Goal: Task Accomplishment & Management: Manage account settings

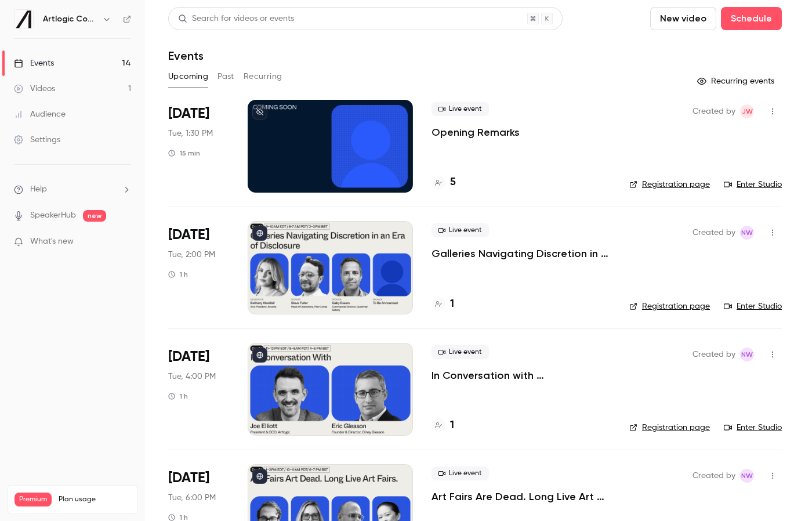
click at [688, 306] on link "Enter Studio" at bounding box center [753, 307] width 58 height 12
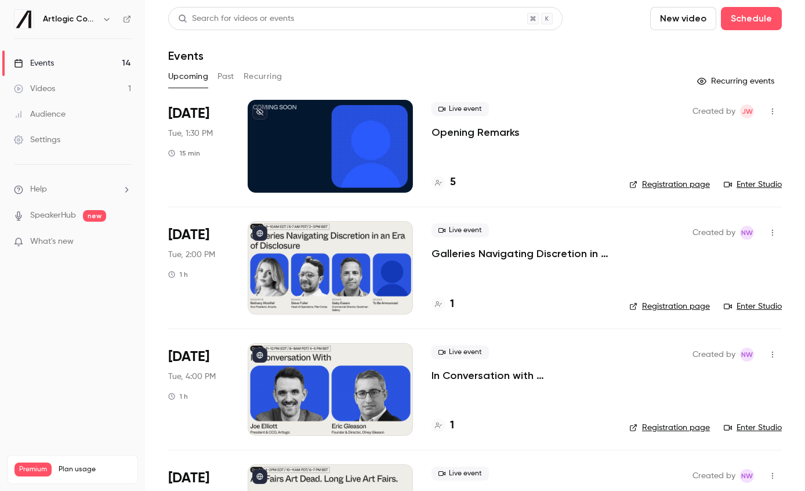
click at [126, 20] on icon at bounding box center [127, 19] width 8 height 8
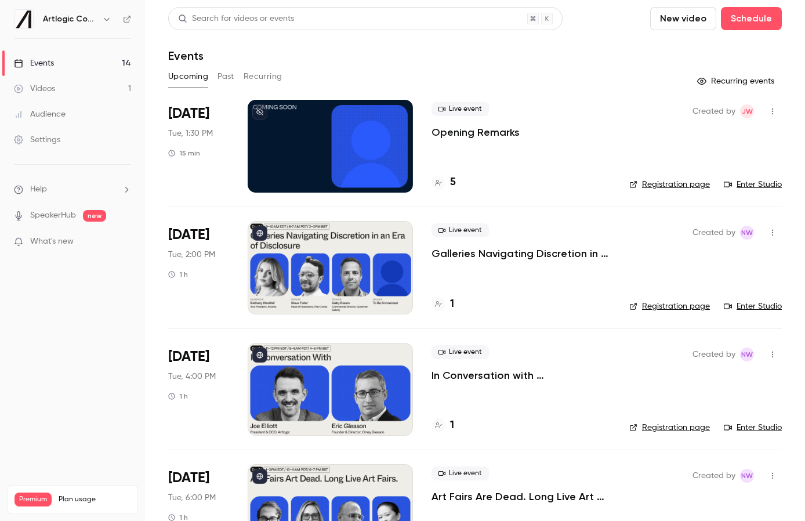
click at [347, 250] on div at bounding box center [330, 267] width 165 height 93
click at [344, 382] on div at bounding box center [330, 389] width 165 height 93
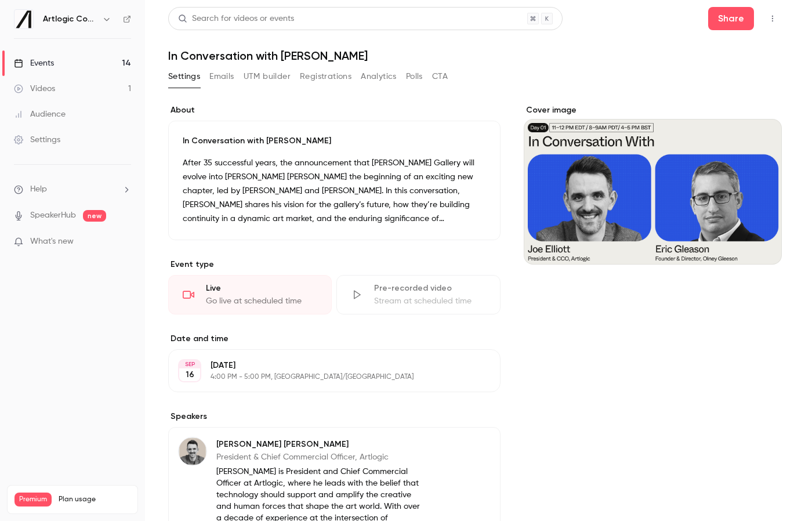
click at [211, 77] on button "Emails" at bounding box center [221, 76] width 24 height 19
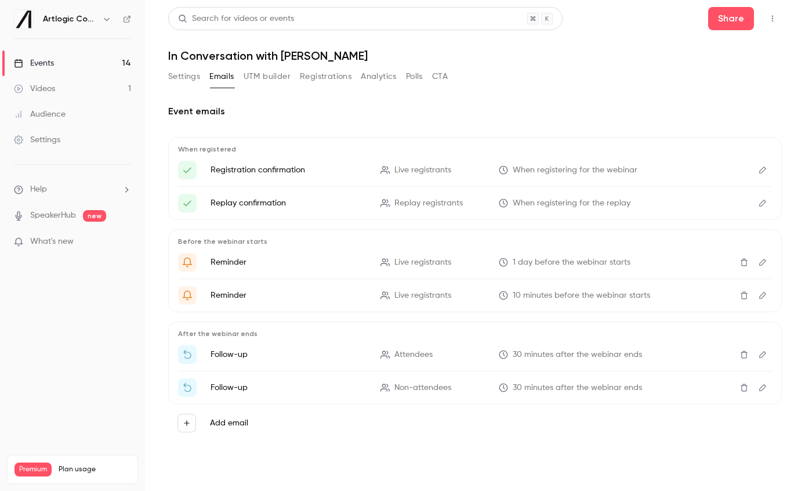
click at [765, 168] on icon "Edit" at bounding box center [762, 170] width 9 height 8
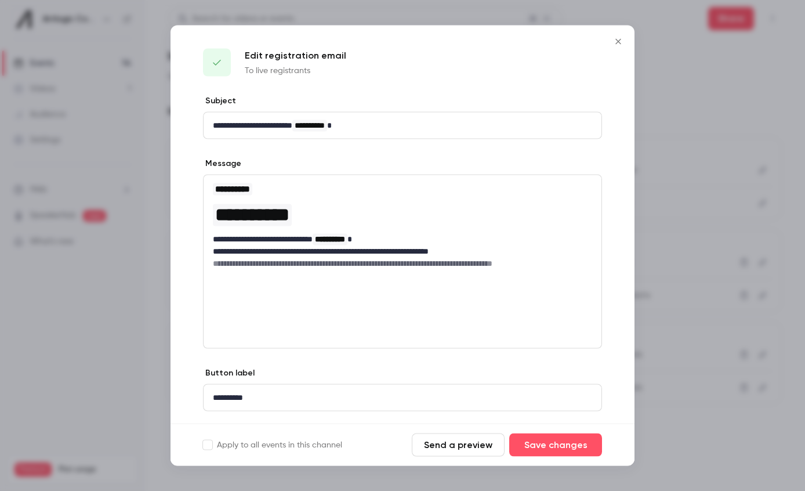
click at [621, 42] on icon "Close" at bounding box center [619, 41] width 14 height 9
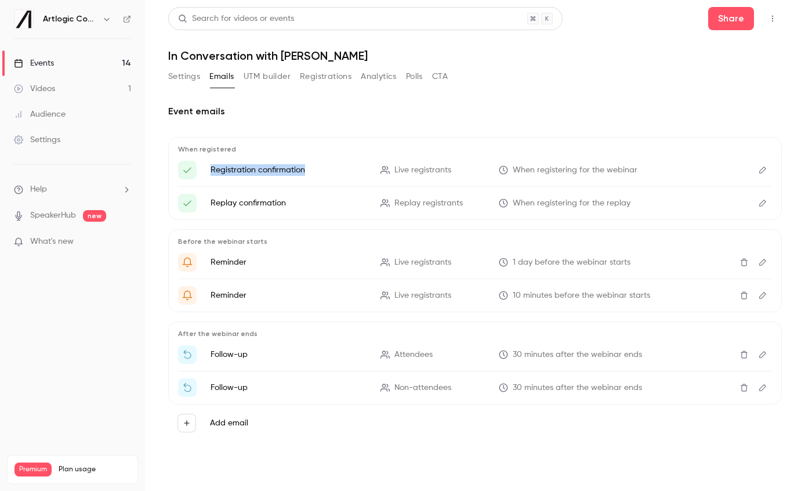
drag, startPoint x: 211, startPoint y: 171, endPoint x: 321, endPoint y: 168, distance: 110.3
click at [321, 168] on p "Registration confirmation" at bounding box center [289, 170] width 156 height 12
click at [176, 74] on button "Settings" at bounding box center [184, 76] width 32 height 19
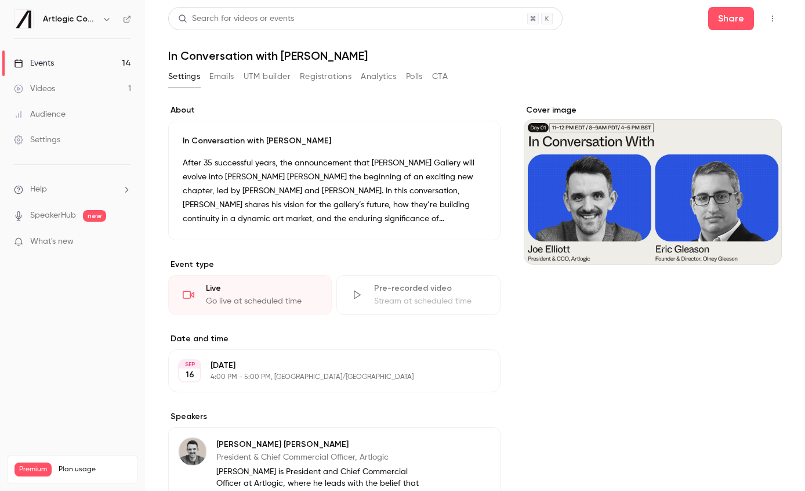
click at [222, 77] on button "Emails" at bounding box center [221, 76] width 24 height 19
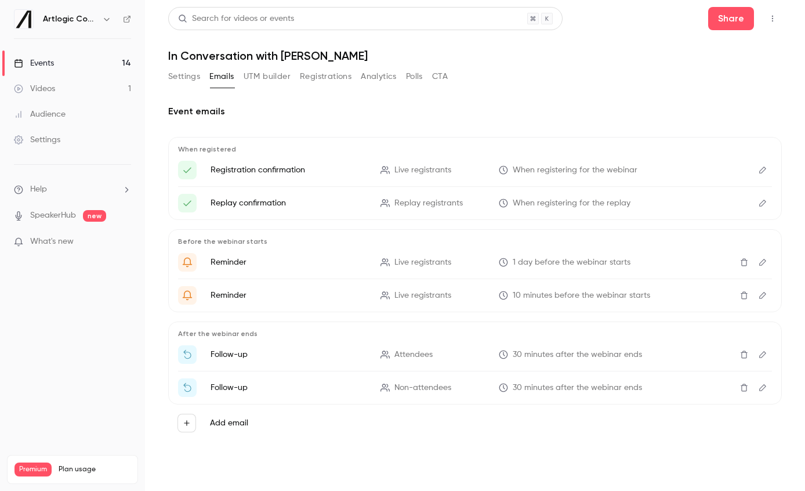
click at [205, 77] on div "Settings Emails UTM builder Registrations Analytics Polls CTA" at bounding box center [308, 76] width 280 height 19
click at [183, 77] on button "Settings" at bounding box center [184, 76] width 32 height 19
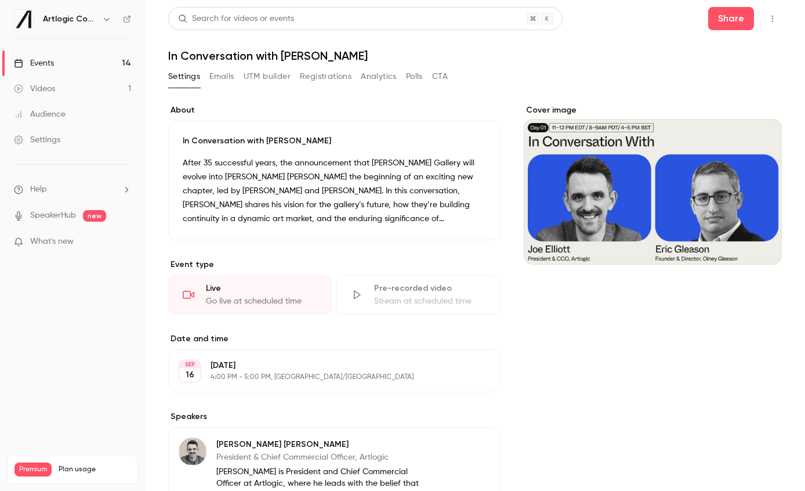
click at [208, 74] on div "Settings Emails UTM builder Registrations Analytics Polls CTA" at bounding box center [308, 76] width 280 height 19
click at [228, 78] on button "Emails" at bounding box center [221, 76] width 24 height 19
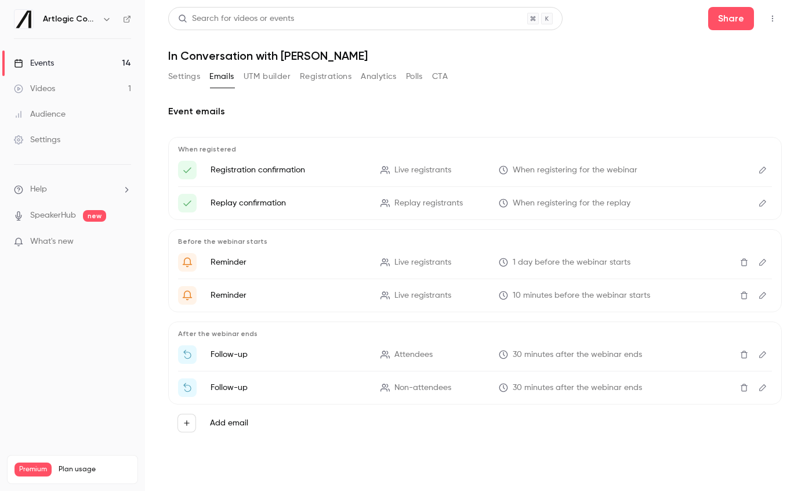
click at [66, 62] on link "Events 14" at bounding box center [72, 63] width 145 height 26
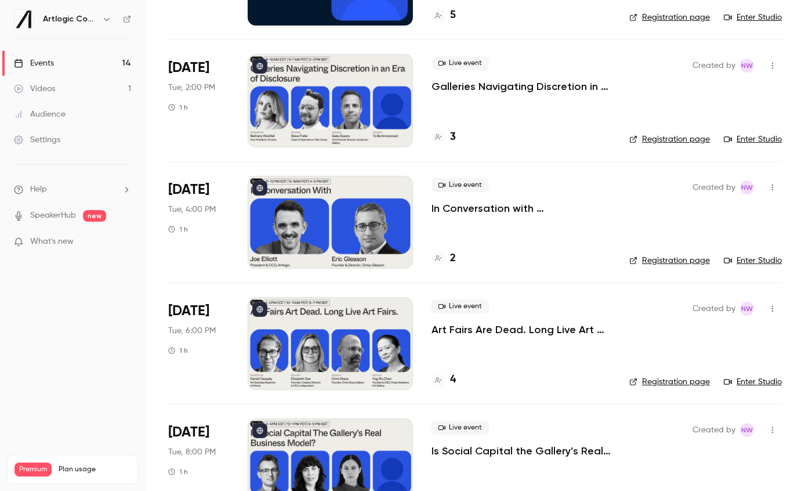
scroll to position [171, 0]
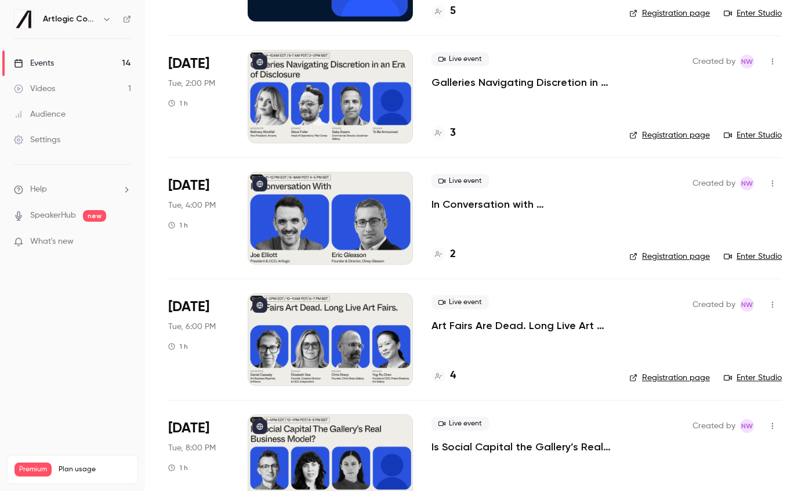
click at [321, 306] on div at bounding box center [330, 339] width 165 height 93
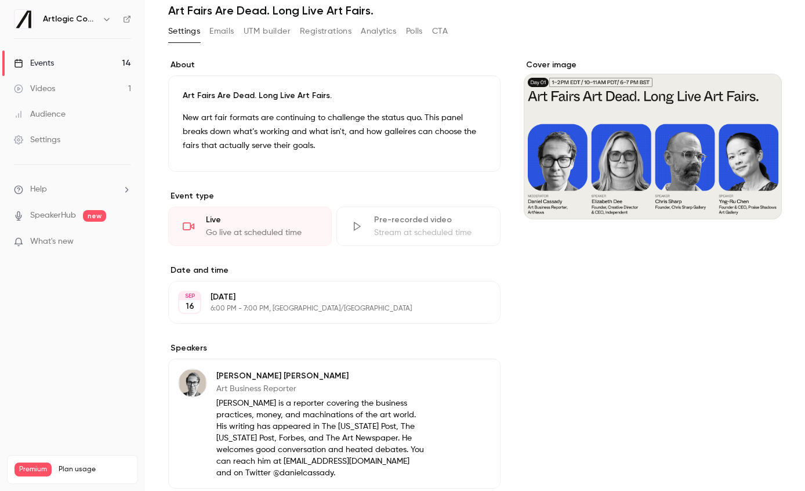
scroll to position [57, 0]
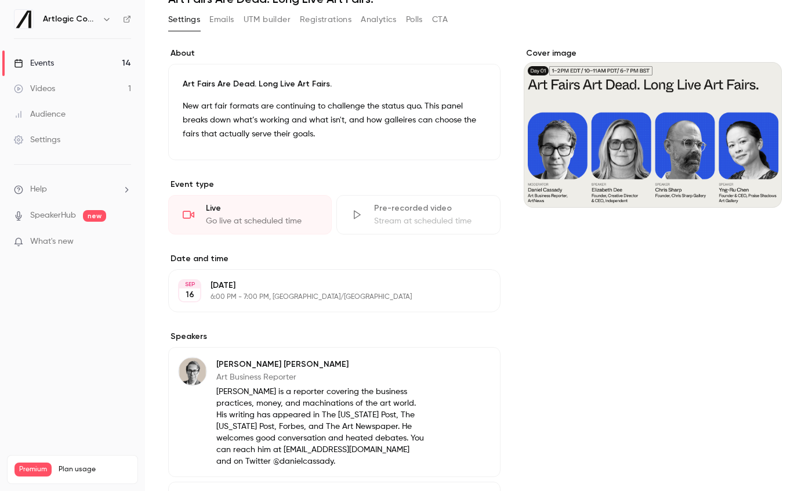
click at [317, 20] on button "Registrations" at bounding box center [326, 19] width 52 height 19
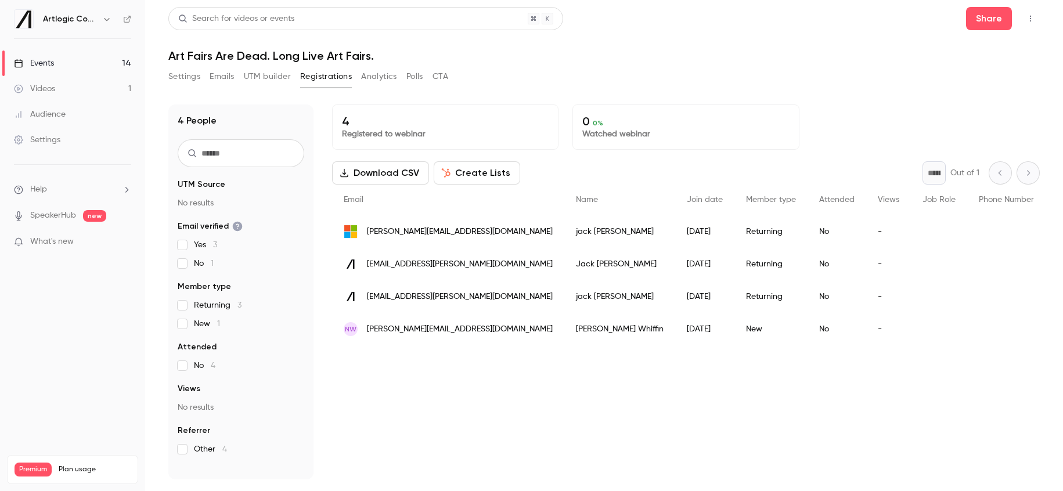
click at [77, 60] on link "Events 14" at bounding box center [72, 63] width 145 height 26
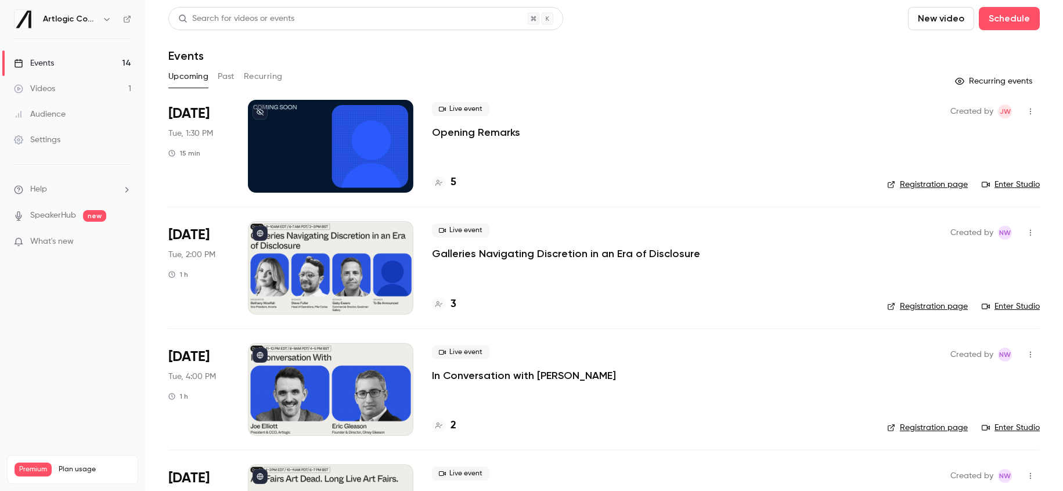
click at [347, 163] on div at bounding box center [330, 146] width 165 height 93
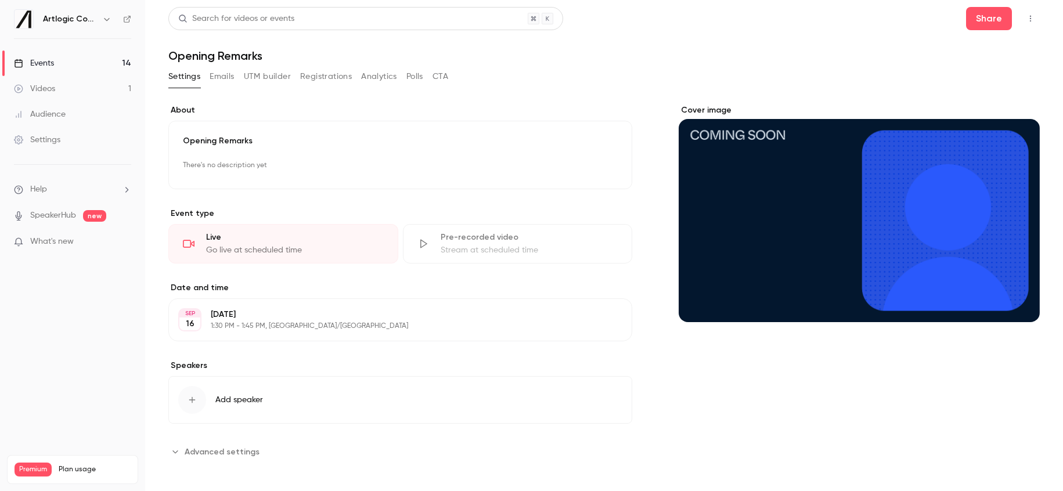
click at [307, 77] on button "Registrations" at bounding box center [326, 76] width 52 height 19
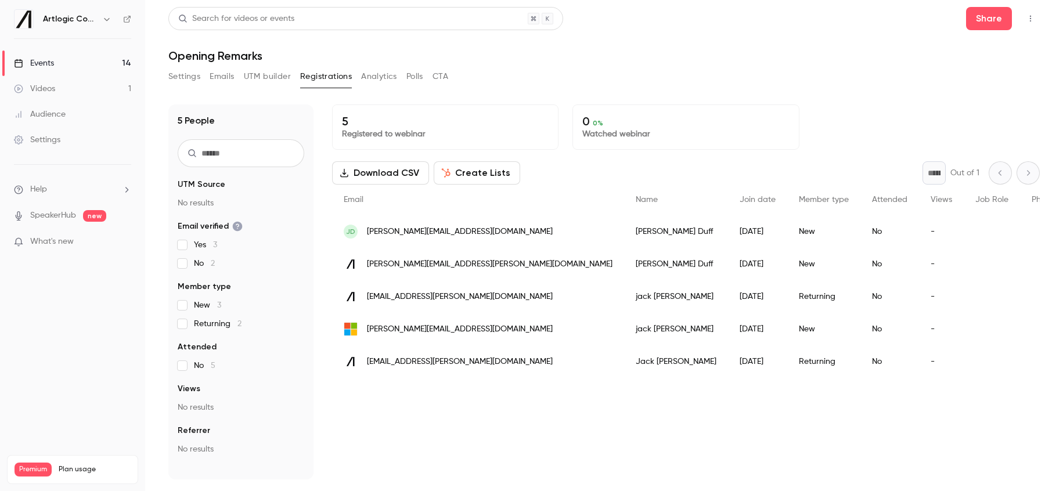
click at [59, 68] on link "Events 14" at bounding box center [72, 63] width 145 height 26
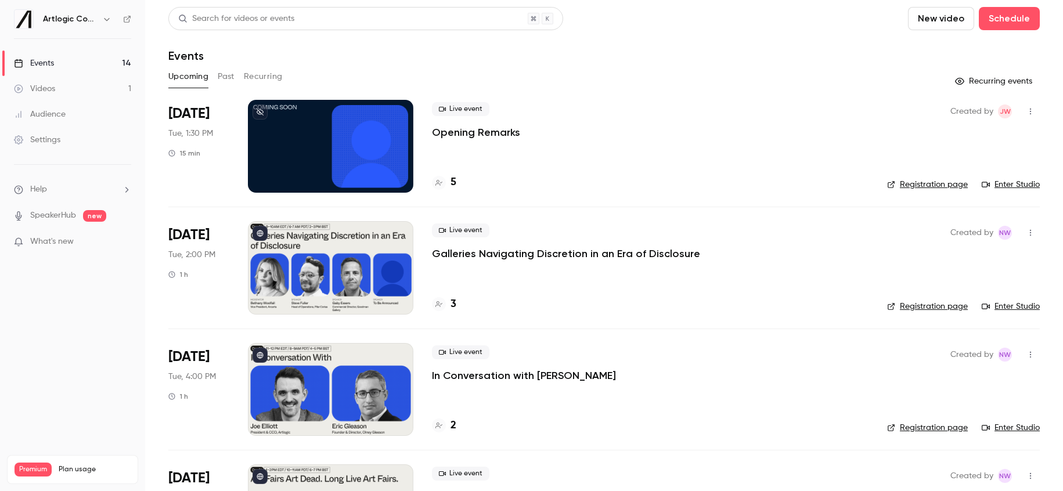
scroll to position [273, 0]
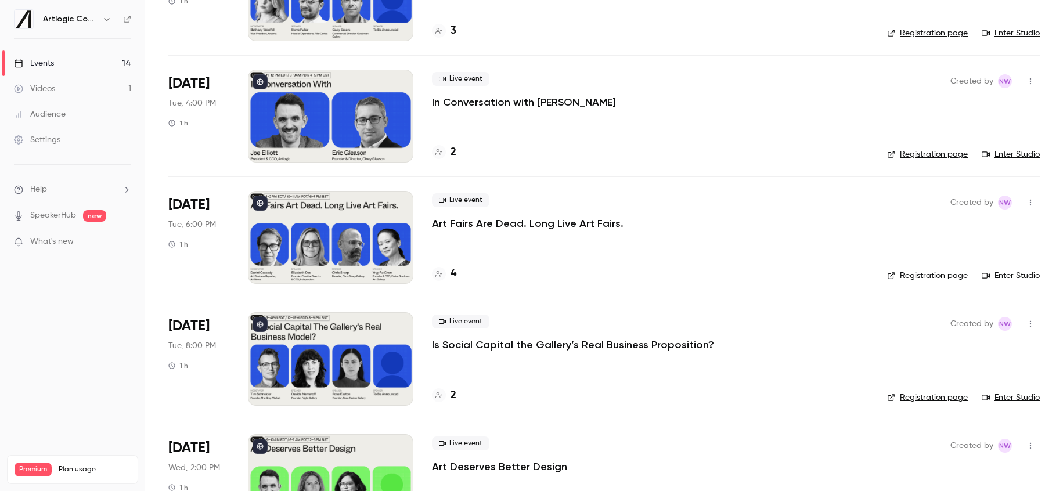
click at [340, 247] on div at bounding box center [330, 237] width 165 height 93
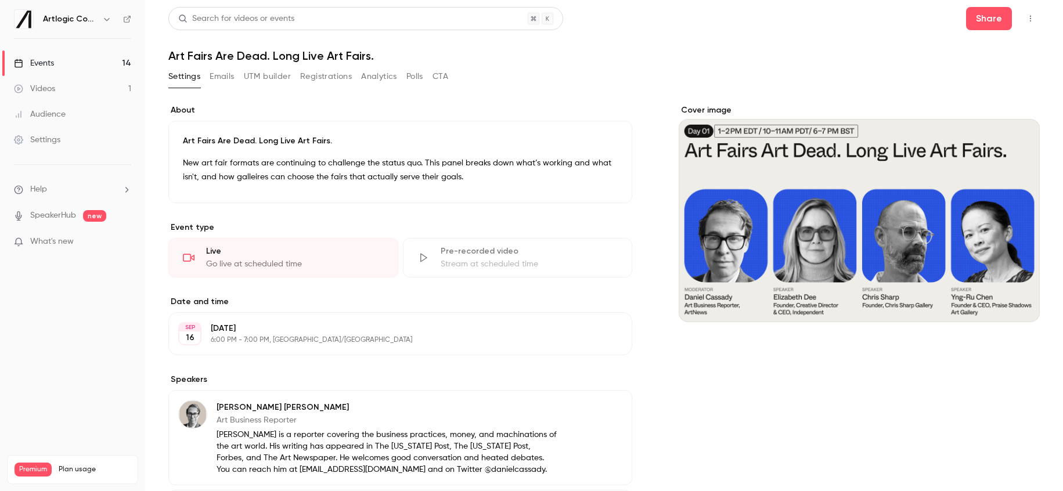
click at [309, 75] on button "Registrations" at bounding box center [326, 76] width 52 height 19
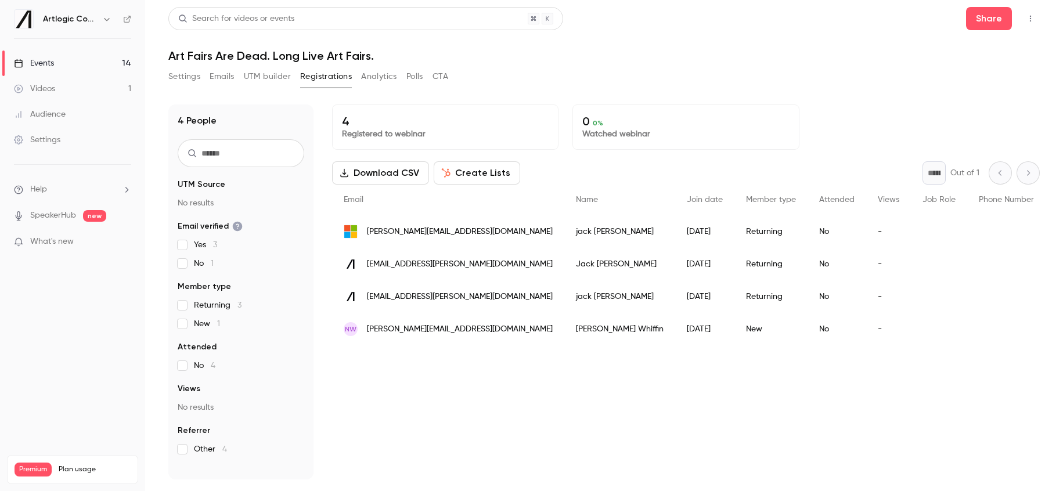
click at [73, 67] on link "Events 14" at bounding box center [72, 63] width 145 height 26
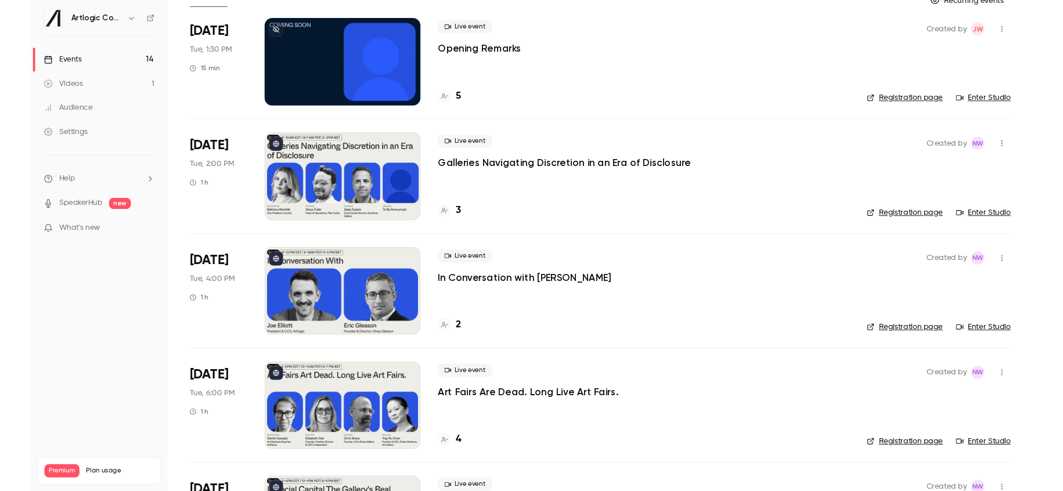
scroll to position [83, 0]
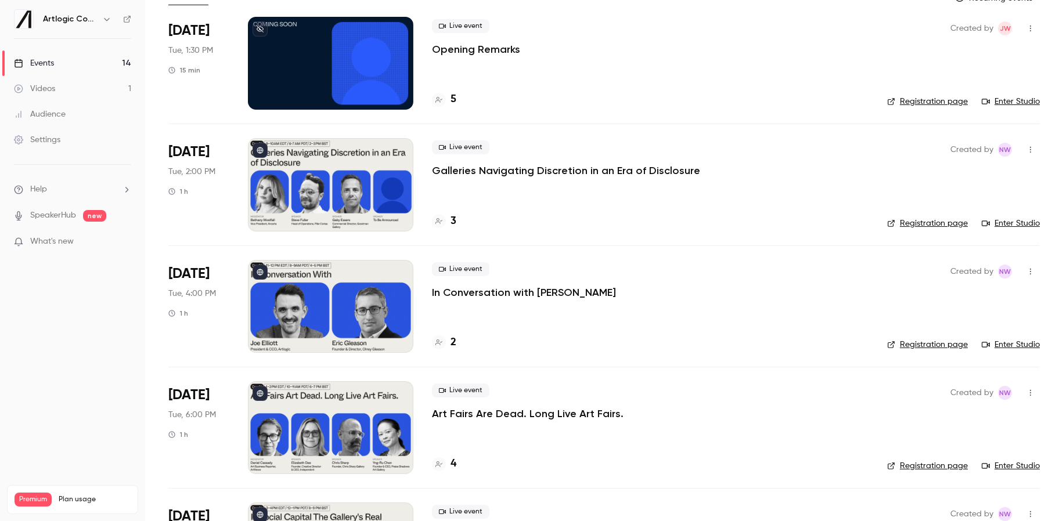
click at [805, 222] on link "Enter Studio" at bounding box center [1010, 224] width 58 height 12
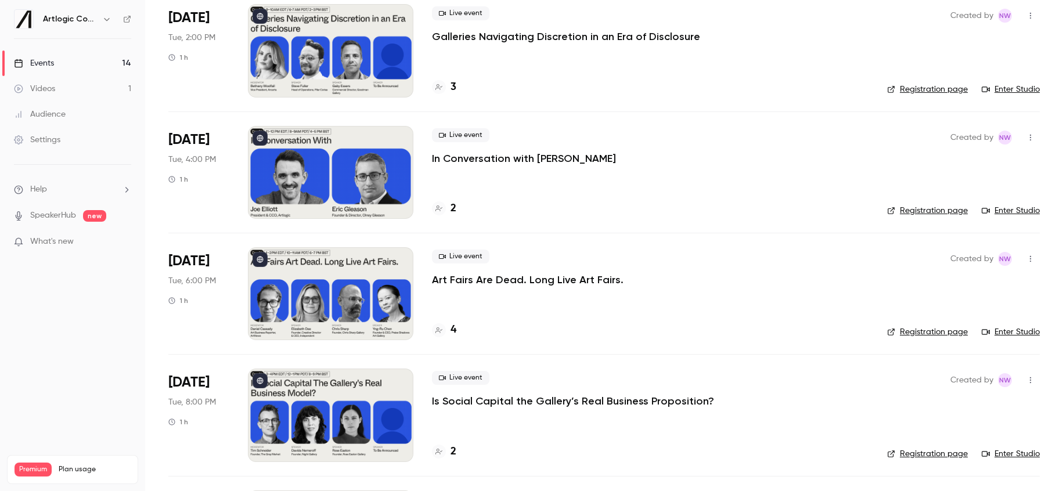
scroll to position [319, 0]
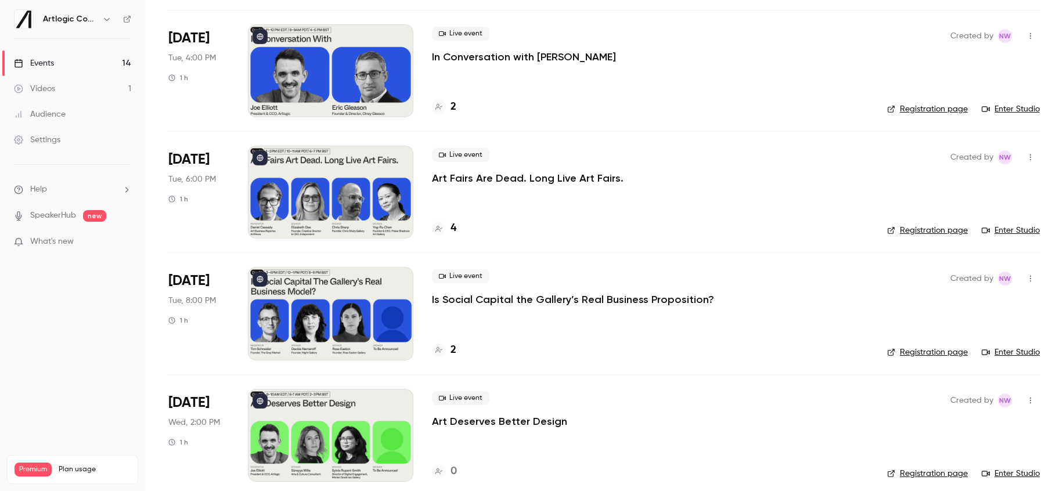
click at [313, 182] on div at bounding box center [330, 192] width 165 height 93
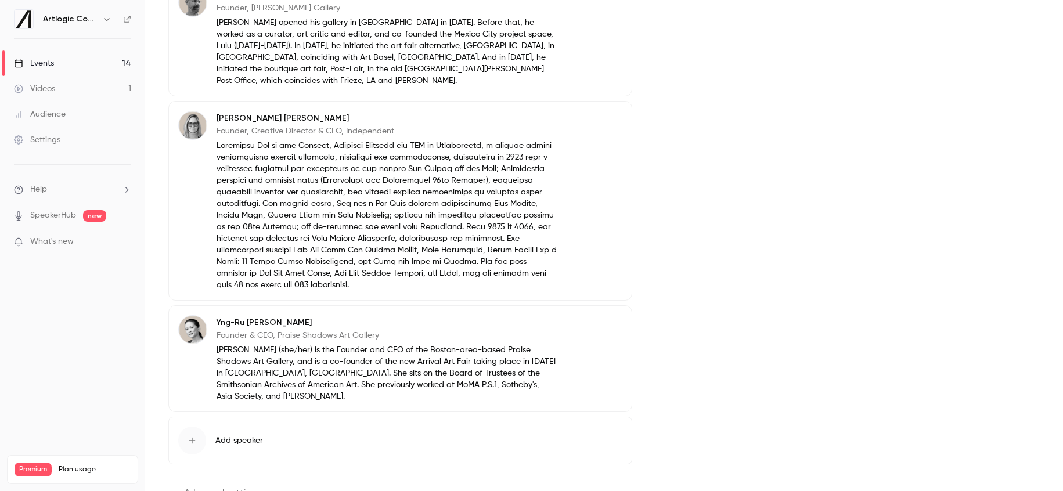
scroll to position [534, 0]
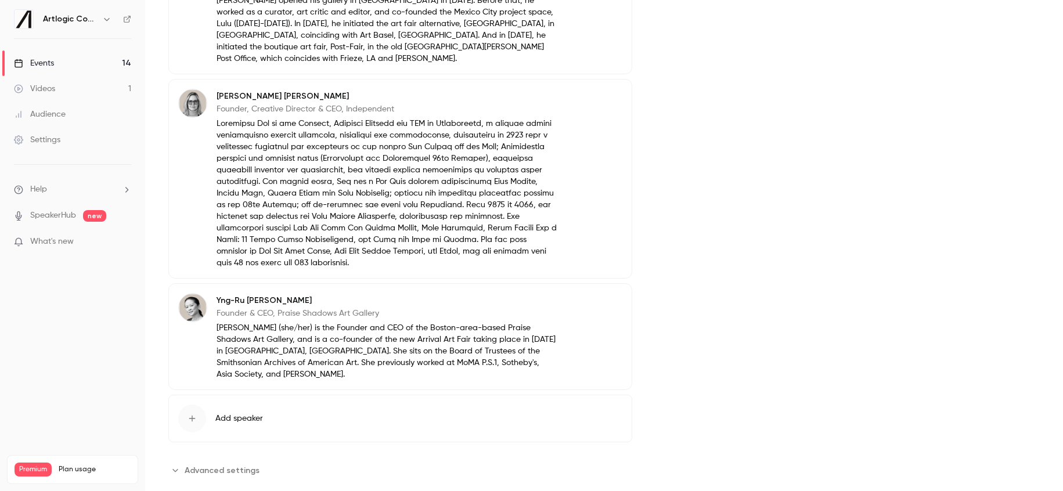
click at [203, 464] on span "Advanced settings" at bounding box center [222, 470] width 75 height 12
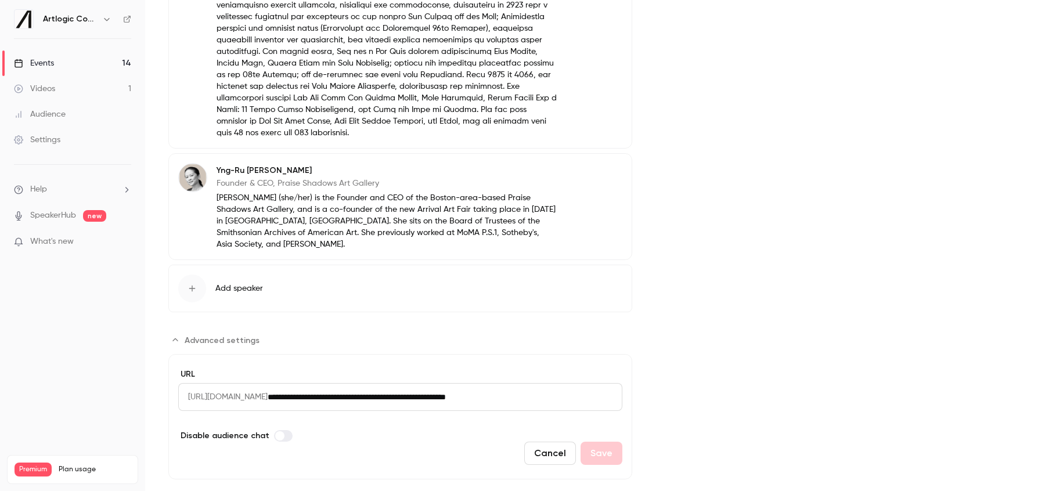
drag, startPoint x: 575, startPoint y: 376, endPoint x: 188, endPoint y: 375, distance: 386.5
click at [188, 383] on div "**********" at bounding box center [400, 397] width 444 height 28
click at [327, 413] on form "**********" at bounding box center [400, 416] width 464 height 125
drag, startPoint x: 558, startPoint y: 372, endPoint x: 139, endPoint y: 375, distance: 419.6
click at [139, 375] on div "Artlogic Connect 2025 Events 14 Videos 1 Audience Settings Help SpeakerHub new …" at bounding box center [531, 245] width 1063 height 491
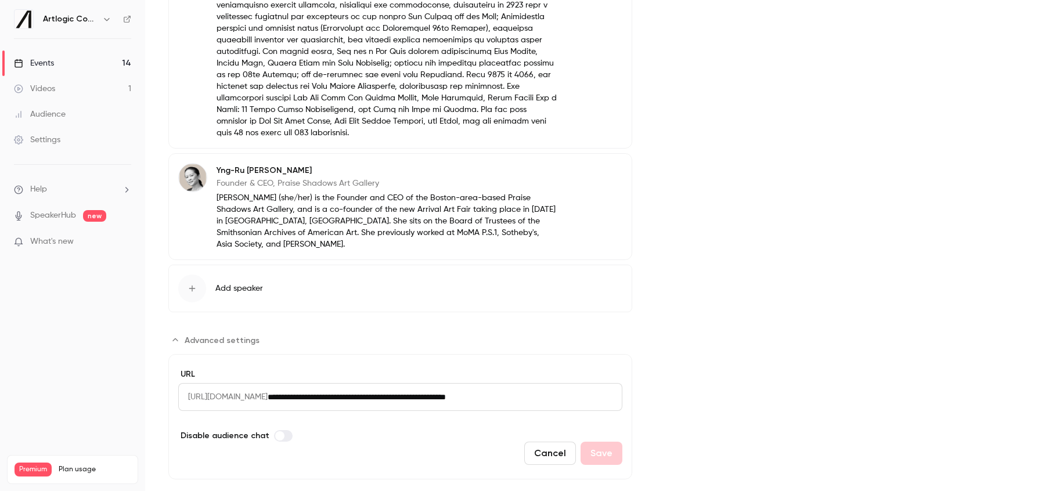
click at [472, 383] on input "**********" at bounding box center [445, 397] width 355 height 28
drag, startPoint x: 421, startPoint y: 375, endPoint x: 569, endPoint y: 374, distance: 148.0
click at [569, 383] on input "**********" at bounding box center [445, 397] width 355 height 28
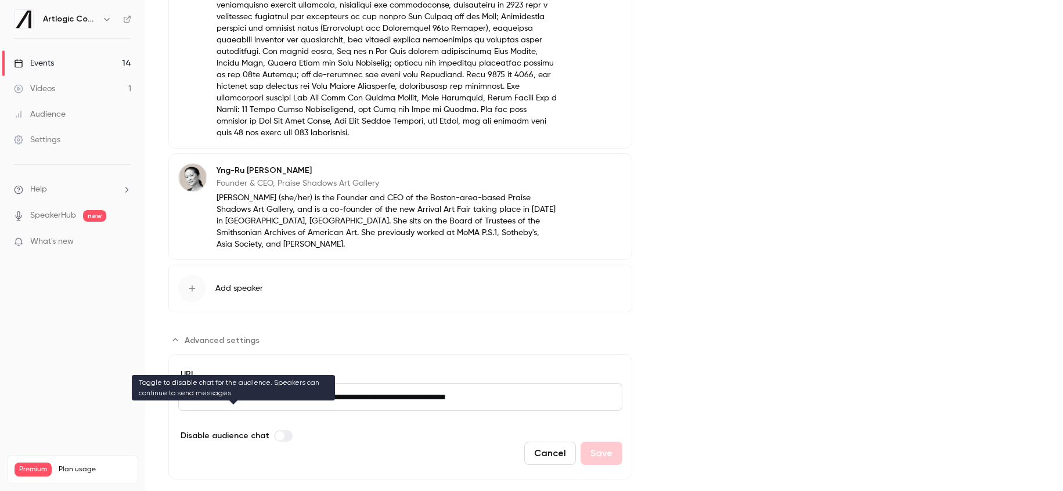
click at [283, 430] on label "Advanced settings" at bounding box center [283, 436] width 19 height 12
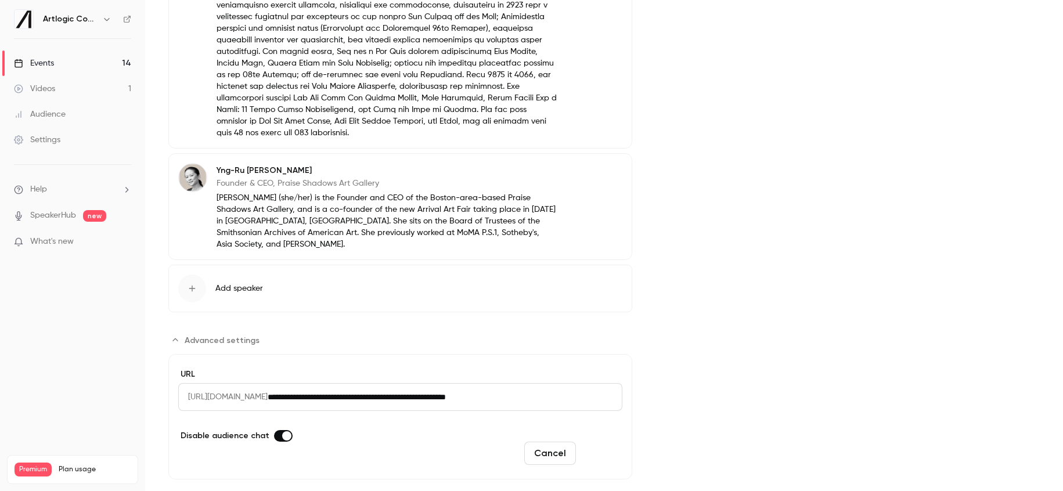
click at [607, 442] on button "Save" at bounding box center [601, 453] width 42 height 23
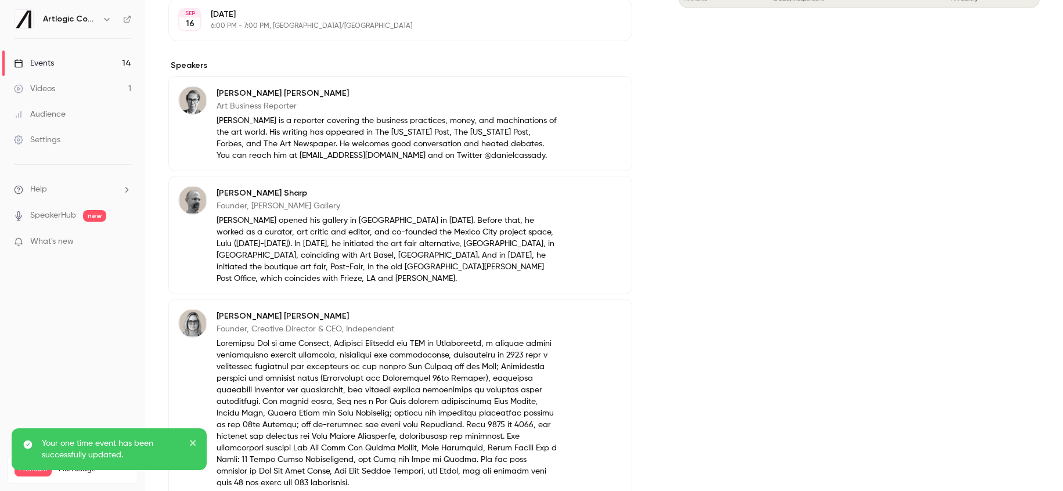
scroll to position [0, 0]
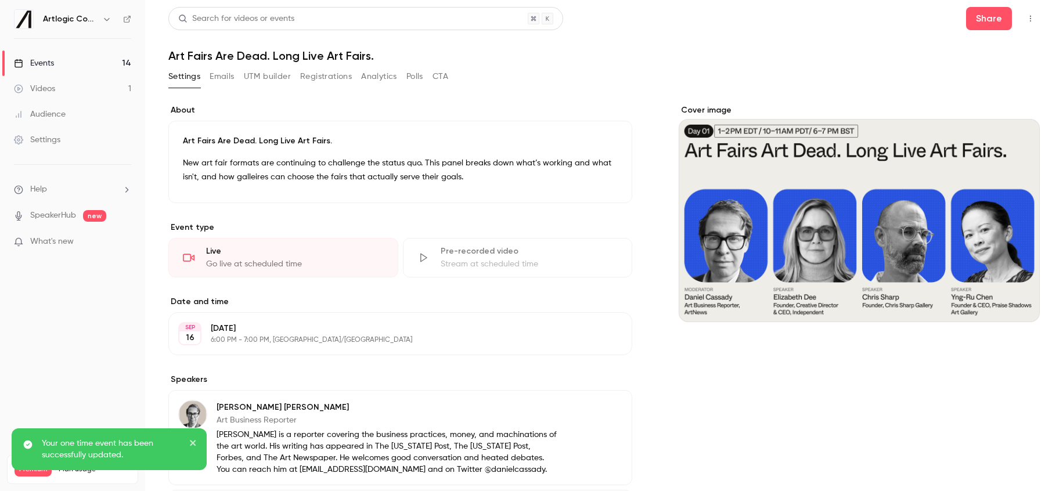
click at [63, 66] on link "Events 14" at bounding box center [72, 63] width 145 height 26
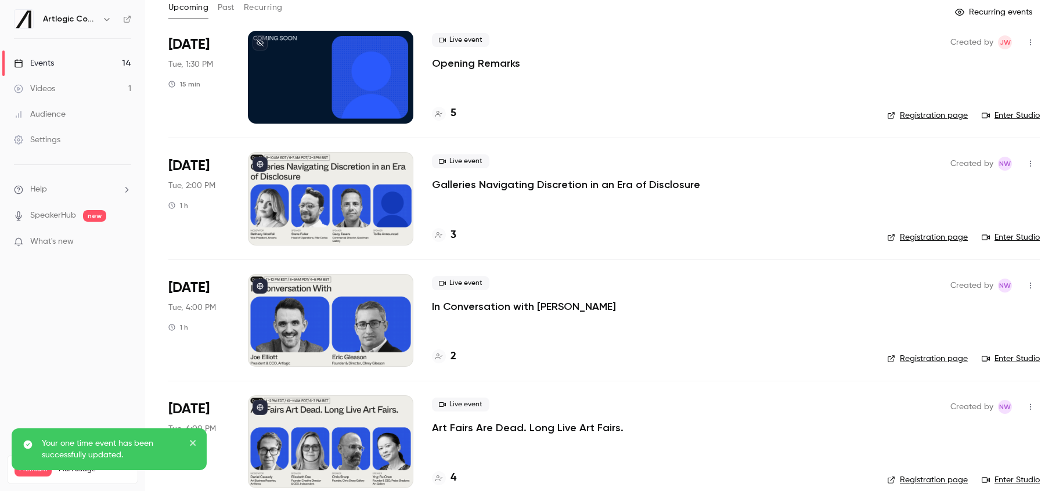
click at [805, 228] on li "Sep 16 Tue, 2:00 PM 1 h Live event Galleries Navigating Discretion in an Era of…" at bounding box center [603, 198] width 871 height 121
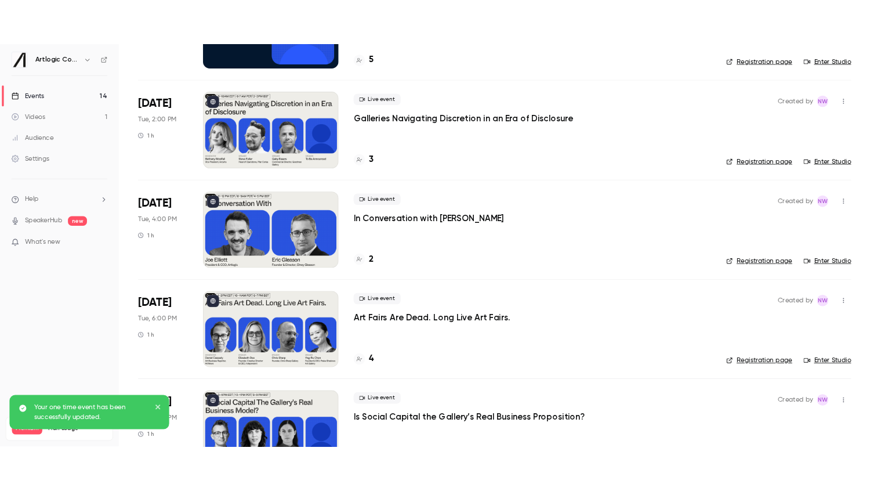
scroll to position [171, 0]
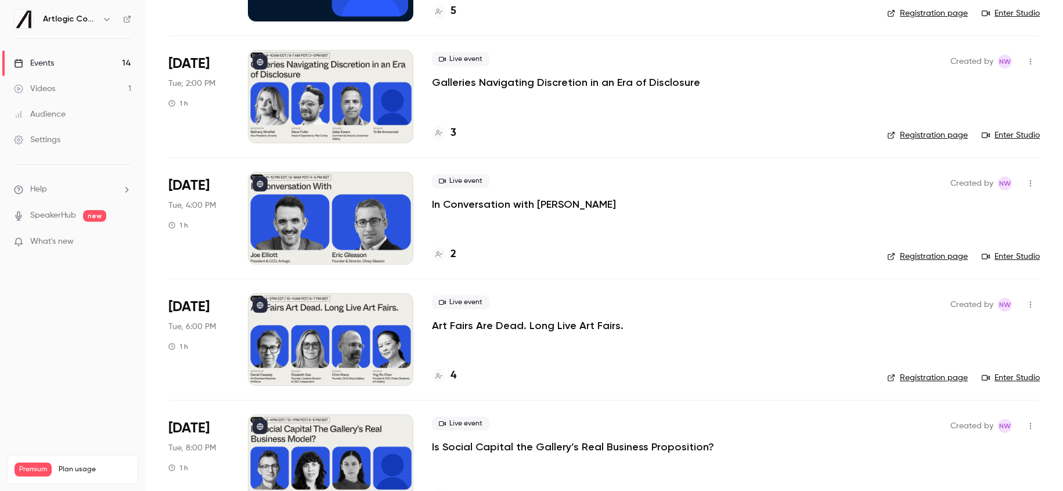
click at [805, 138] on link "Enter Studio" at bounding box center [1010, 135] width 58 height 12
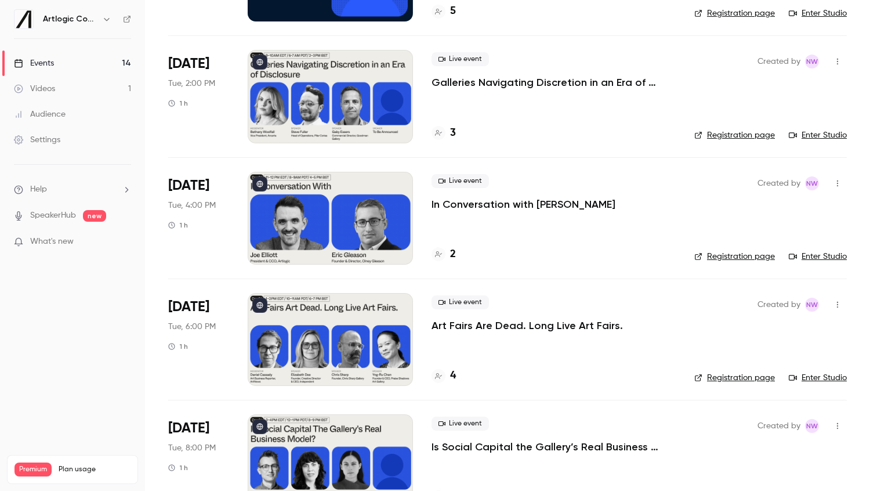
click at [326, 93] on div at bounding box center [330, 96] width 165 height 93
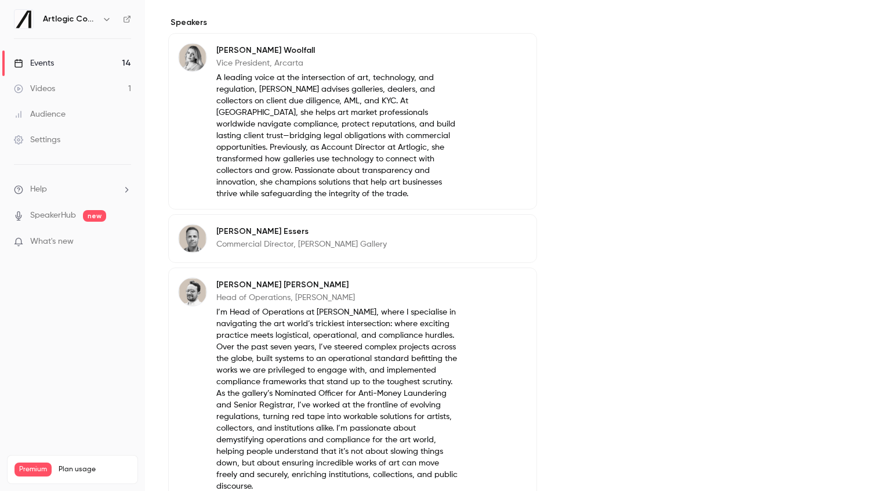
scroll to position [508, 0]
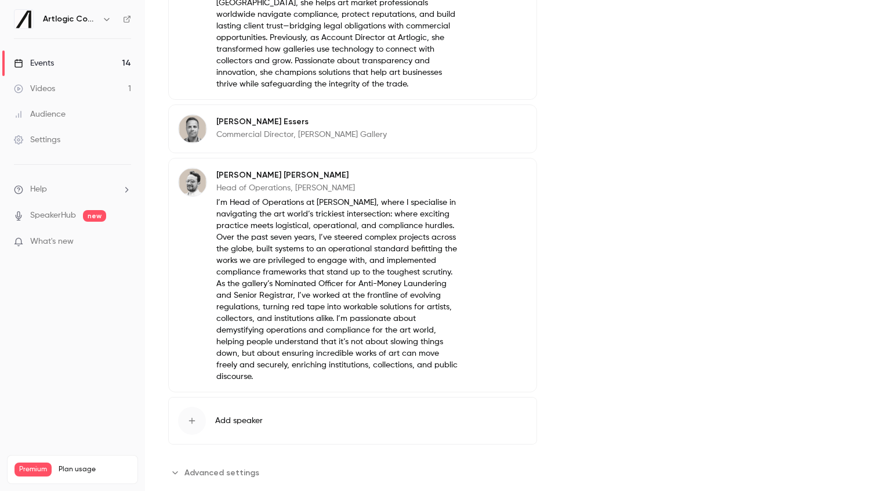
click at [225, 467] on span "Advanced settings" at bounding box center [222, 473] width 75 height 12
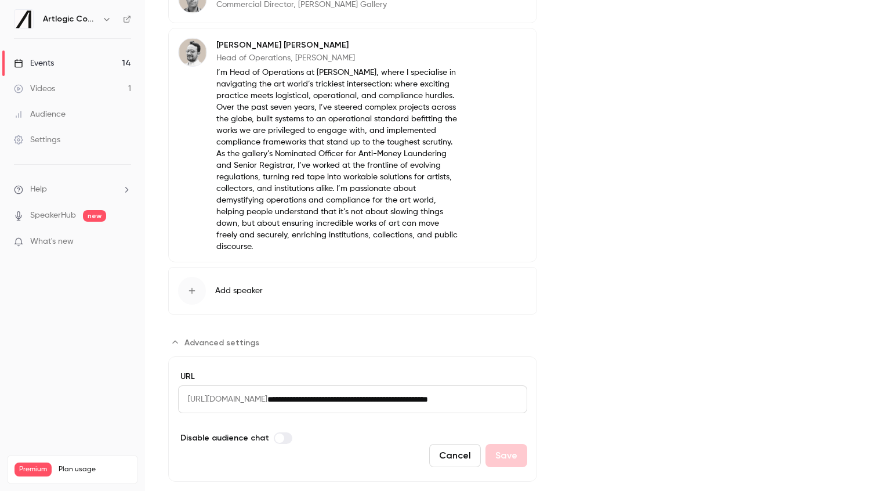
click at [280, 432] on label "Advanced settings" at bounding box center [283, 438] width 19 height 12
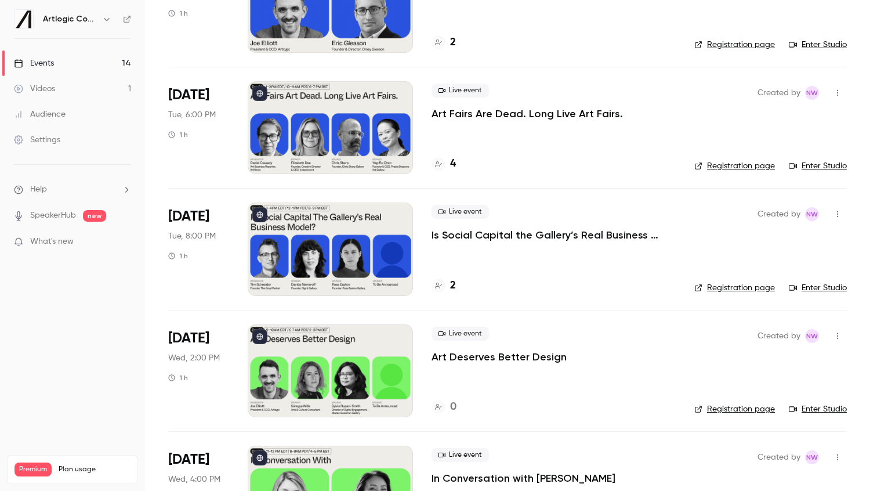
scroll to position [327, 0]
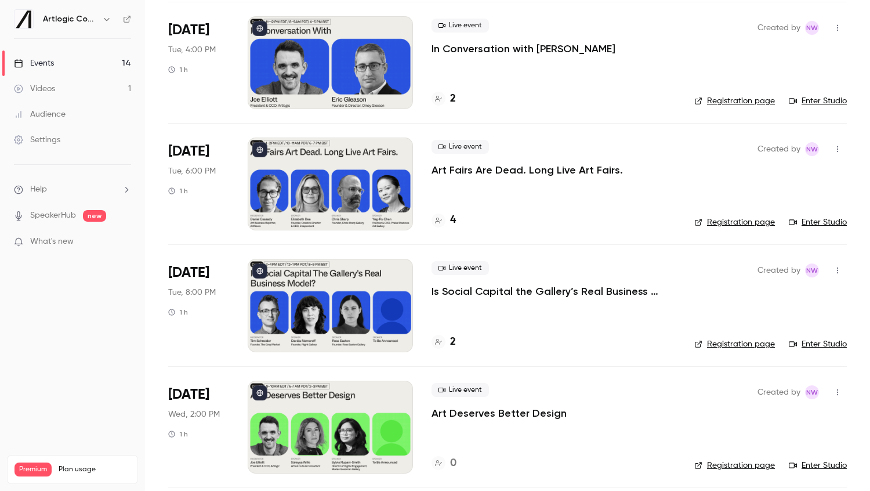
click at [335, 175] on div at bounding box center [330, 184] width 165 height 93
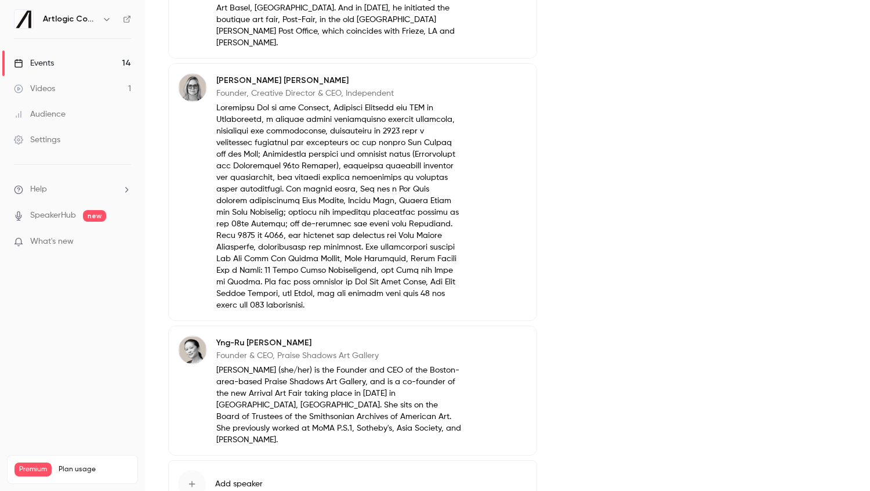
scroll to position [673, 0]
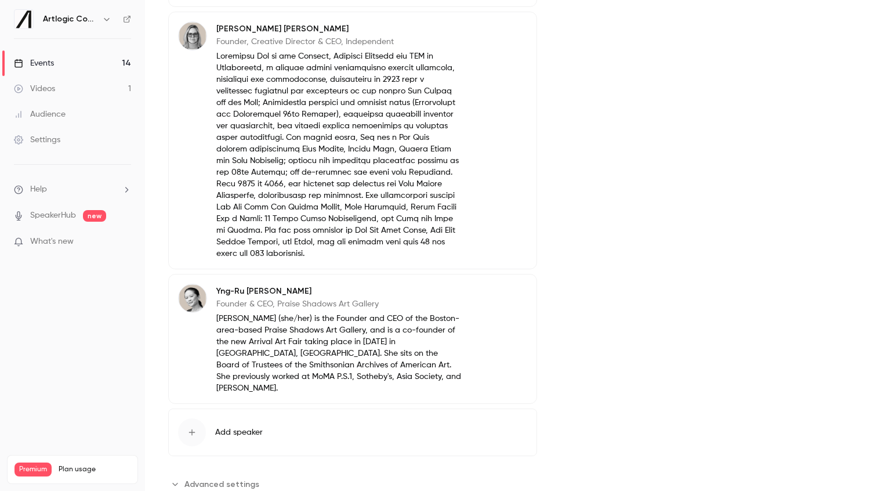
drag, startPoint x: 231, startPoint y: 457, endPoint x: 230, endPoint y: 451, distance: 5.8
click at [230, 478] on span "Advanced settings" at bounding box center [222, 484] width 75 height 12
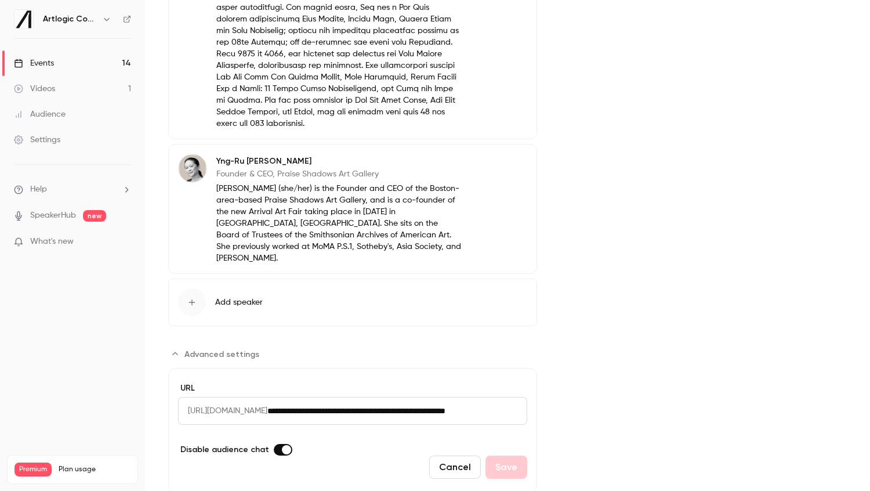
click at [268, 397] on span "[URL][DOMAIN_NAME]" at bounding box center [222, 411] width 89 height 28
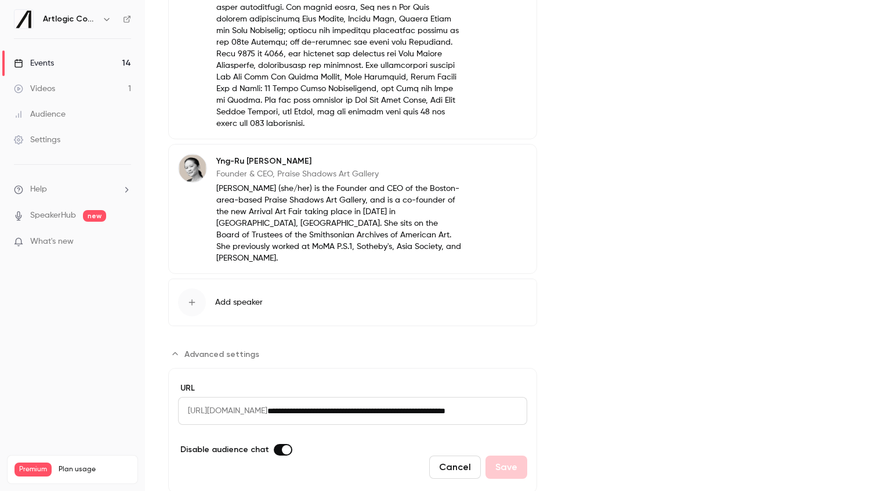
click at [268, 397] on span "[URL][DOMAIN_NAME]" at bounding box center [222, 411] width 89 height 28
click at [348, 397] on input "**********" at bounding box center [398, 411] width 260 height 28
click at [492, 397] on input "**********" at bounding box center [398, 411] width 260 height 28
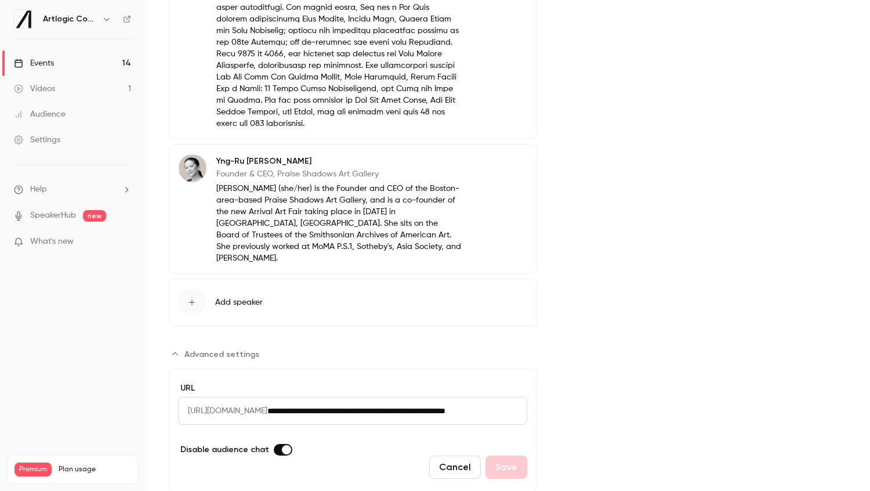
click at [492, 397] on input "**********" at bounding box center [398, 411] width 260 height 28
click at [219, 397] on span "[URL][DOMAIN_NAME]" at bounding box center [222, 411] width 89 height 28
click at [395, 397] on input "**********" at bounding box center [398, 411] width 260 height 28
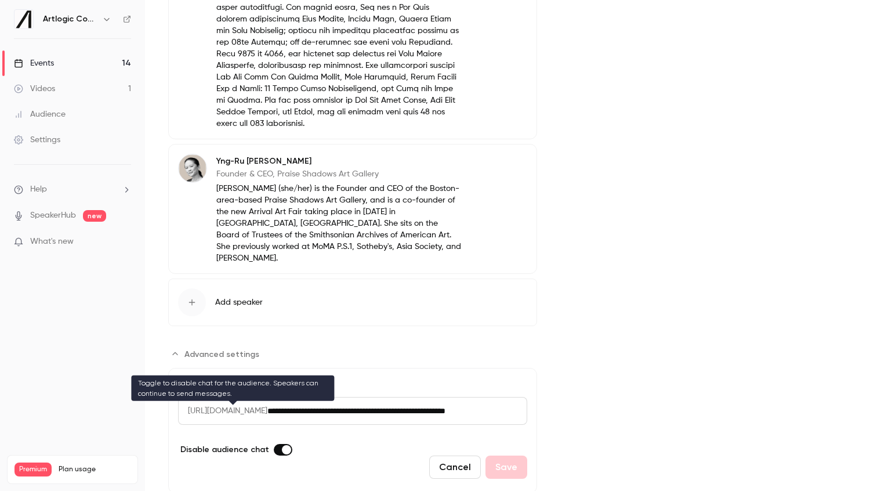
click at [277, 444] on label "Advanced settings" at bounding box center [283, 450] width 19 height 12
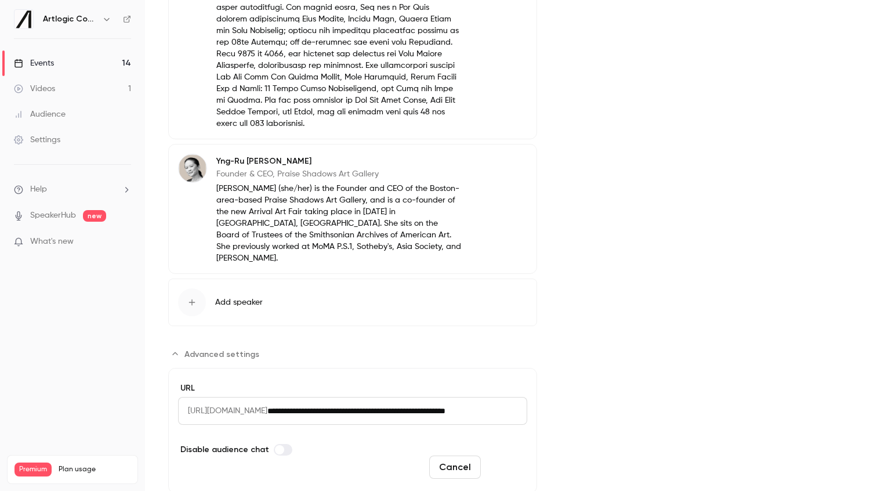
click at [508, 456] on button "Save" at bounding box center [507, 467] width 42 height 23
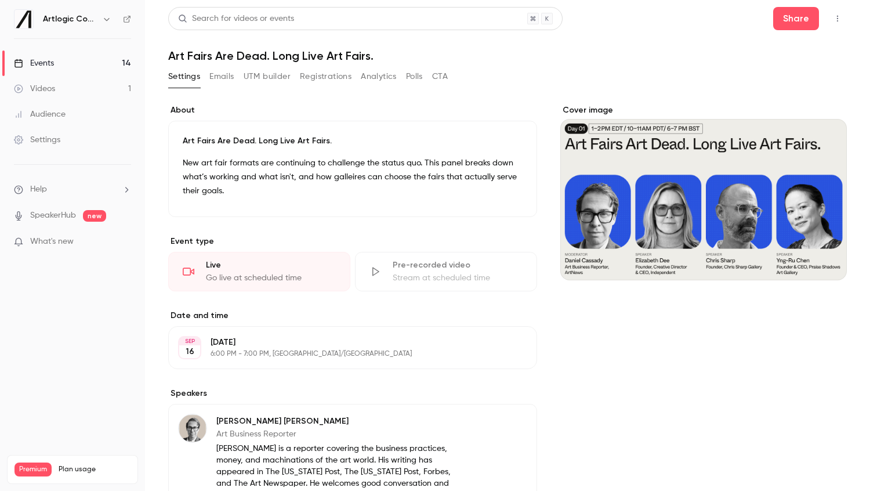
scroll to position [673, 0]
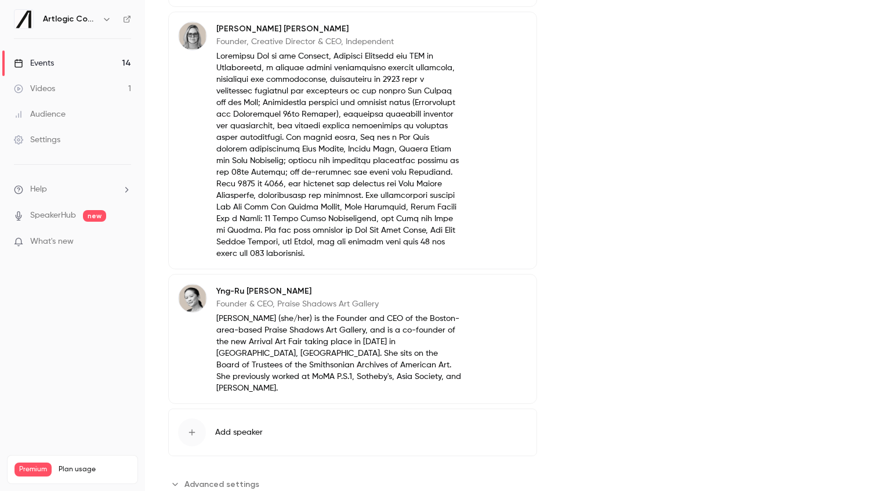
click at [228, 478] on span "Advanced settings" at bounding box center [222, 484] width 75 height 12
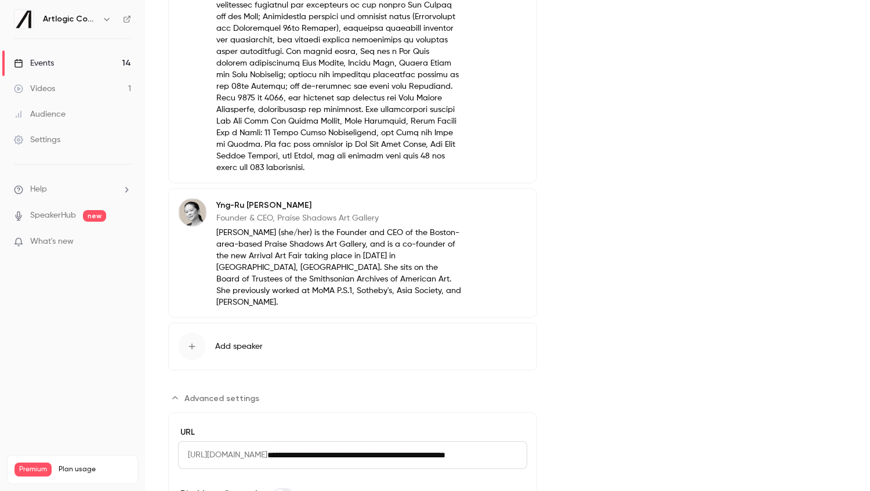
scroll to position [803, 0]
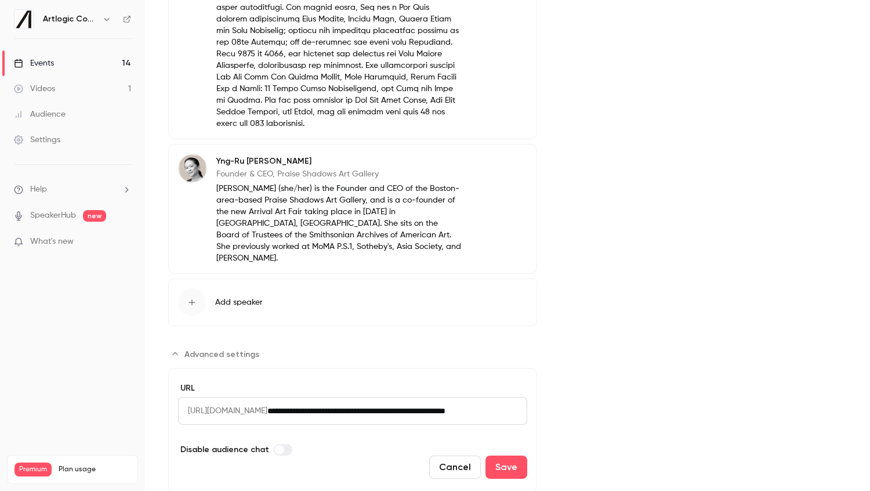
click at [281, 444] on label "Advanced settings" at bounding box center [283, 450] width 19 height 12
click at [246, 348] on span "Advanced settings" at bounding box center [222, 354] width 75 height 12
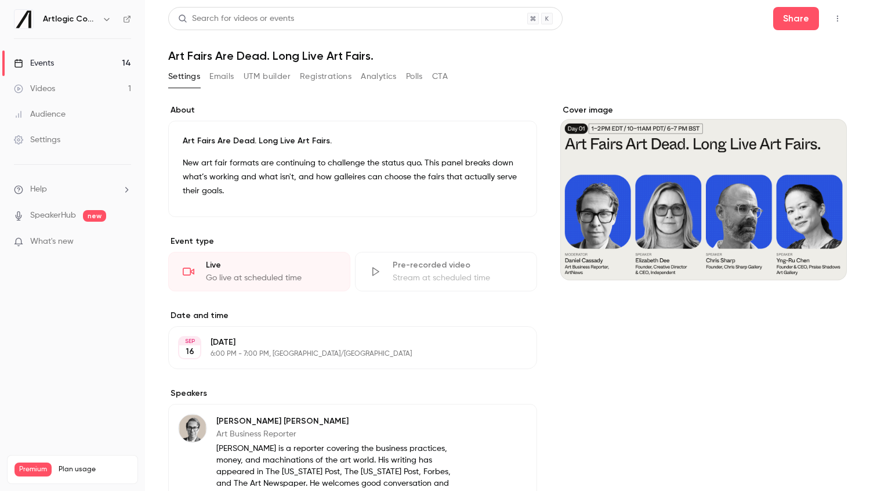
scroll to position [0, 0]
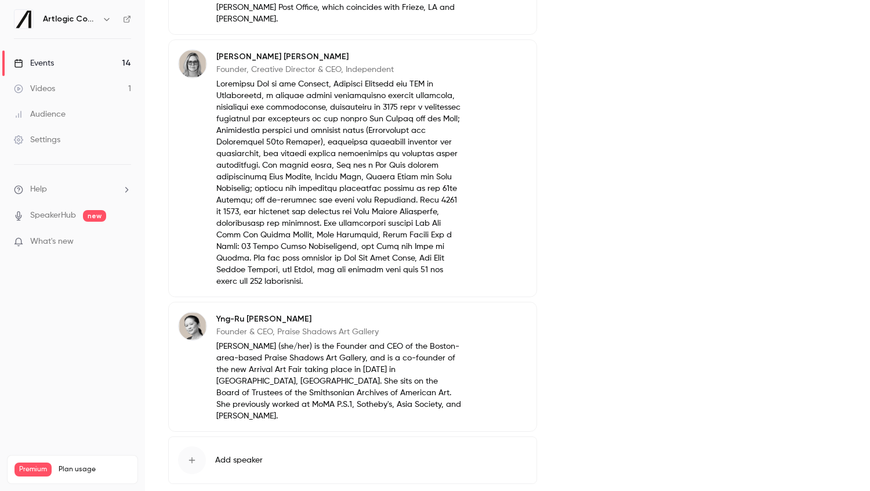
scroll to position [673, 0]
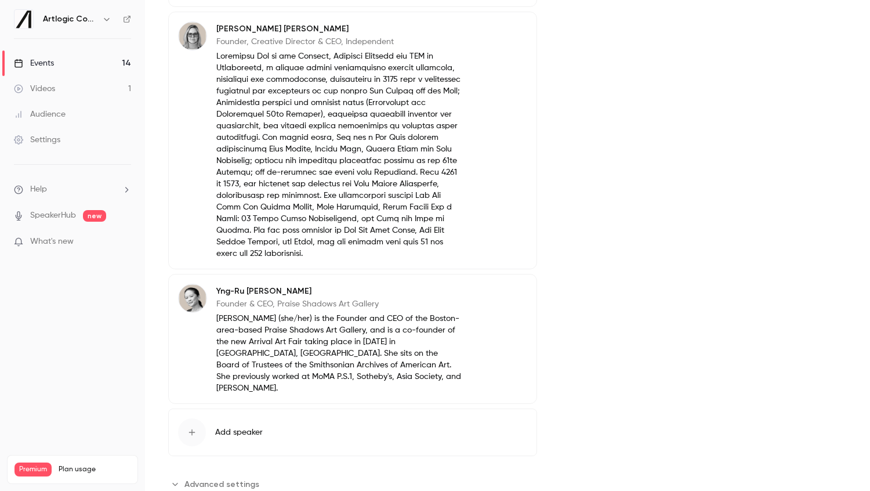
click at [233, 478] on span "Advanced settings" at bounding box center [222, 484] width 75 height 12
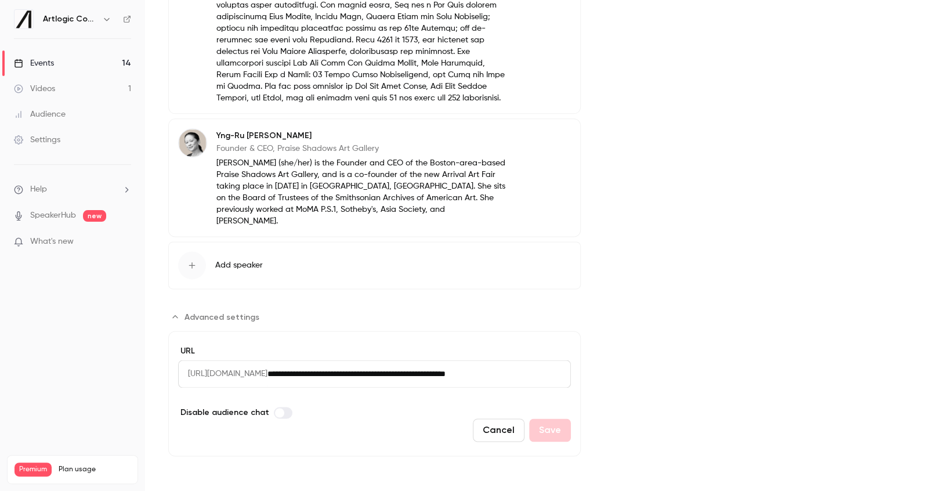
scroll to position [720, 0]
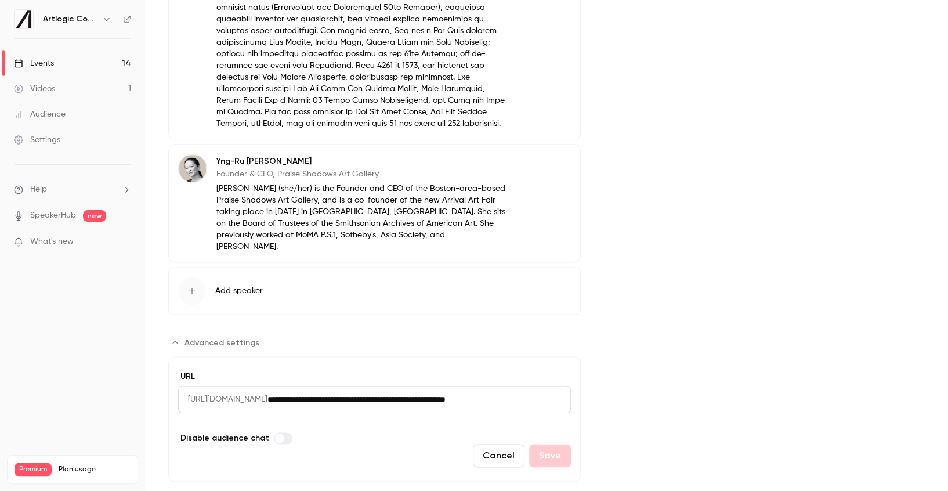
click at [68, 84] on link "Videos 1" at bounding box center [72, 89] width 145 height 26
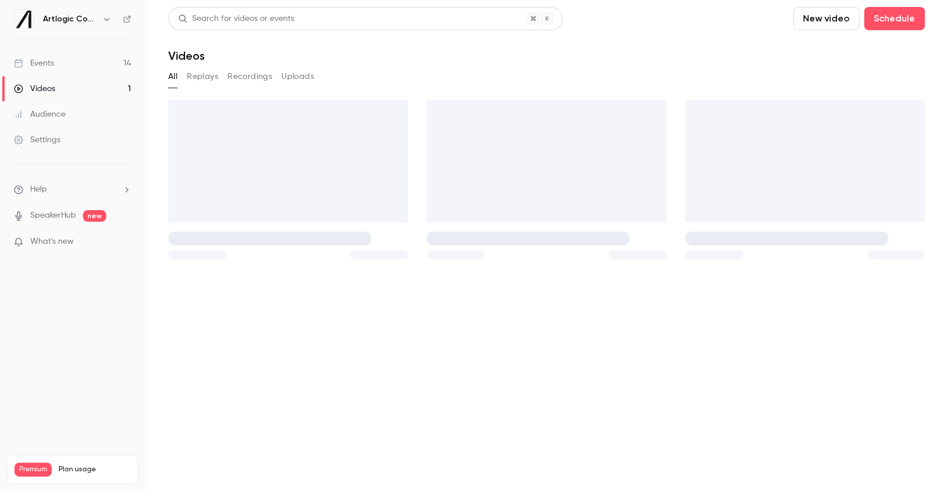
click at [50, 64] on div "Events" at bounding box center [34, 63] width 40 height 12
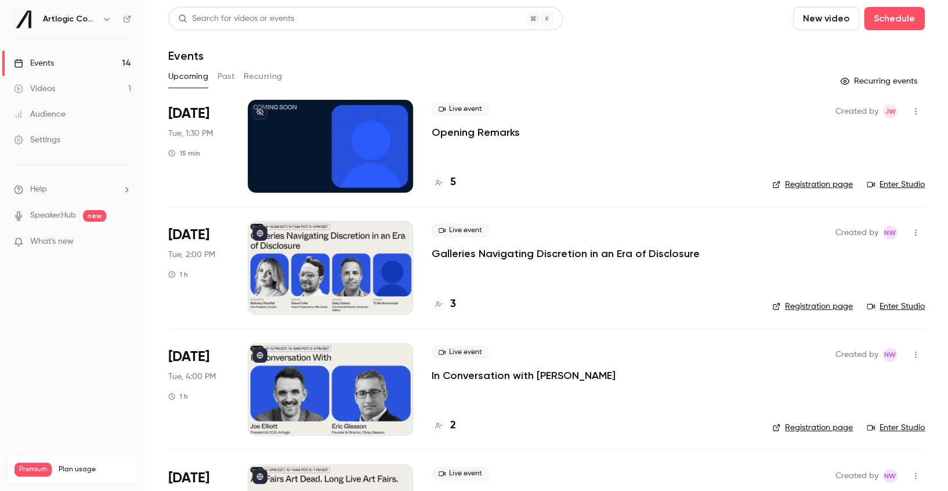
click at [348, 273] on div at bounding box center [330, 267] width 165 height 93
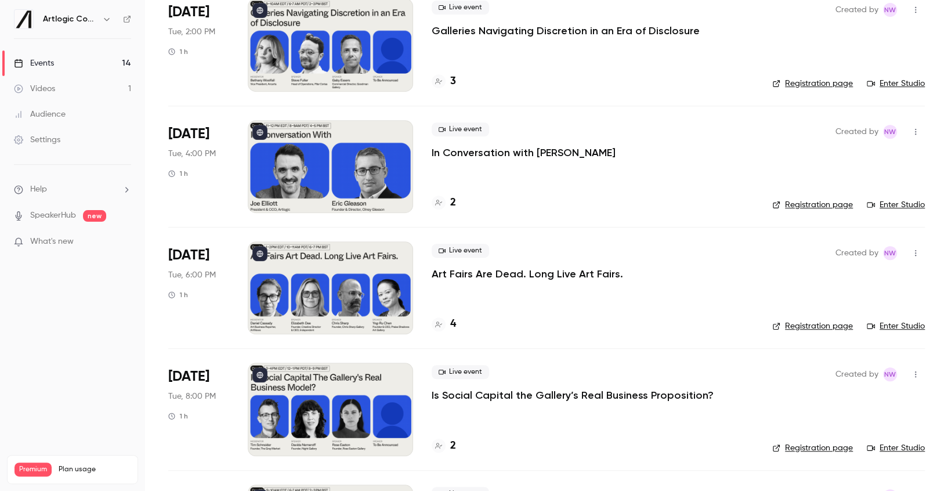
scroll to position [246, 0]
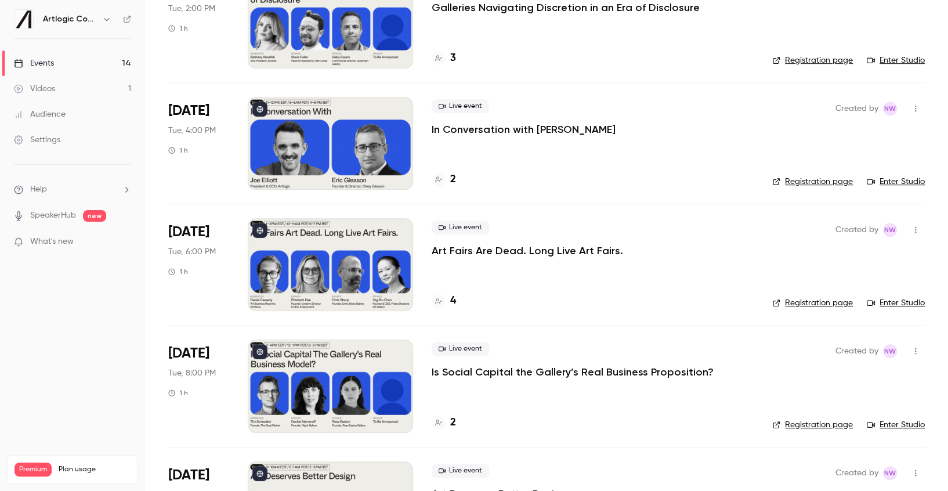
click at [326, 270] on div at bounding box center [330, 264] width 165 height 93
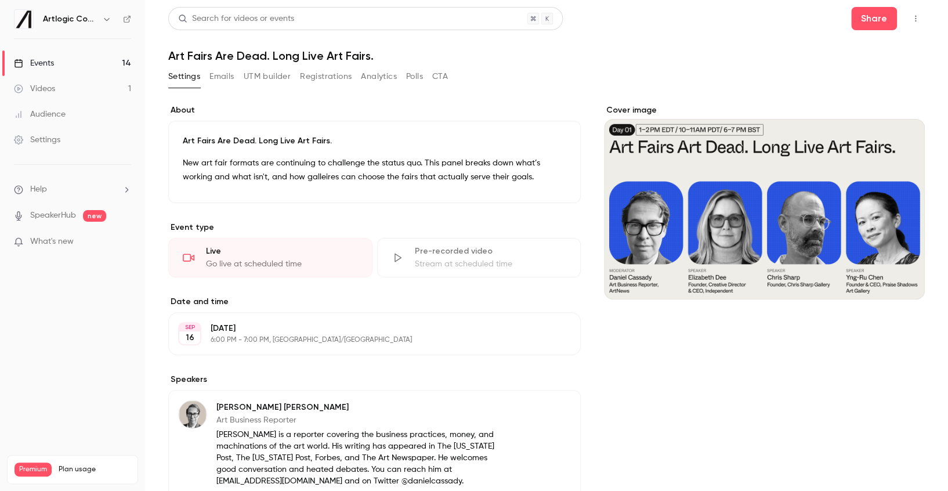
click at [49, 65] on div "Events" at bounding box center [34, 63] width 40 height 12
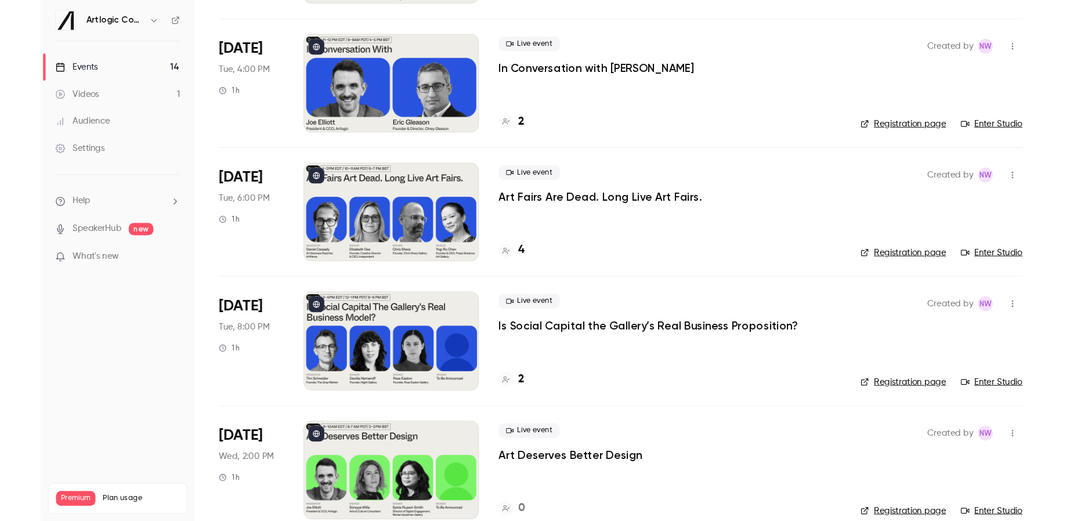
scroll to position [313, 0]
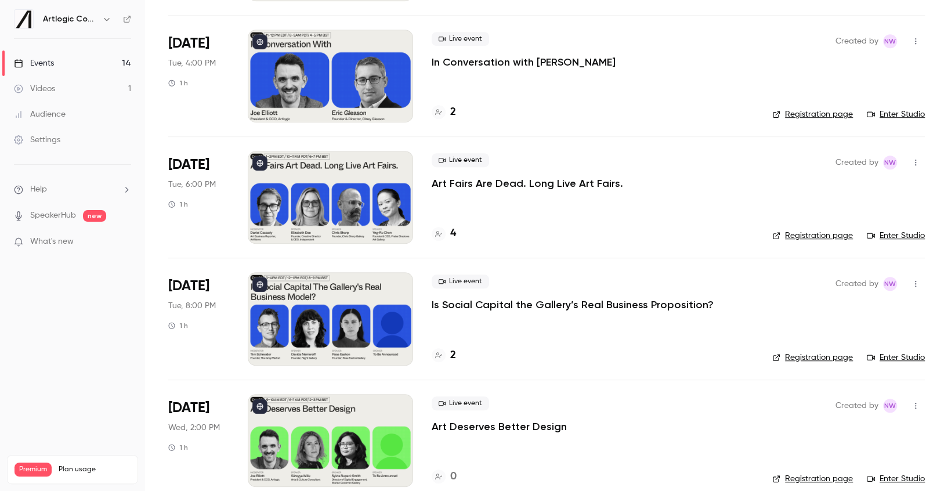
click at [870, 357] on link "Enter Studio" at bounding box center [896, 358] width 58 height 12
click at [870, 236] on link "Enter Studio" at bounding box center [896, 236] width 58 height 12
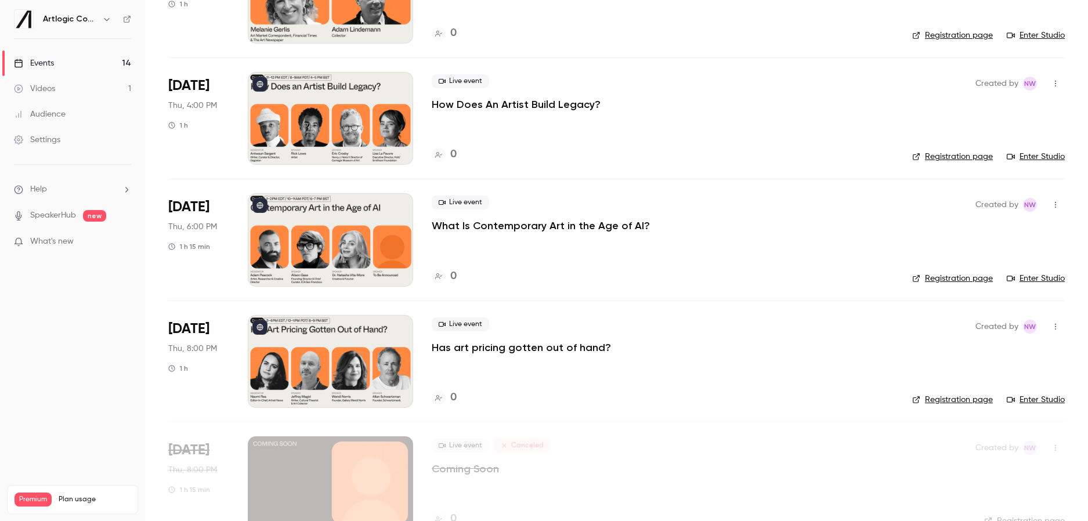
scroll to position [1271, 0]
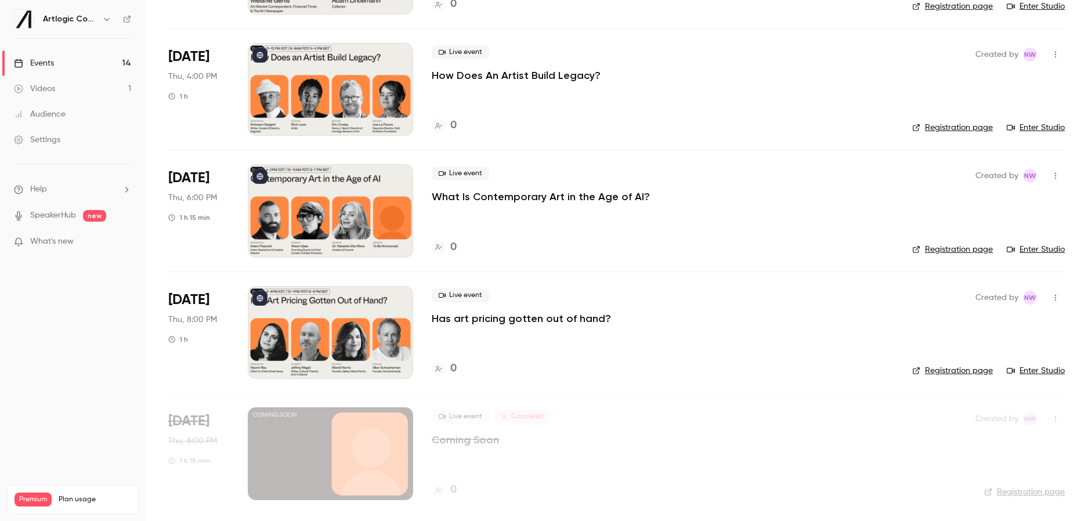
click at [295, 198] on div at bounding box center [330, 210] width 165 height 93
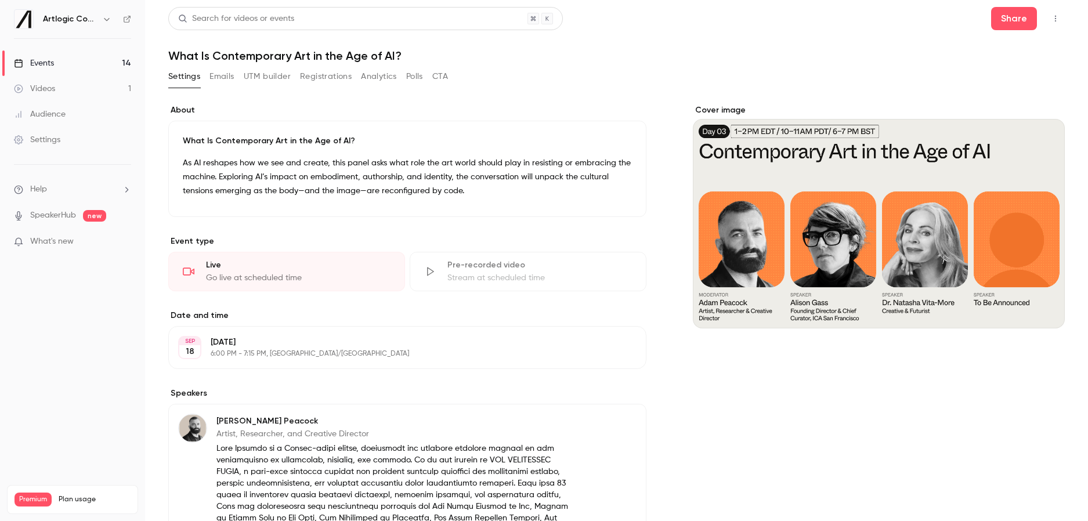
click at [284, 334] on div "SEP 18 Thursday, September 18 6:00 PM - 7:15 PM, Europe/London Edit" at bounding box center [407, 347] width 478 height 43
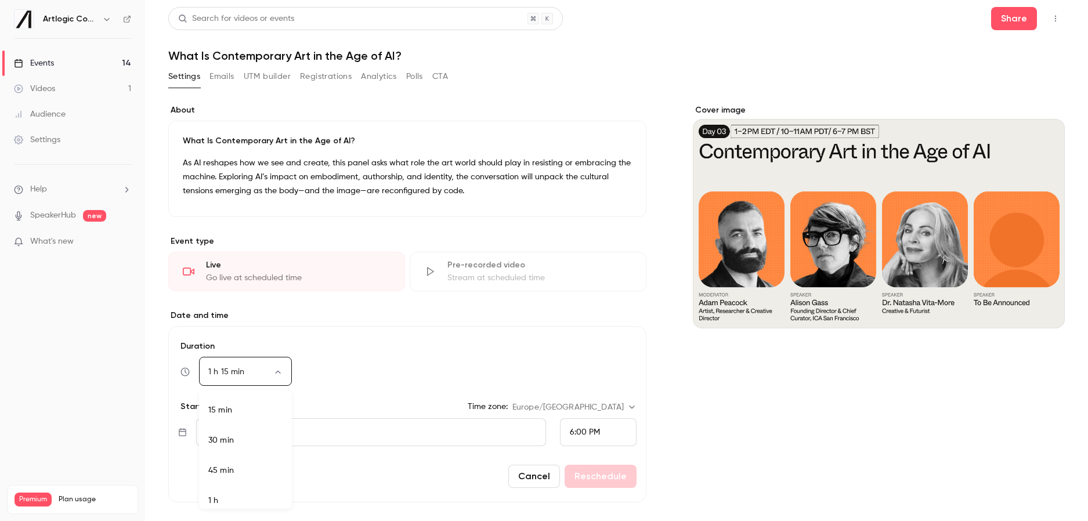
click at [277, 372] on body "**********" at bounding box center [544, 260] width 1088 height 521
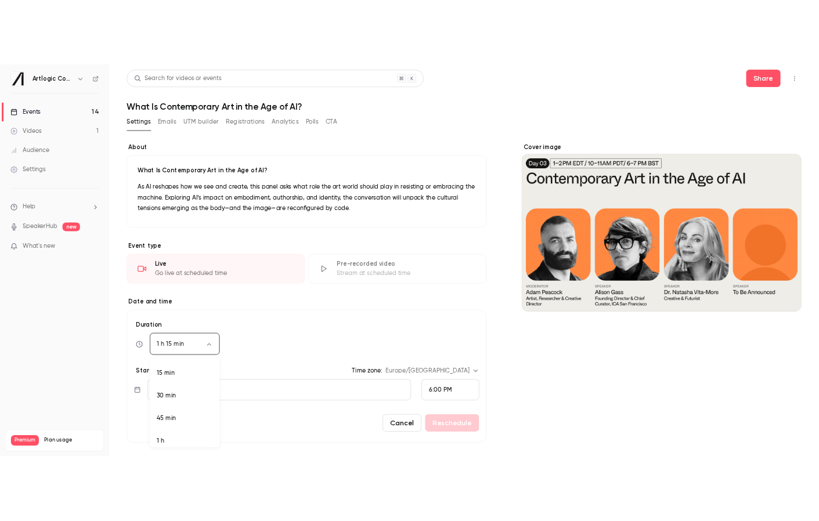
scroll to position [81, 0]
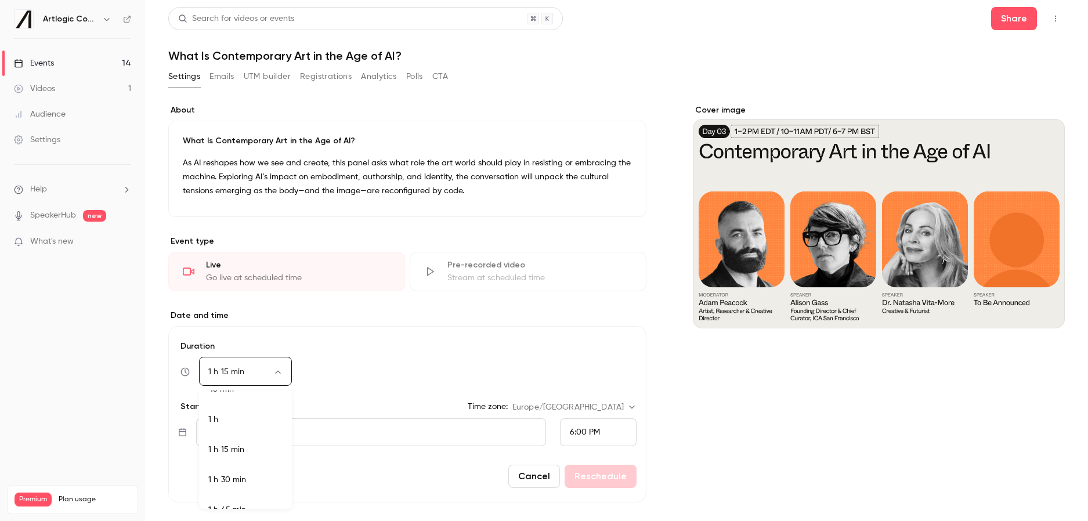
drag, startPoint x: 239, startPoint y: 424, endPoint x: 425, endPoint y: 442, distance: 187.7
click at [239, 424] on li "1 h" at bounding box center [245, 419] width 93 height 30
type input "**"
click at [606, 480] on button "Reschedule" at bounding box center [601, 476] width 72 height 23
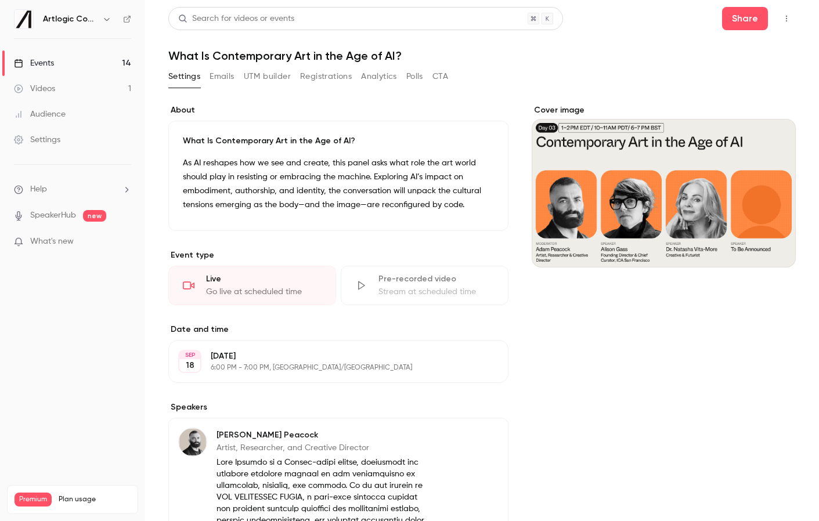
click at [49, 60] on div "Events" at bounding box center [34, 63] width 40 height 12
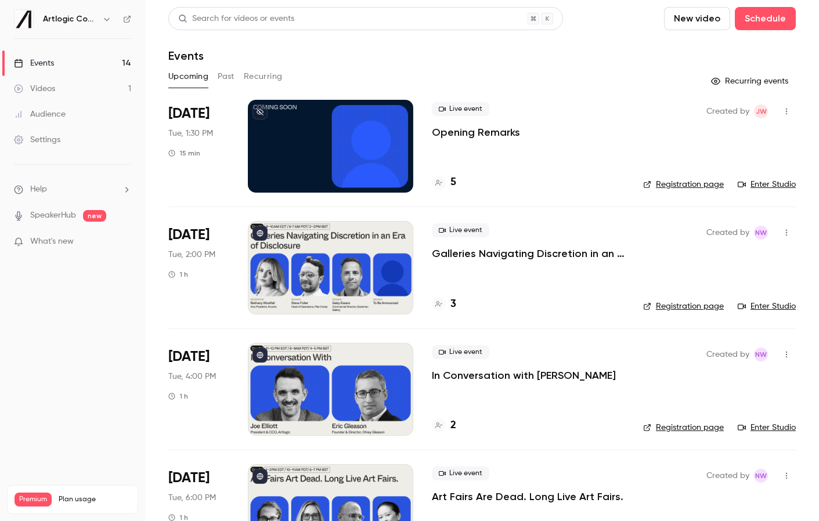
click at [763, 425] on link "Enter Studio" at bounding box center [767, 428] width 58 height 12
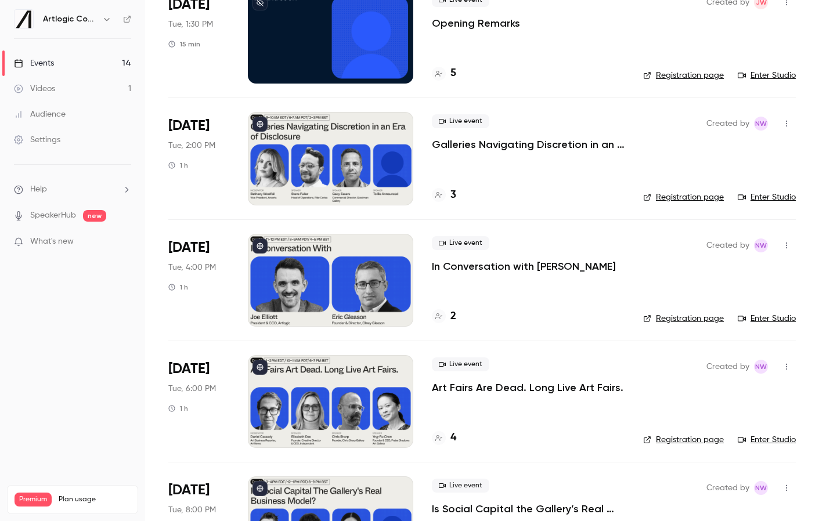
scroll to position [125, 0]
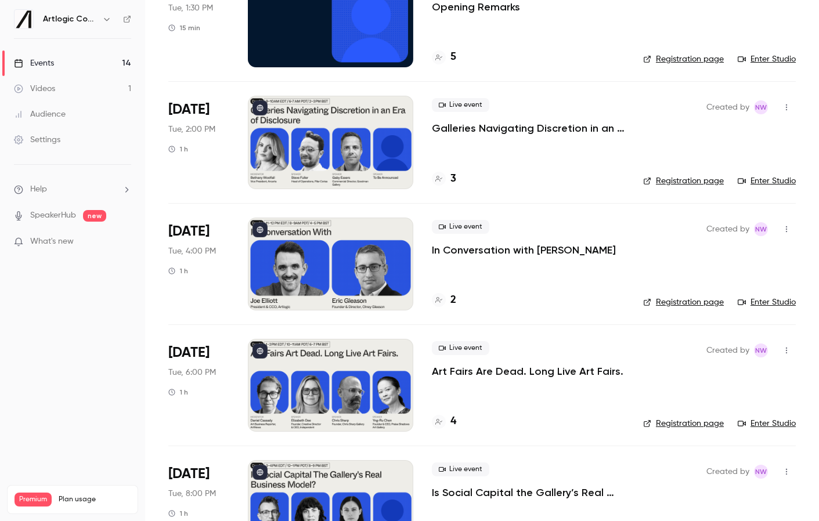
click at [342, 381] on div at bounding box center [330, 385] width 165 height 93
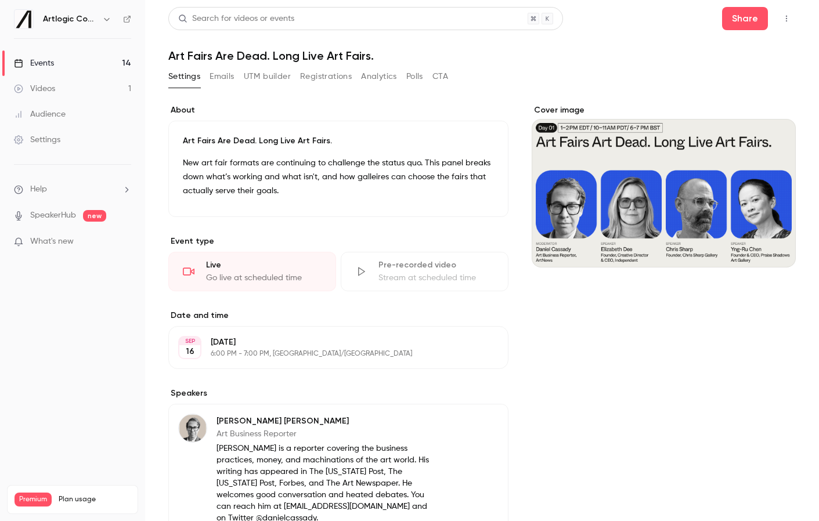
click at [51, 59] on div "Events" at bounding box center [34, 63] width 40 height 12
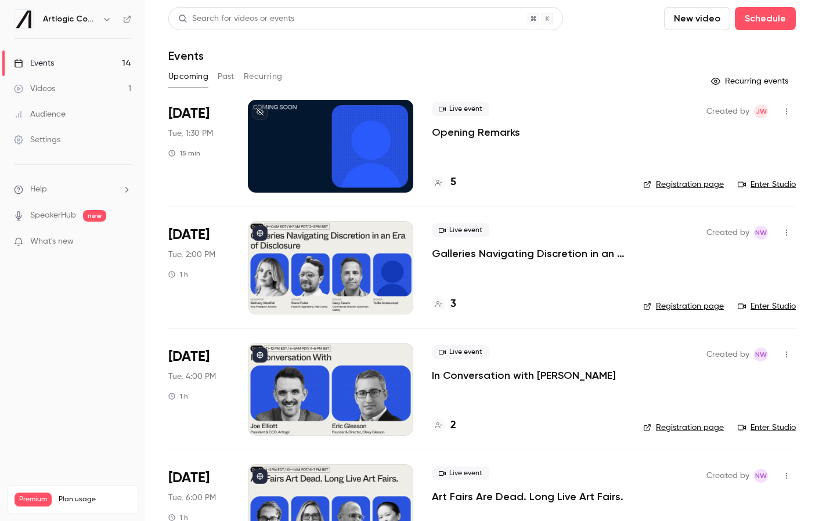
click at [335, 278] on div at bounding box center [330, 267] width 165 height 93
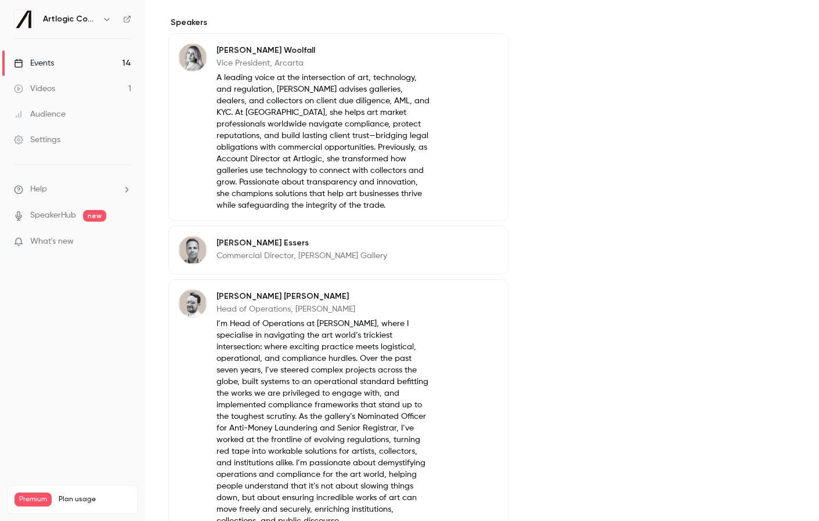
scroll to position [562, 0]
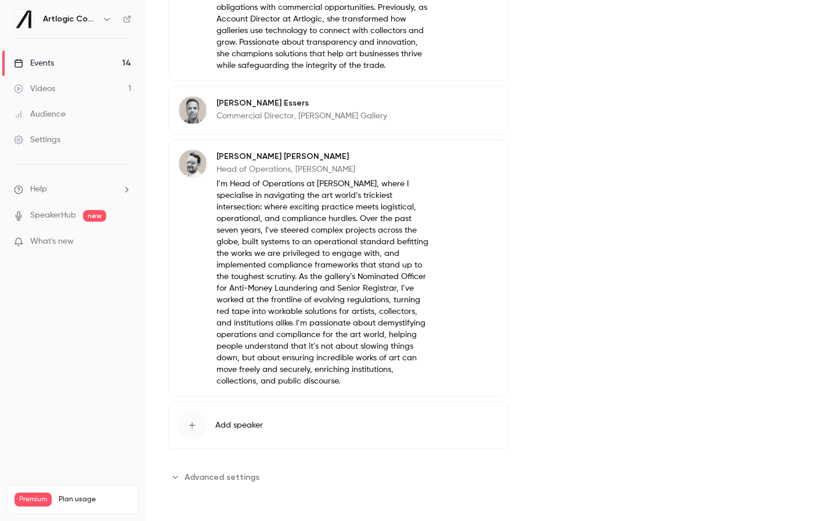
click at [229, 475] on span "Advanced settings" at bounding box center [222, 477] width 75 height 12
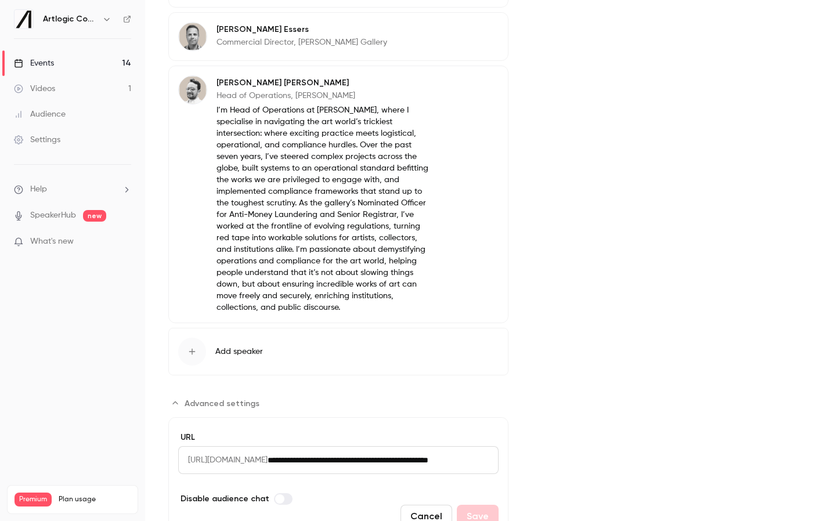
scroll to position [692, 0]
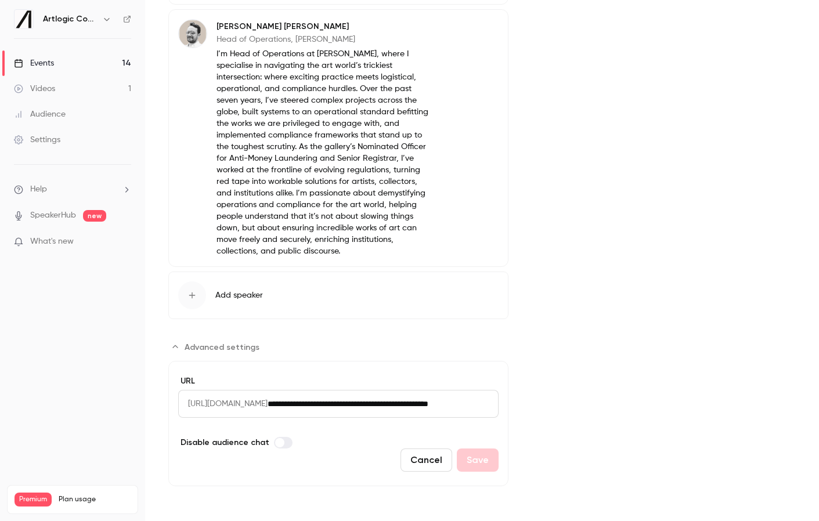
drag, startPoint x: 287, startPoint y: 435, endPoint x: 286, endPoint y: 442, distance: 7.1
click at [287, 435] on div "**********" at bounding box center [338, 405] width 320 height 61
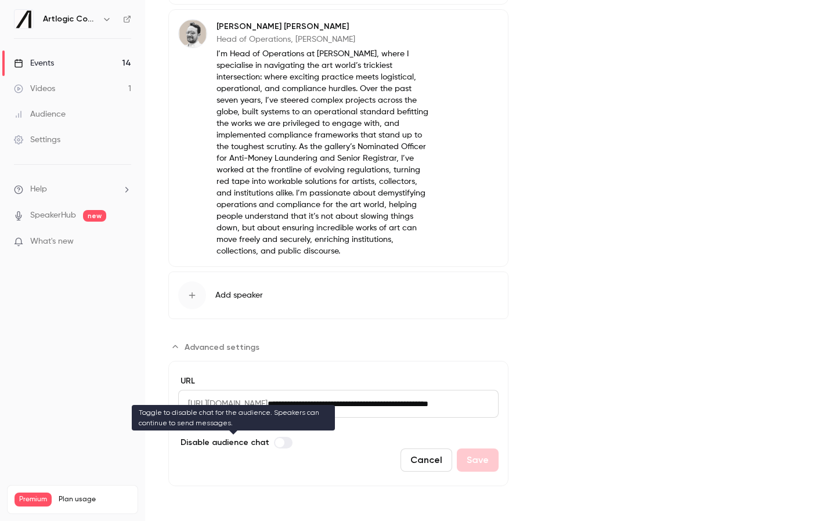
click at [282, 447] on label "Advanced settings" at bounding box center [283, 443] width 19 height 12
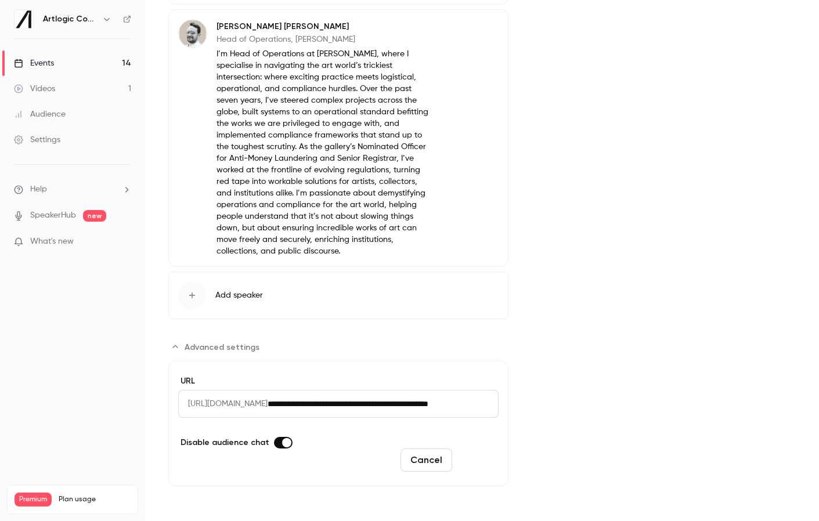
click at [473, 460] on button "Save" at bounding box center [478, 460] width 42 height 23
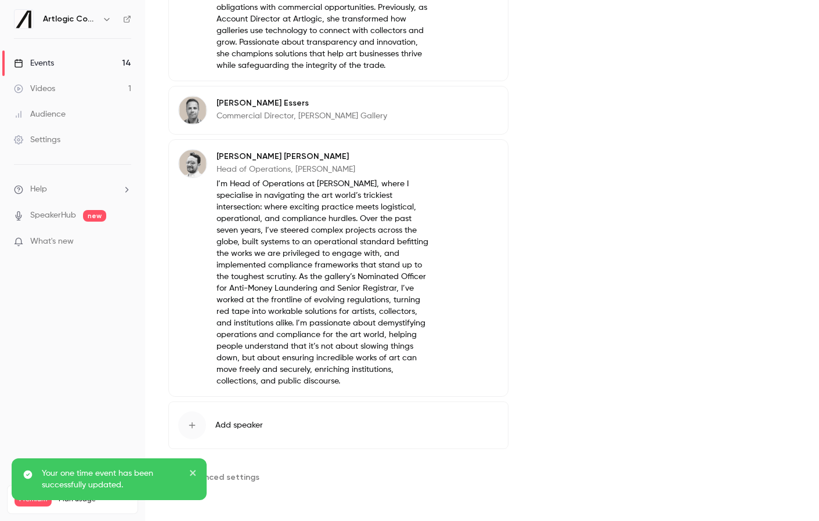
scroll to position [562, 0]
click at [42, 67] on div "Events" at bounding box center [34, 63] width 40 height 12
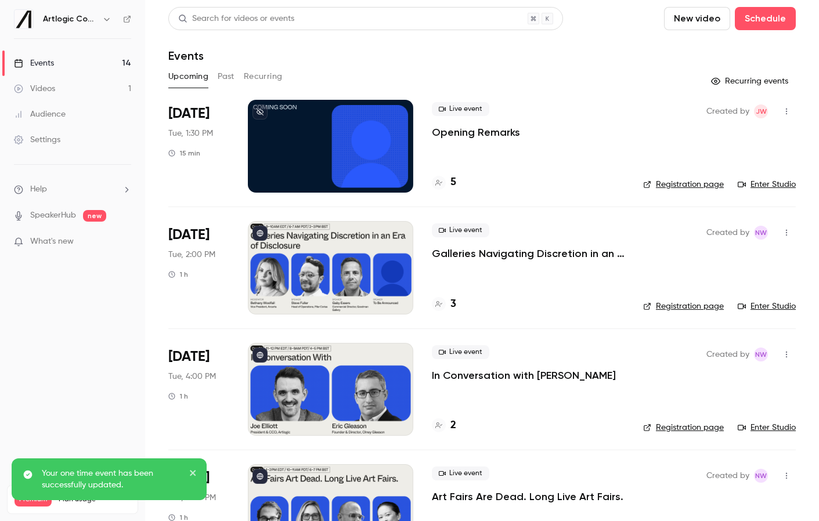
click at [328, 402] on div at bounding box center [330, 389] width 165 height 93
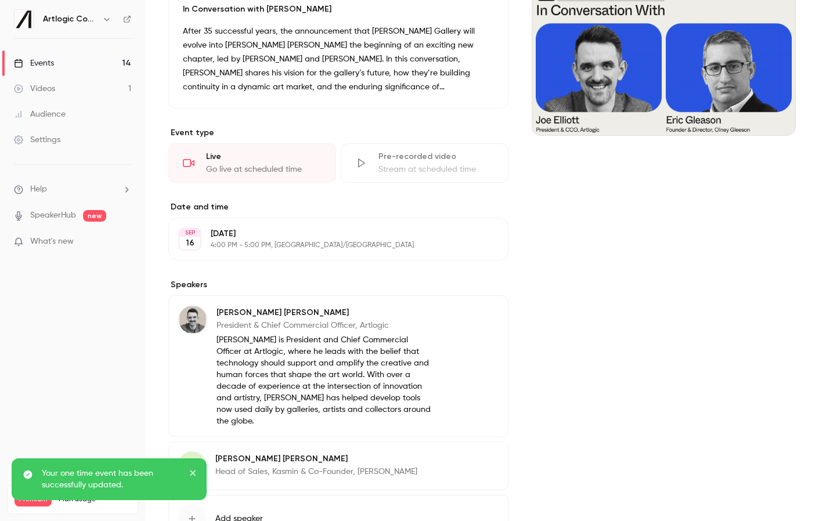
scroll to position [218, 0]
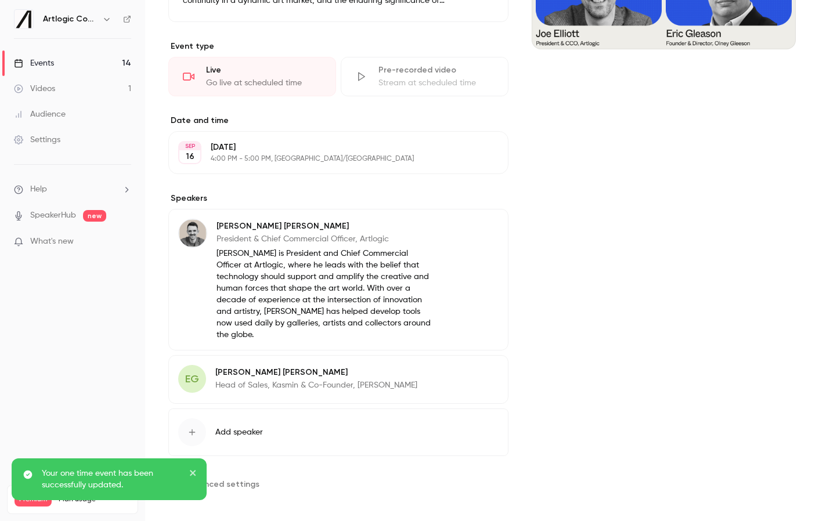
click at [238, 478] on span "Advanced settings" at bounding box center [222, 484] width 75 height 12
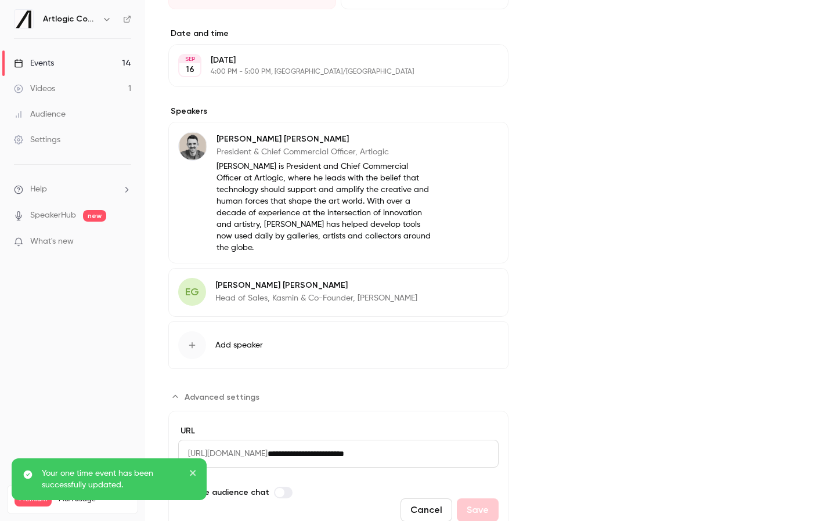
scroll to position [348, 0]
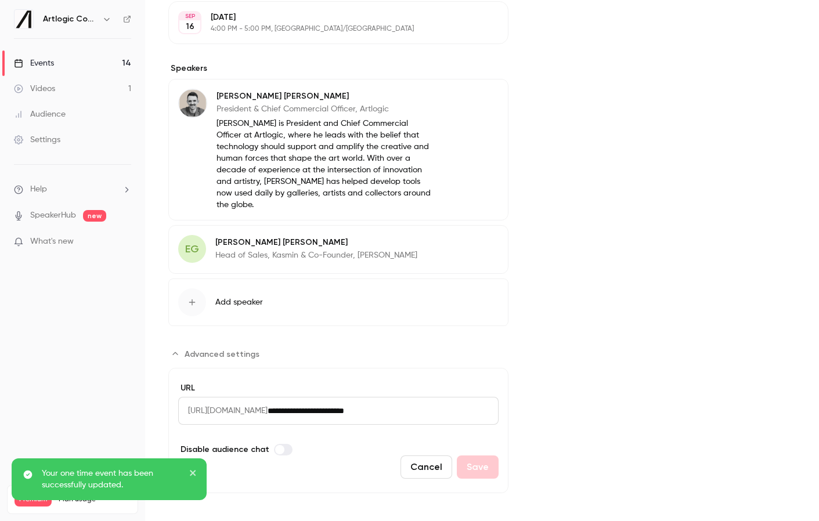
click at [193, 471] on icon "close" at bounding box center [193, 472] width 8 height 9
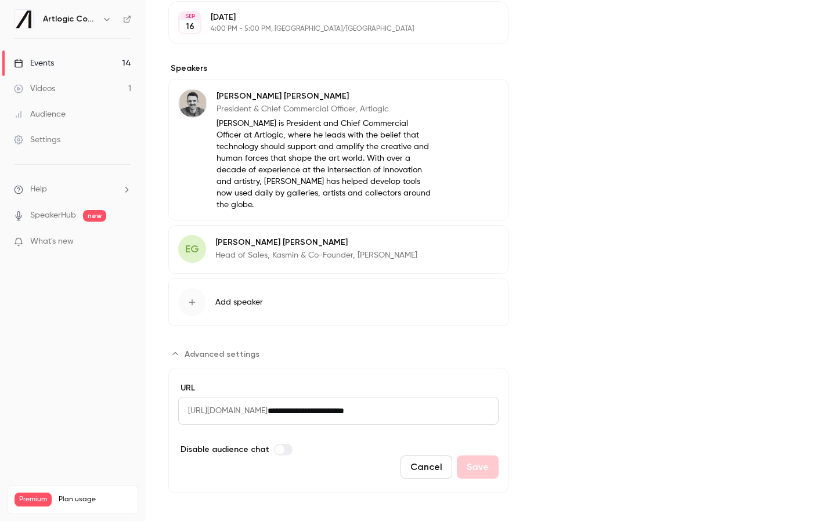
click at [283, 445] on label "Advanced settings" at bounding box center [283, 450] width 19 height 12
click at [471, 456] on button "Save" at bounding box center [478, 467] width 42 height 23
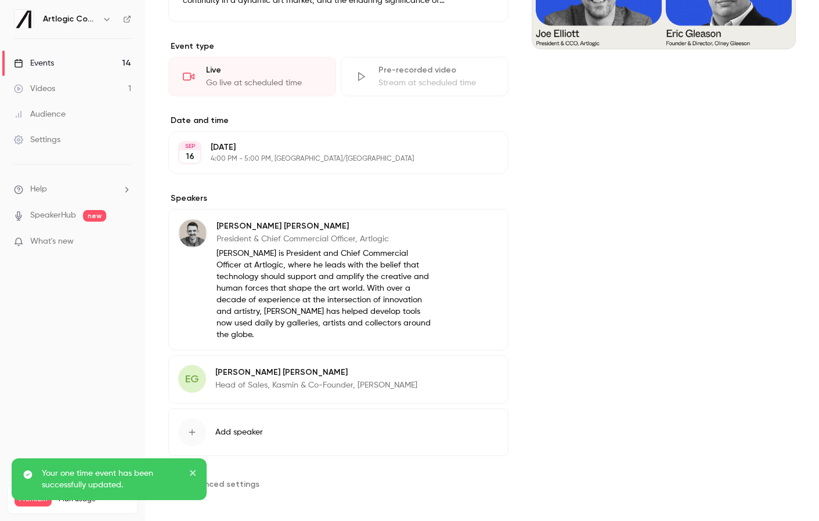
click at [197, 371] on span "EG" at bounding box center [192, 379] width 14 height 16
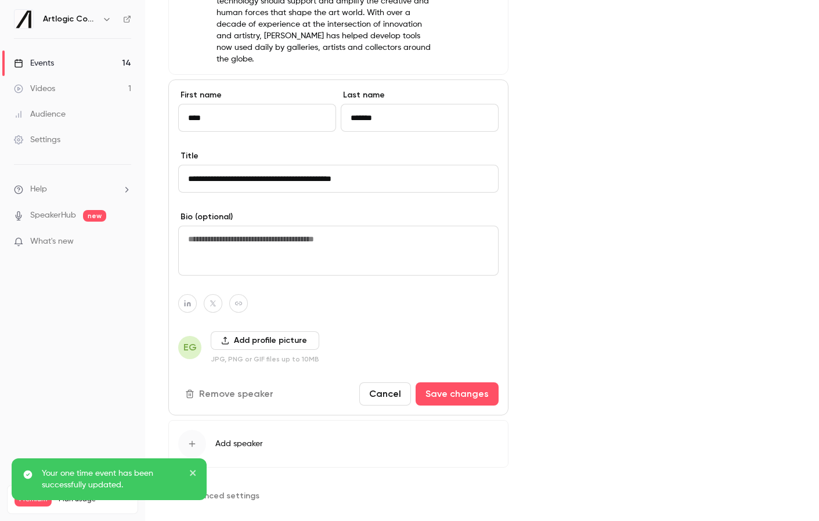
scroll to position [505, 0]
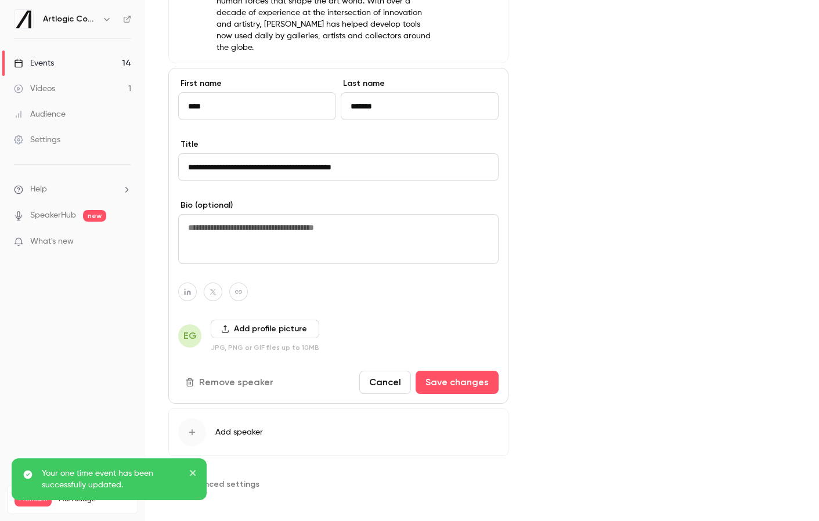
click at [243, 323] on button "Add profile picture" at bounding box center [265, 329] width 109 height 19
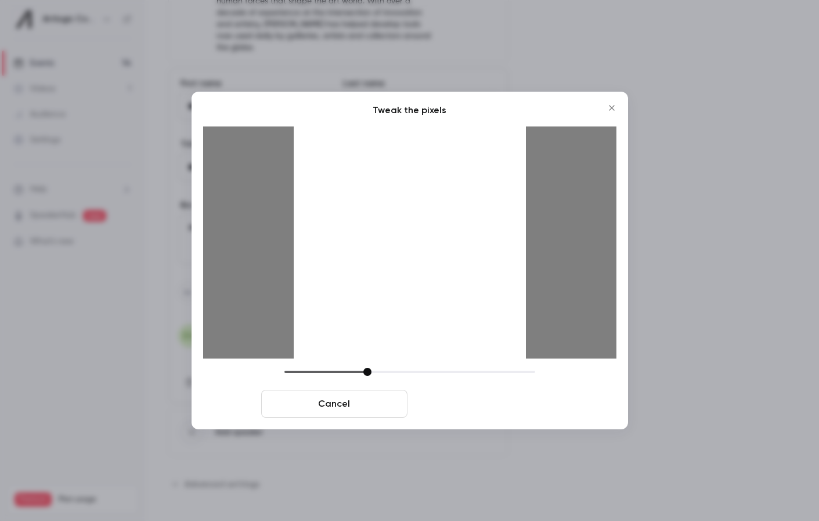
click at [446, 400] on button "Crop and save" at bounding box center [485, 404] width 146 height 28
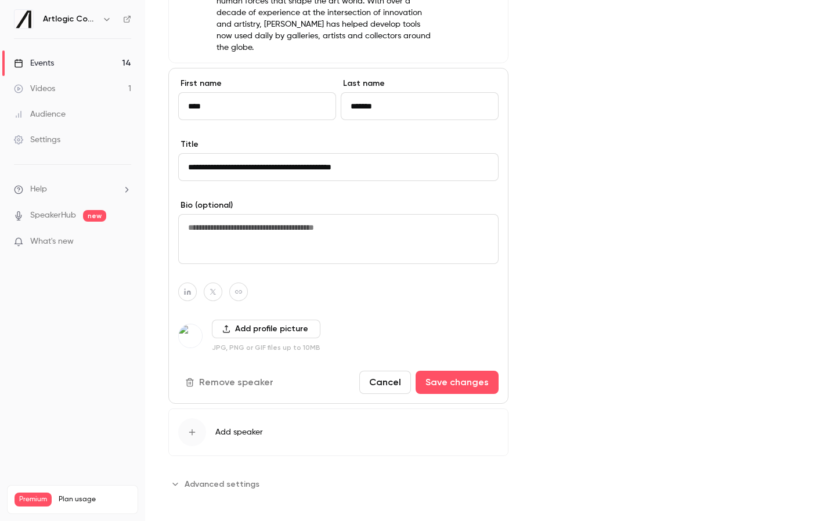
click at [446, 382] on button "Save changes" at bounding box center [457, 382] width 83 height 23
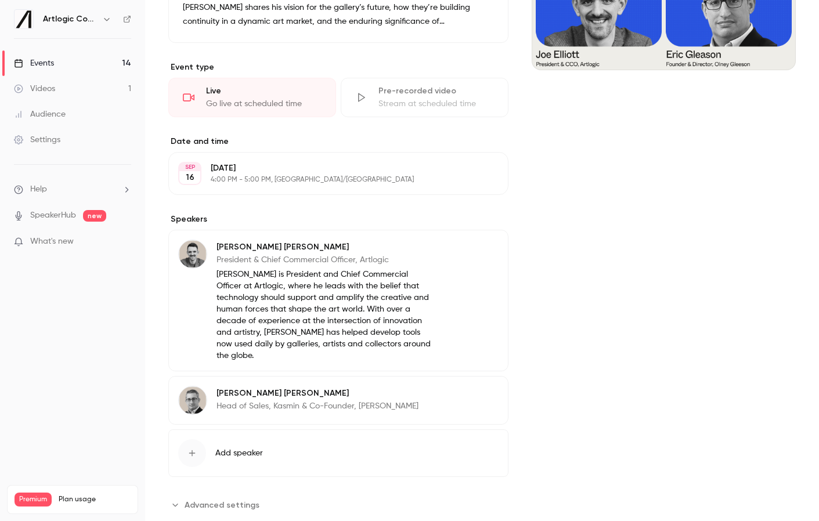
scroll to position [218, 0]
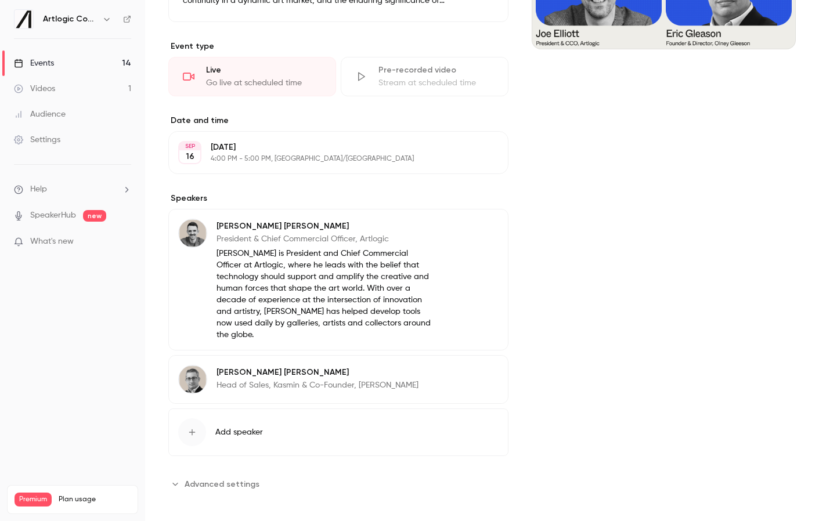
click at [50, 66] on div "Events" at bounding box center [34, 63] width 40 height 12
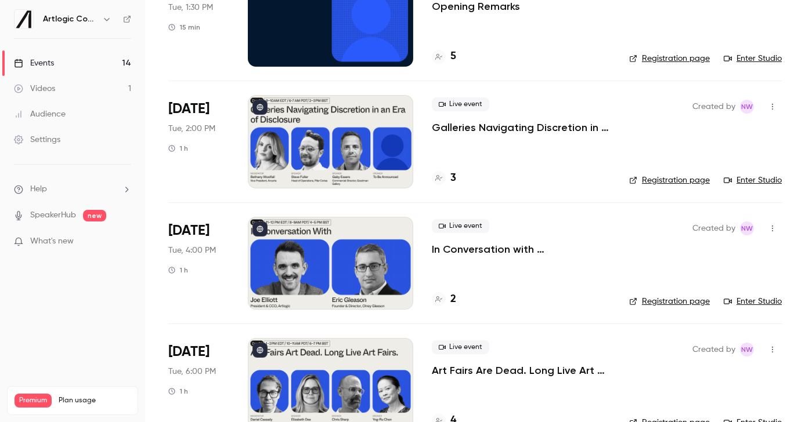
scroll to position [153, 0]
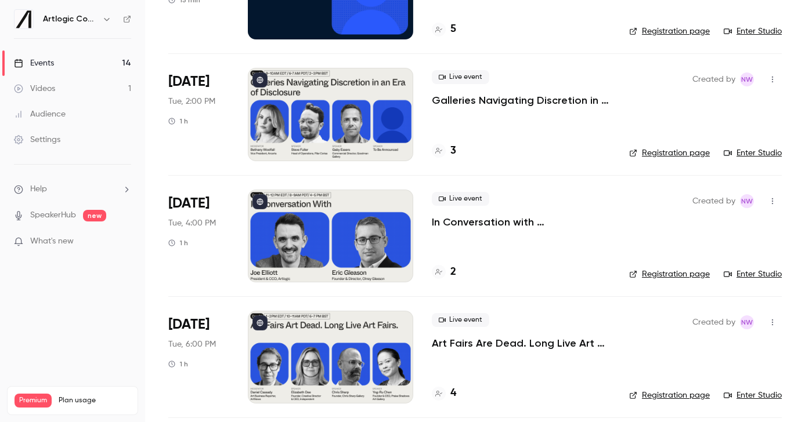
click at [317, 365] on div at bounding box center [330, 357] width 165 height 93
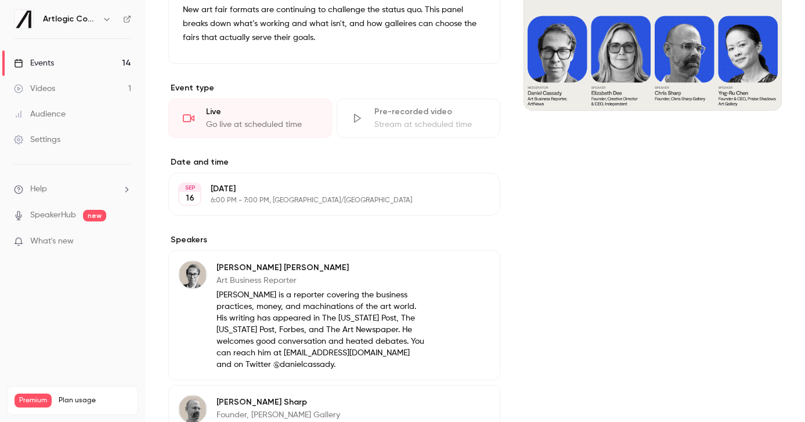
scroll to position [802, 0]
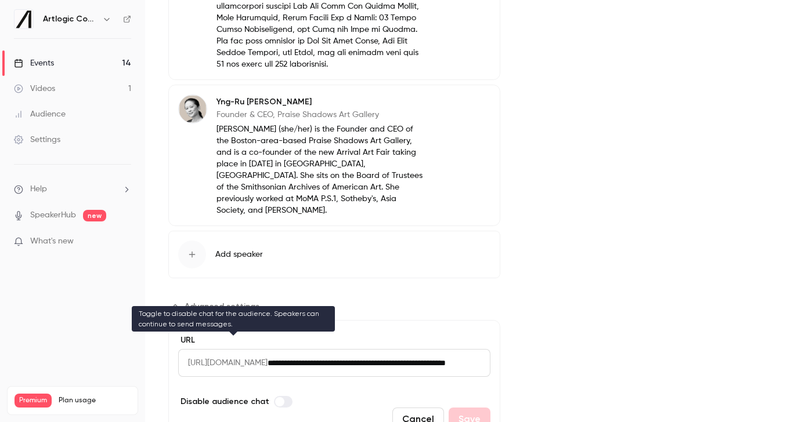
click at [281, 396] on label "Advanced settings" at bounding box center [283, 402] width 19 height 12
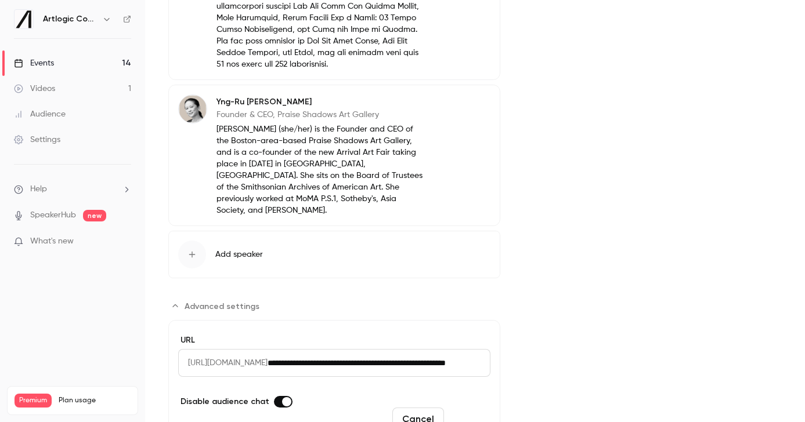
click at [471, 408] on button "Save" at bounding box center [470, 419] width 42 height 23
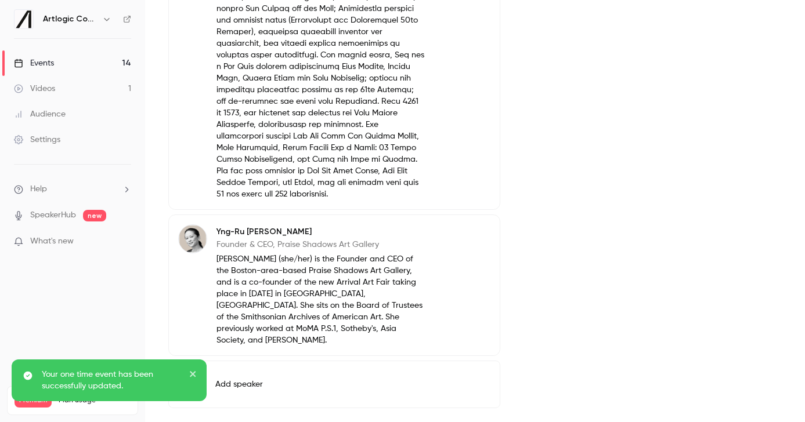
click at [66, 64] on link "Events 14" at bounding box center [72, 63] width 145 height 26
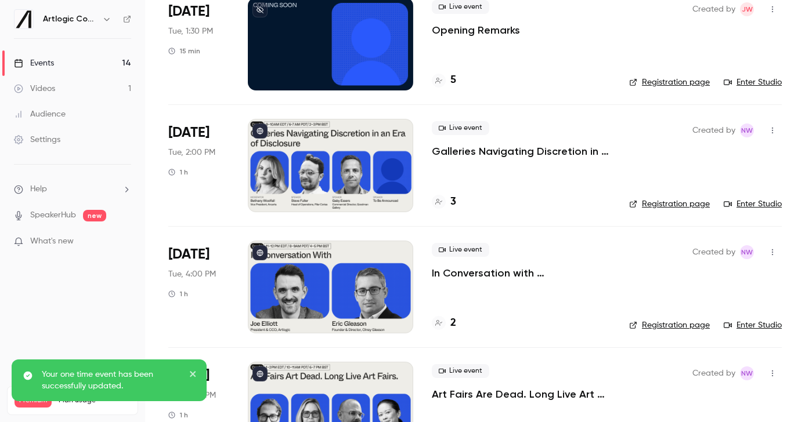
scroll to position [164, 0]
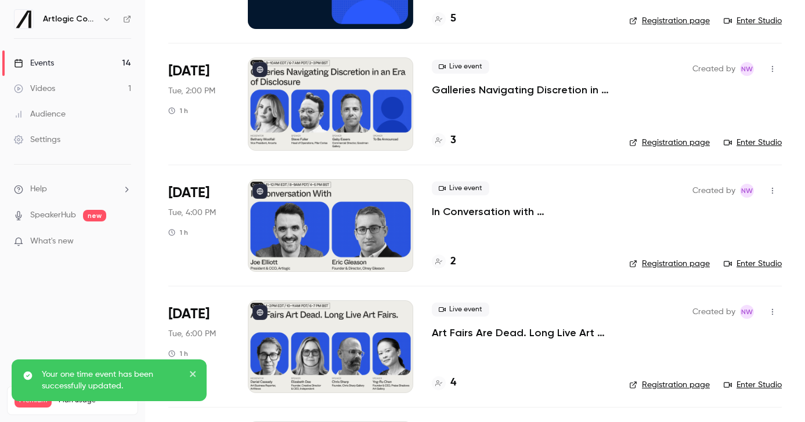
click at [754, 384] on link "Enter Studio" at bounding box center [753, 386] width 58 height 12
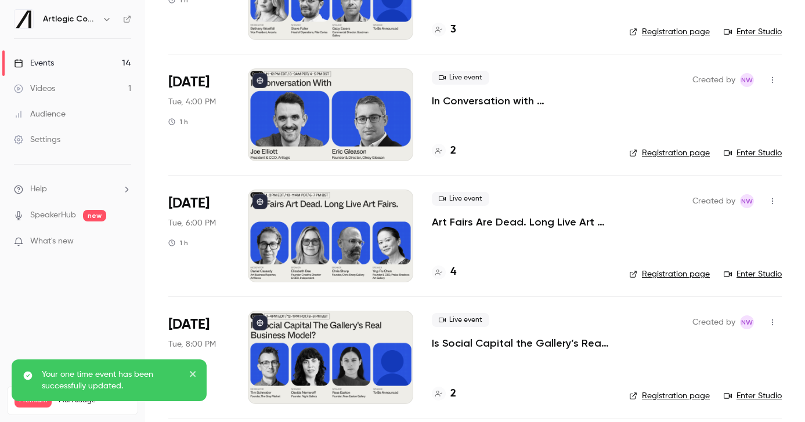
scroll to position [276, 0]
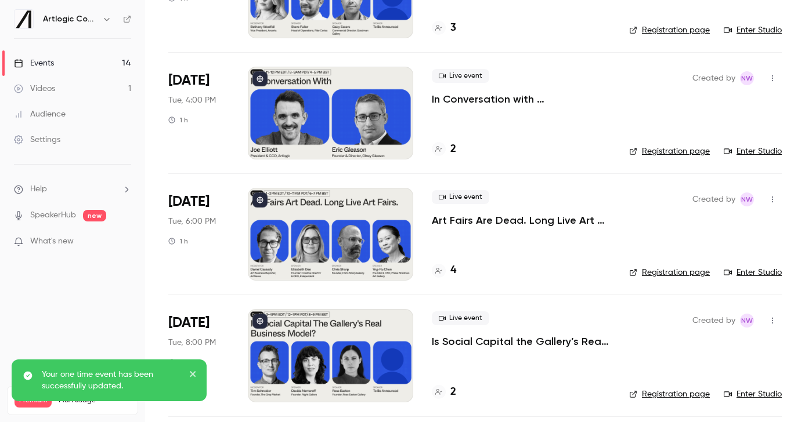
click at [356, 348] on div at bounding box center [330, 355] width 165 height 93
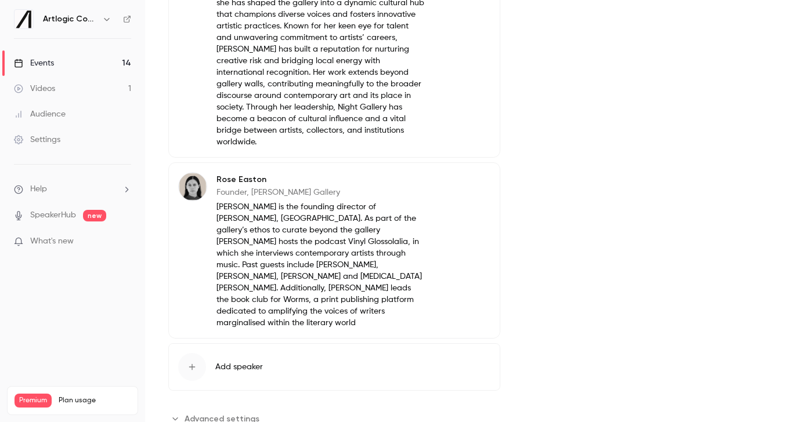
scroll to position [737, 0]
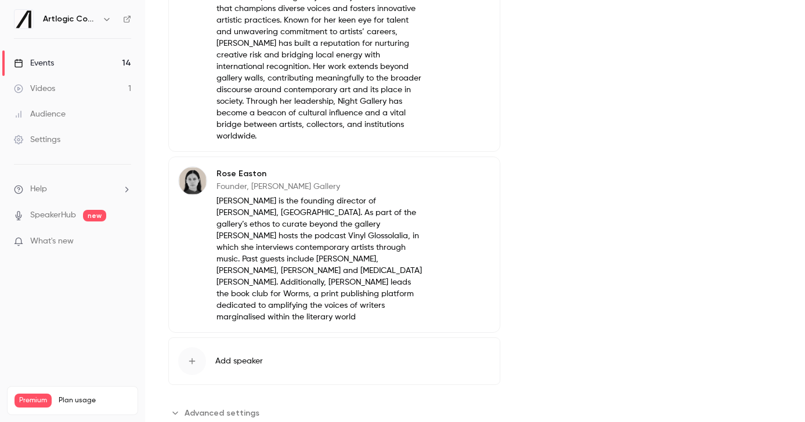
click at [213, 407] on span "Advanced settings" at bounding box center [222, 413] width 75 height 12
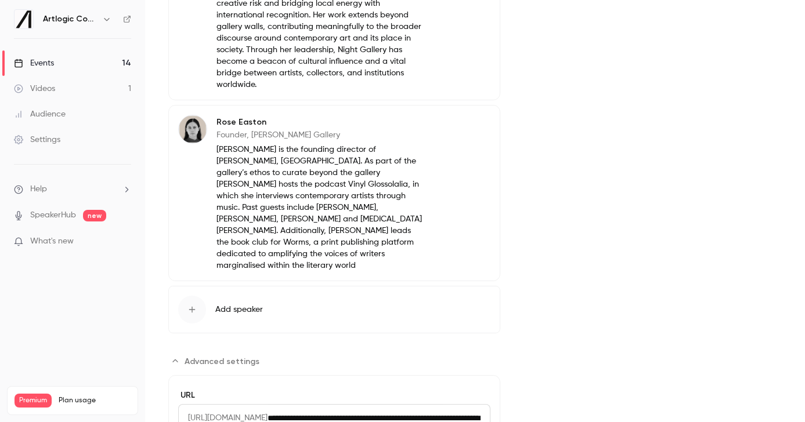
scroll to position [867, 0]
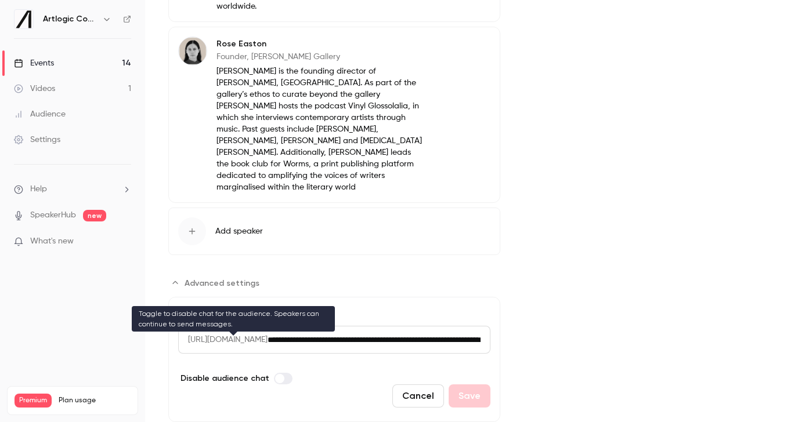
click at [283, 373] on label "Advanced settings" at bounding box center [283, 379] width 19 height 12
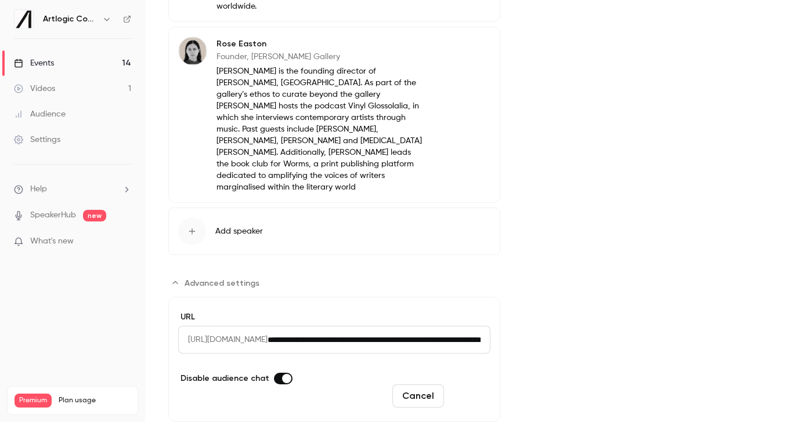
click at [469, 385] on button "Save" at bounding box center [470, 396] width 42 height 23
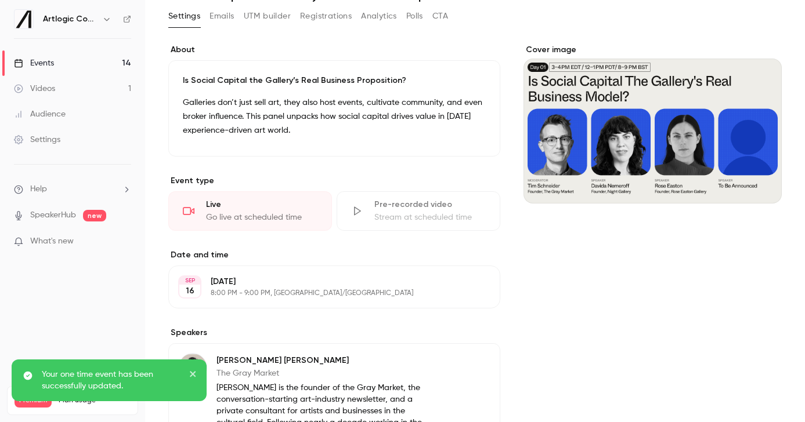
scroll to position [0, 0]
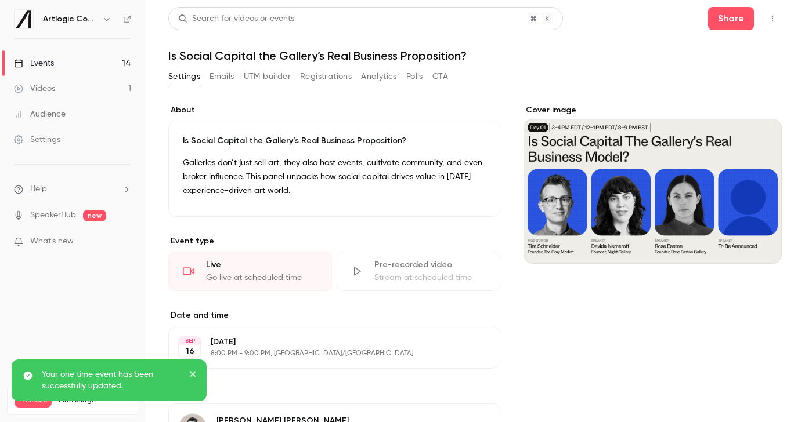
click at [73, 68] on link "Events 14" at bounding box center [72, 63] width 145 height 26
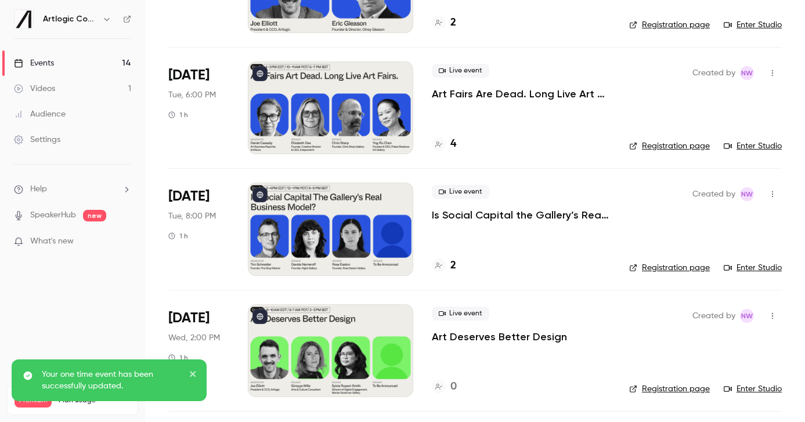
scroll to position [395, 0]
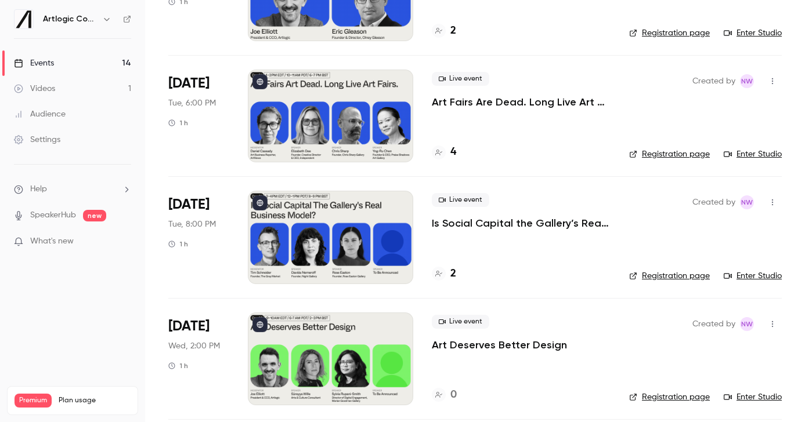
click at [355, 239] on div at bounding box center [330, 237] width 165 height 93
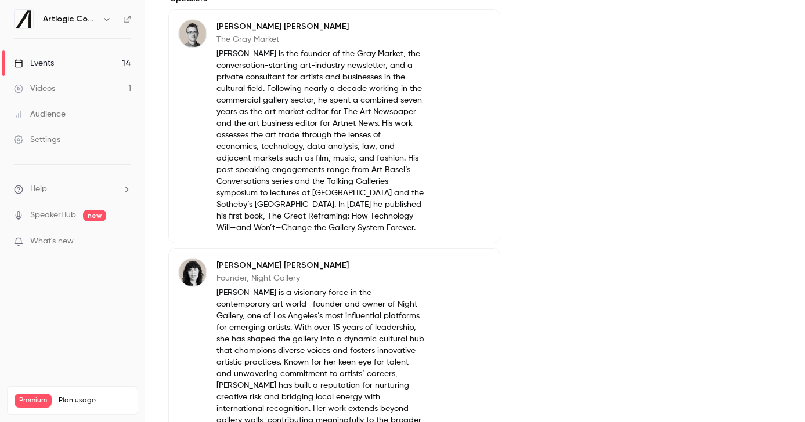
click at [68, 56] on link "Events 14" at bounding box center [72, 63] width 145 height 26
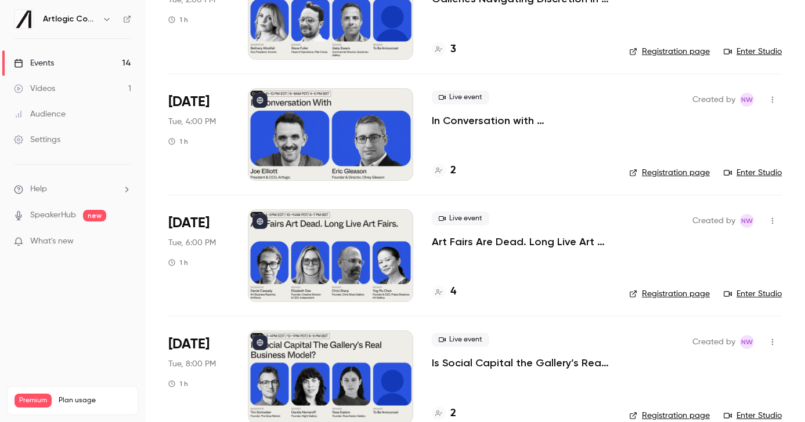
scroll to position [295, 0]
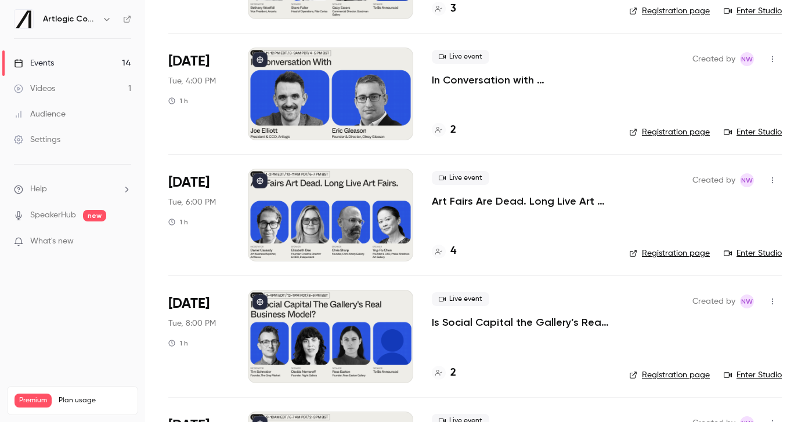
click at [317, 309] on div at bounding box center [330, 336] width 165 height 93
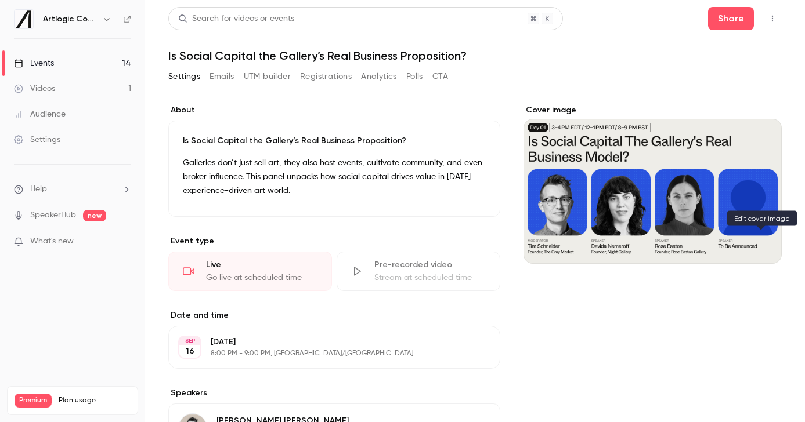
click at [763, 250] on button "Cover image" at bounding box center [760, 243] width 23 height 23
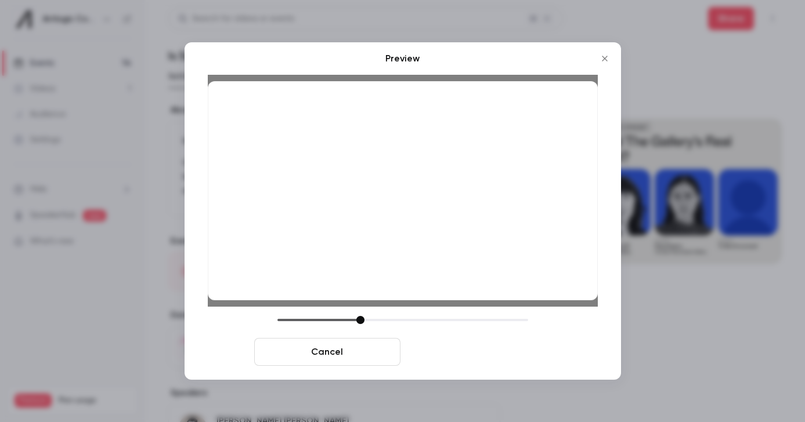
click at [441, 349] on button "Save cover" at bounding box center [478, 352] width 146 height 28
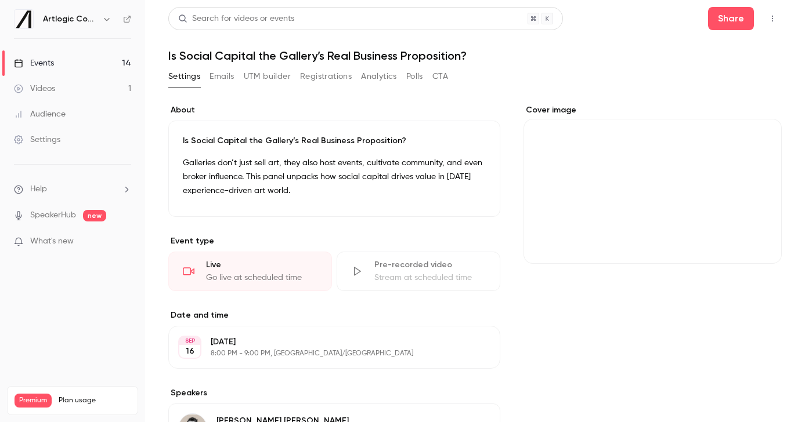
click at [754, 245] on icon "Cover image" at bounding box center [760, 243] width 13 height 9
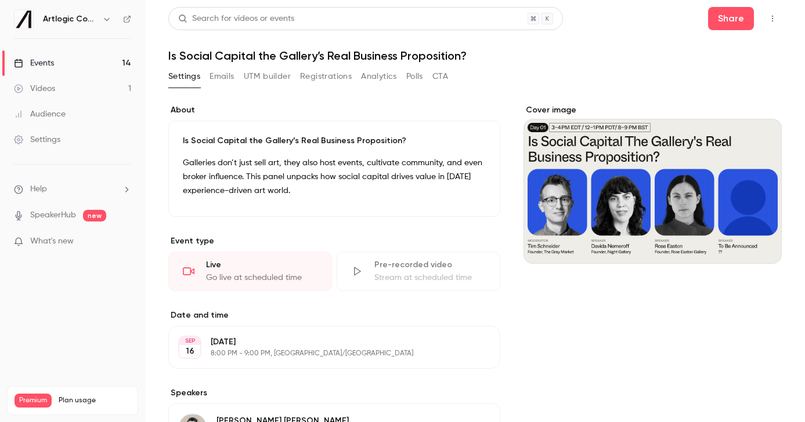
click at [643, 204] on div "Cover image" at bounding box center [652, 184] width 258 height 160
click at [0, 0] on input "Cover image" at bounding box center [0, 0] width 0 height 0
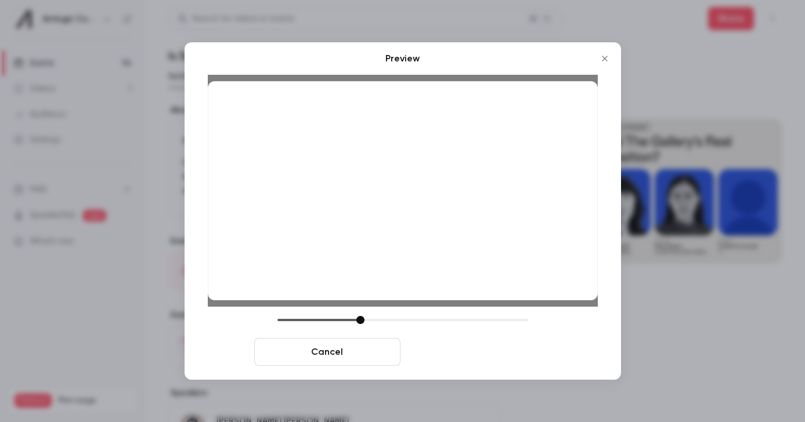
click at [517, 344] on button "Save cover" at bounding box center [478, 352] width 146 height 28
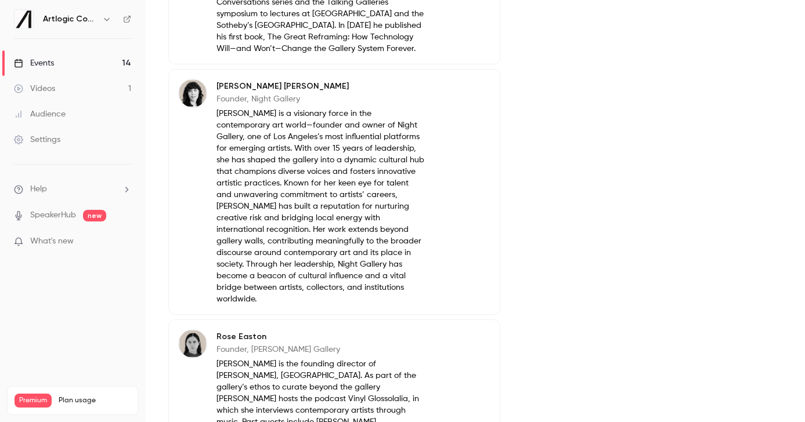
scroll to position [737, 0]
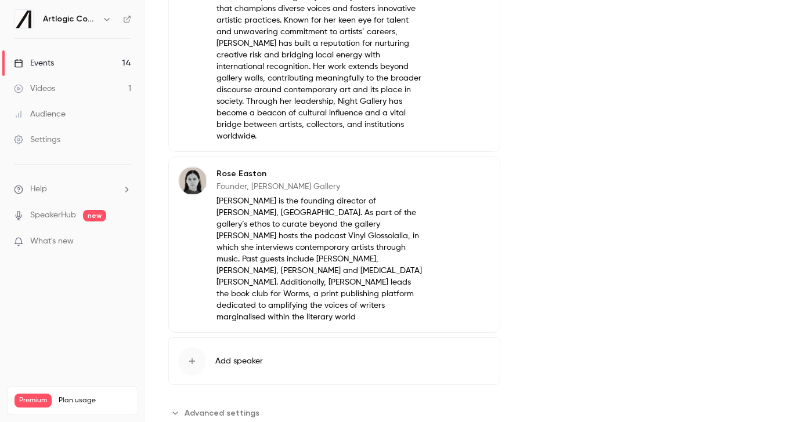
click at [214, 407] on span "Advanced settings" at bounding box center [222, 413] width 75 height 12
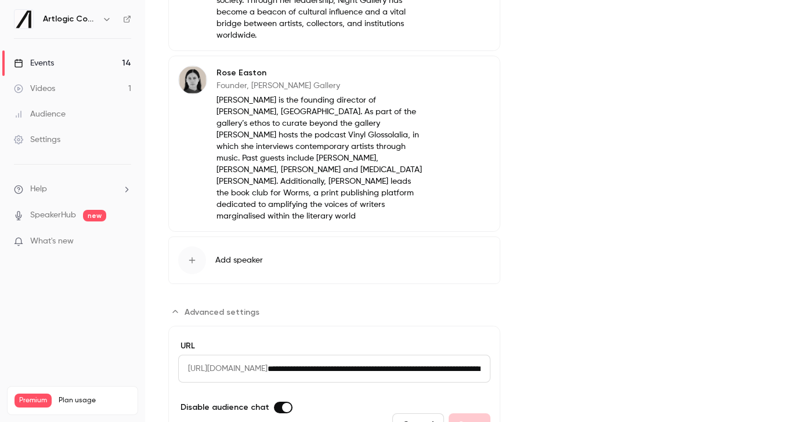
scroll to position [867, 0]
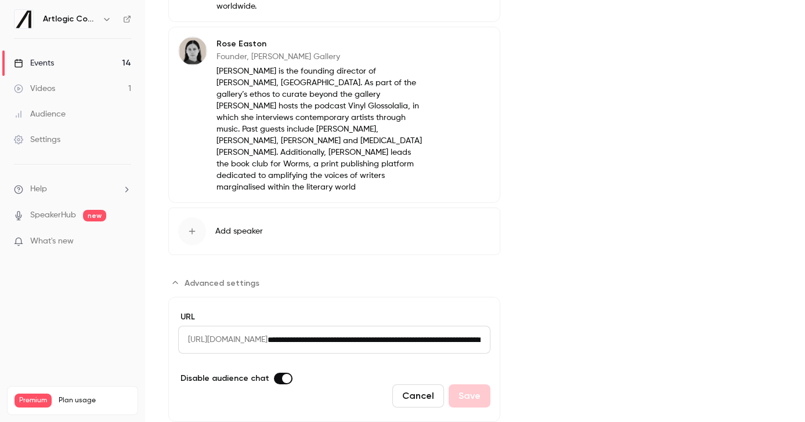
click at [42, 63] on div "Events" at bounding box center [34, 63] width 40 height 12
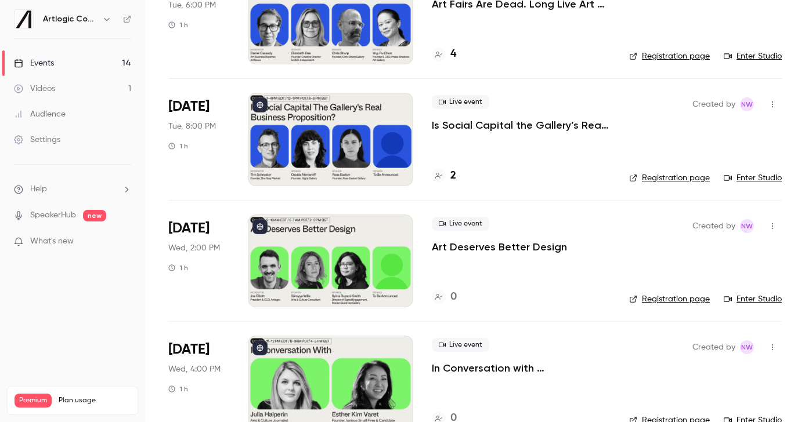
scroll to position [482, 0]
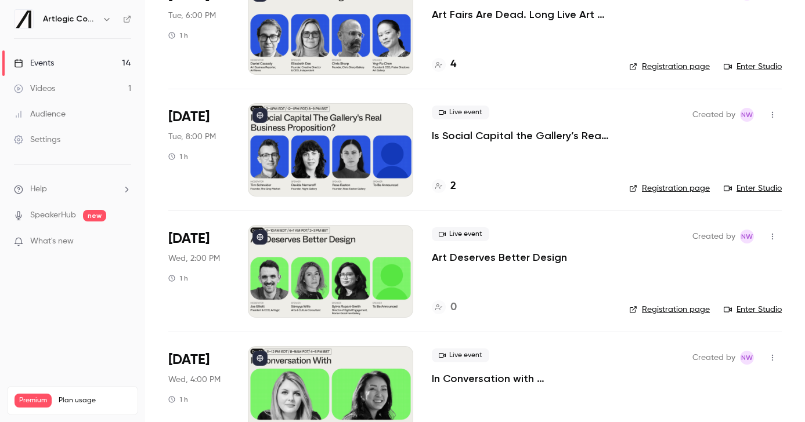
click at [735, 186] on link "Enter Studio" at bounding box center [753, 189] width 58 height 12
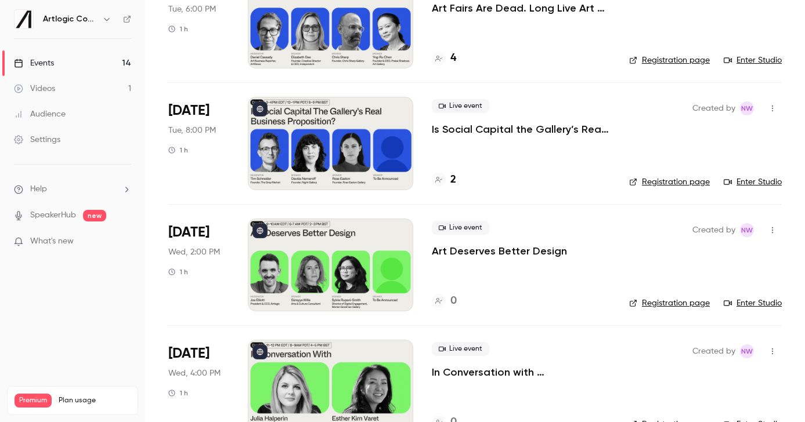
click at [360, 284] on div at bounding box center [330, 265] width 165 height 93
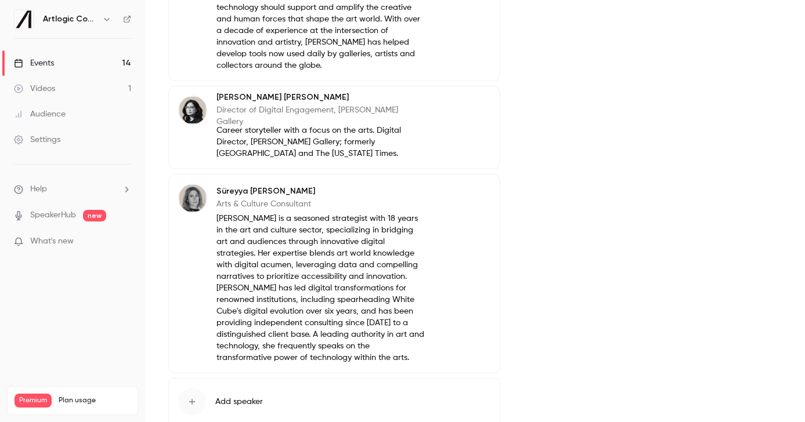
scroll to position [542, 0]
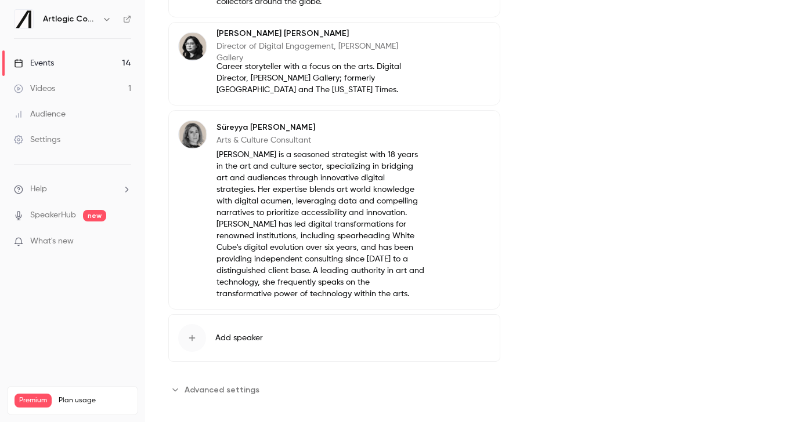
click at [228, 381] on button "Advanced settings" at bounding box center [217, 390] width 98 height 19
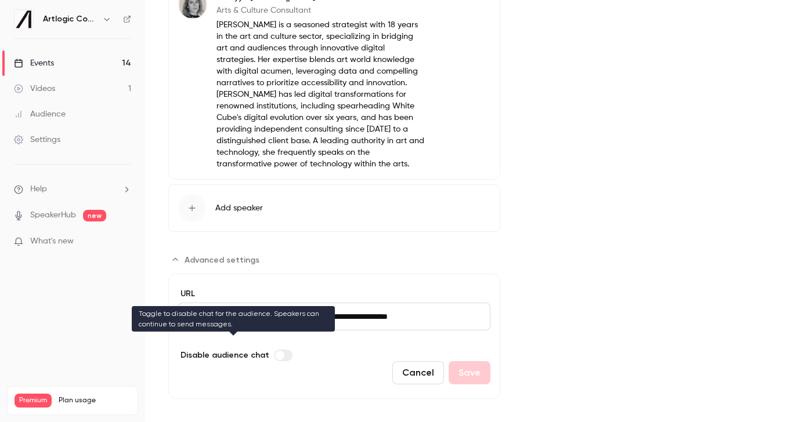
click at [286, 350] on label "Advanced settings" at bounding box center [283, 356] width 19 height 12
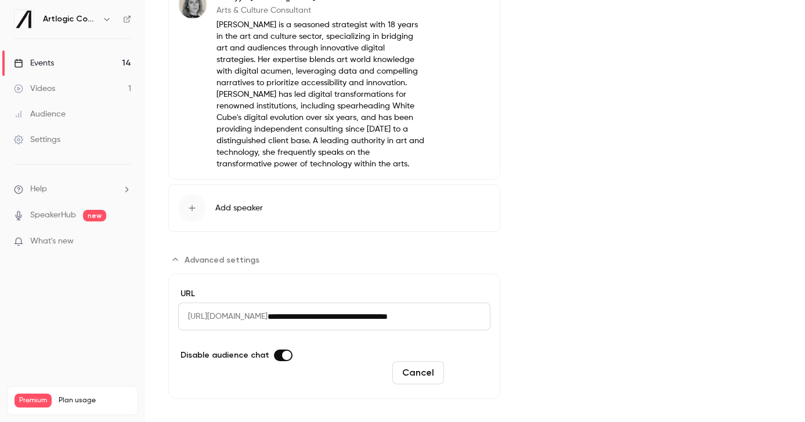
click at [463, 364] on button "Save" at bounding box center [470, 373] width 42 height 23
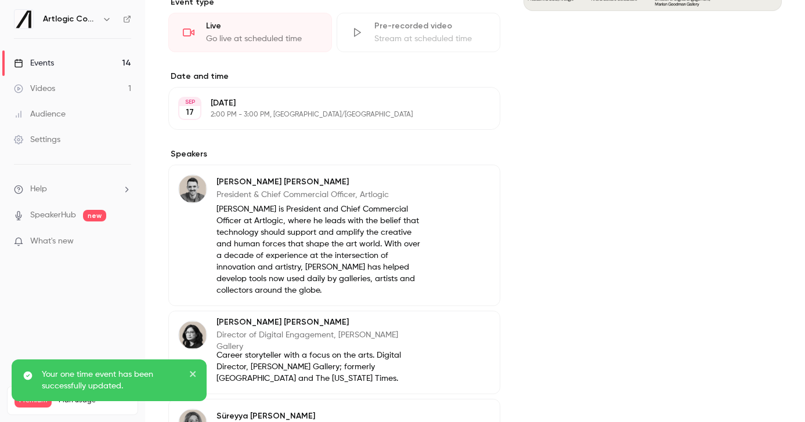
scroll to position [0, 0]
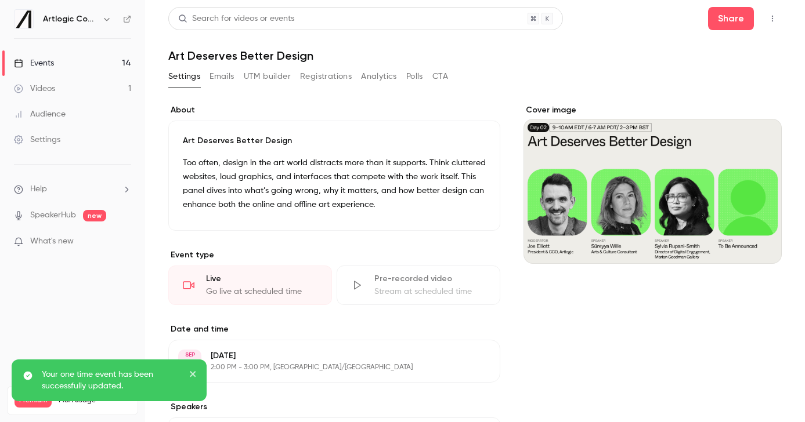
click at [63, 71] on link "Events 14" at bounding box center [72, 63] width 145 height 26
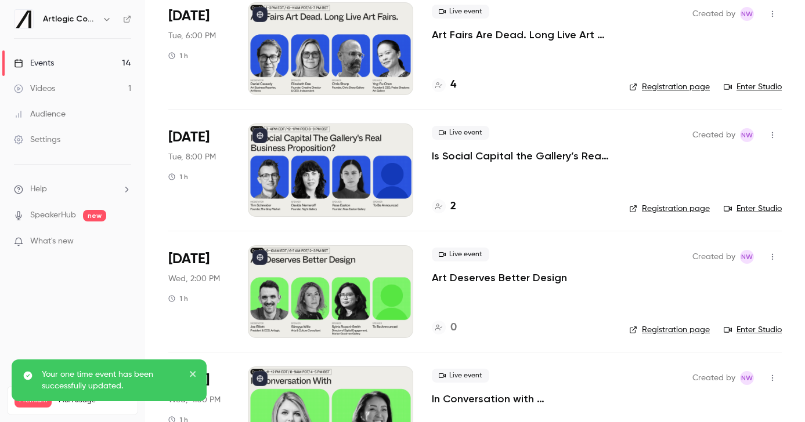
scroll to position [471, 0]
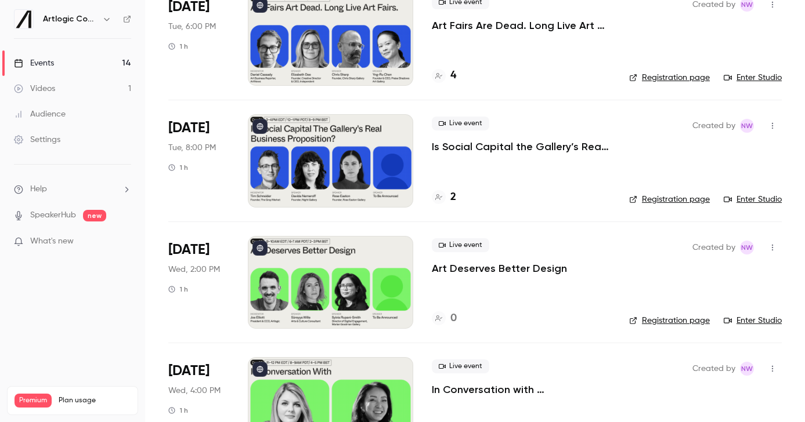
click at [746, 318] on link "Enter Studio" at bounding box center [753, 321] width 58 height 12
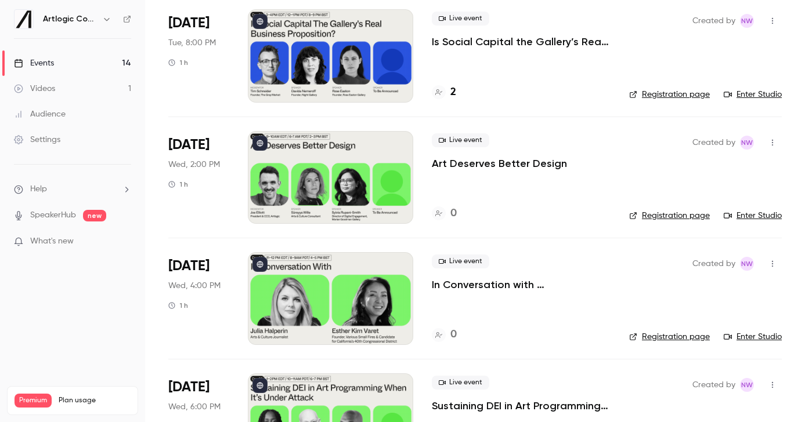
click at [323, 298] on div at bounding box center [330, 298] width 165 height 93
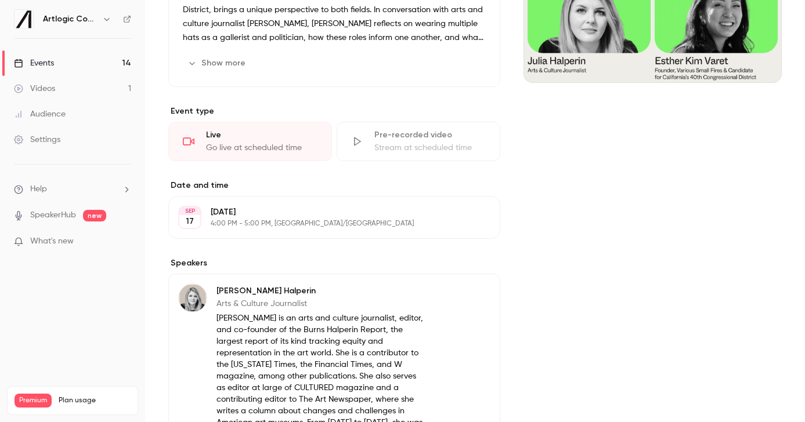
scroll to position [386, 0]
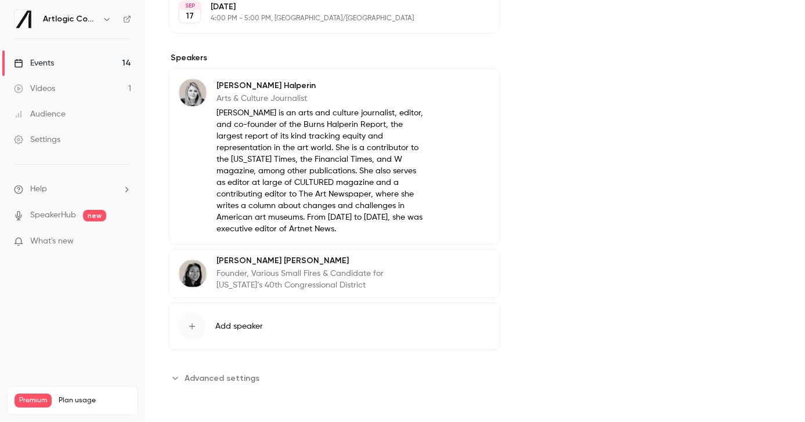
click at [232, 373] on span "Advanced settings" at bounding box center [222, 379] width 75 height 12
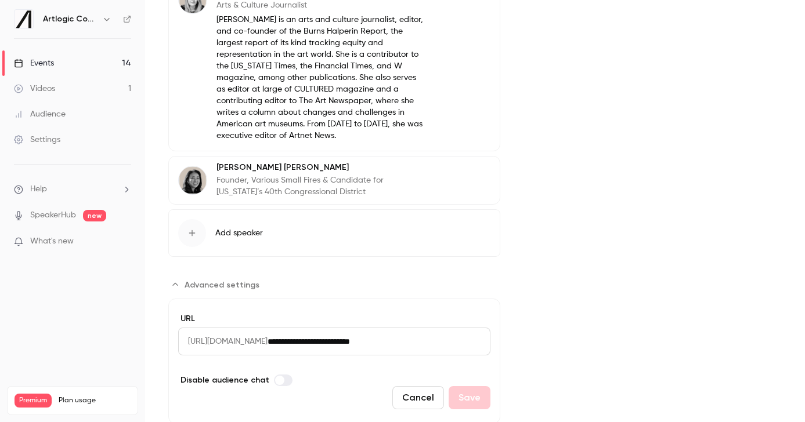
scroll to position [481, 0]
click at [281, 382] on label "Advanced settings" at bounding box center [283, 380] width 19 height 12
click at [474, 387] on button "Save" at bounding box center [470, 397] width 42 height 23
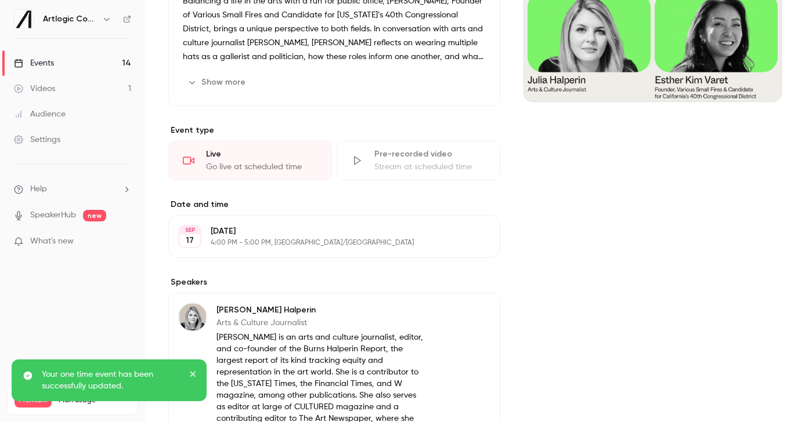
scroll to position [0, 0]
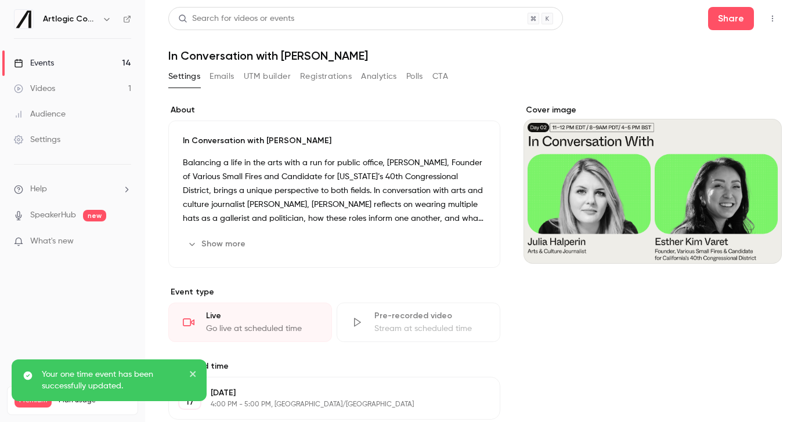
click at [81, 65] on link "Events 14" at bounding box center [72, 63] width 145 height 26
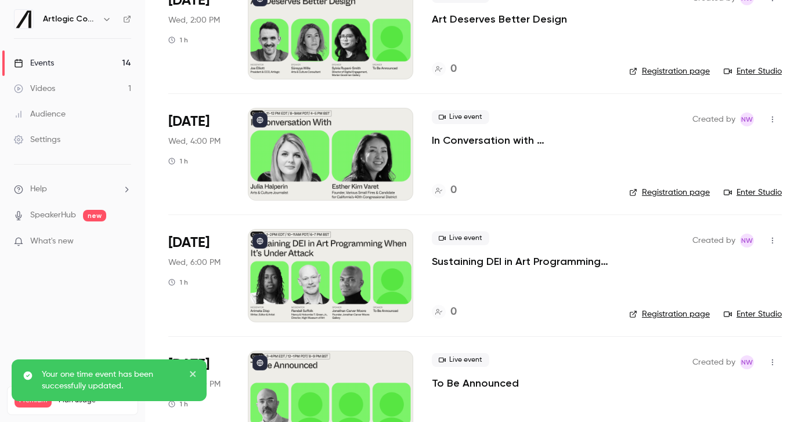
scroll to position [708, 0]
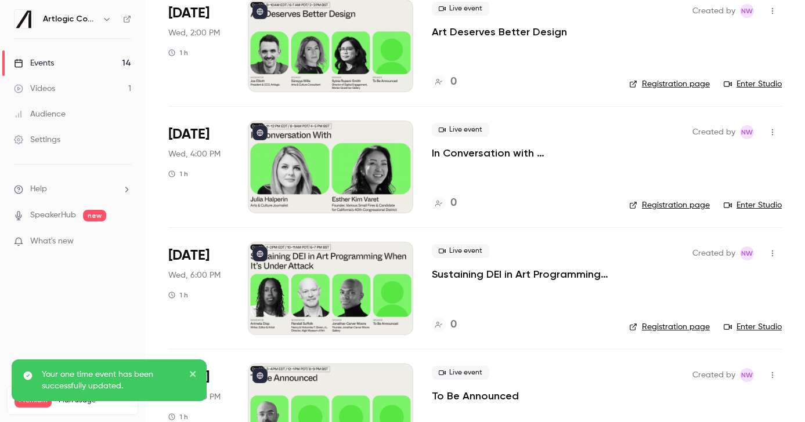
click at [739, 205] on link "Enter Studio" at bounding box center [753, 206] width 58 height 12
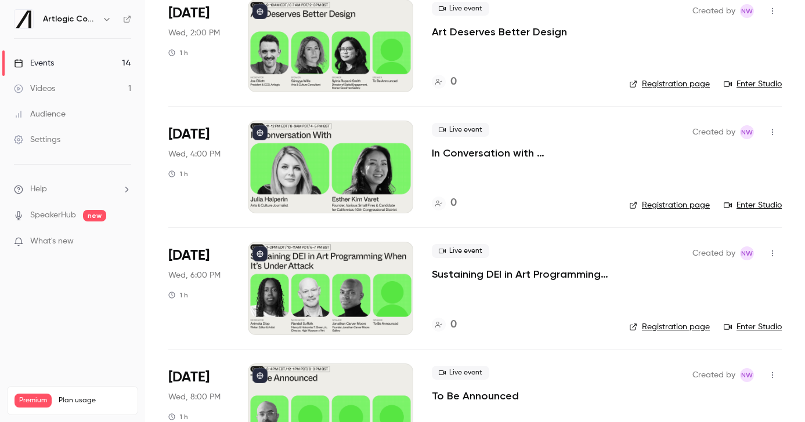
click at [349, 292] on div at bounding box center [330, 288] width 165 height 93
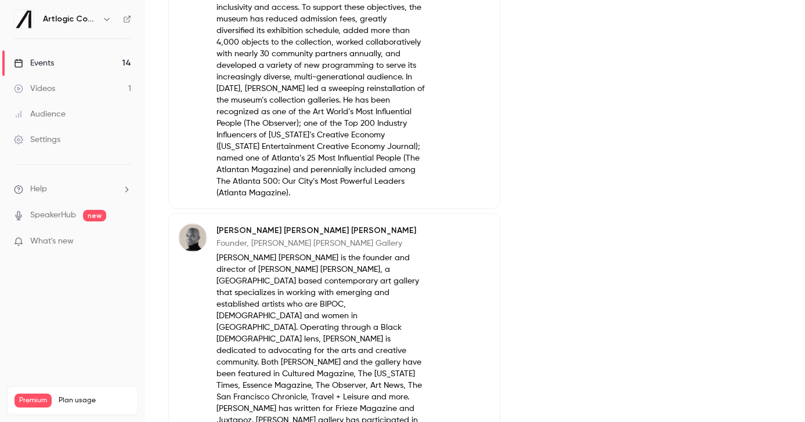
scroll to position [811, 0]
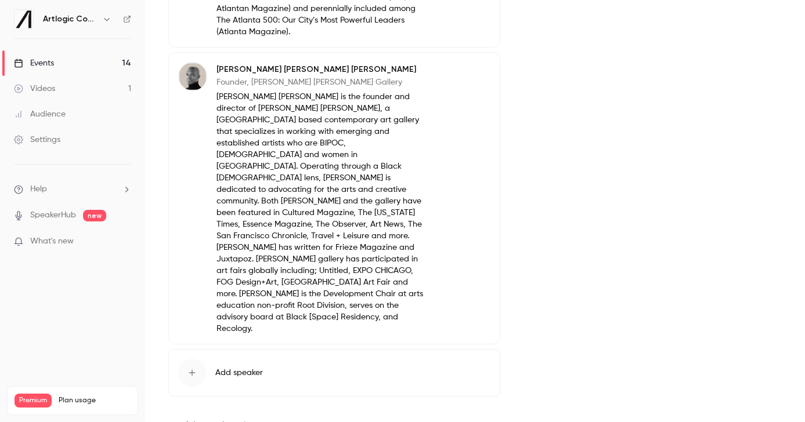
click at [228, 419] on span "Advanced settings" at bounding box center [222, 425] width 75 height 12
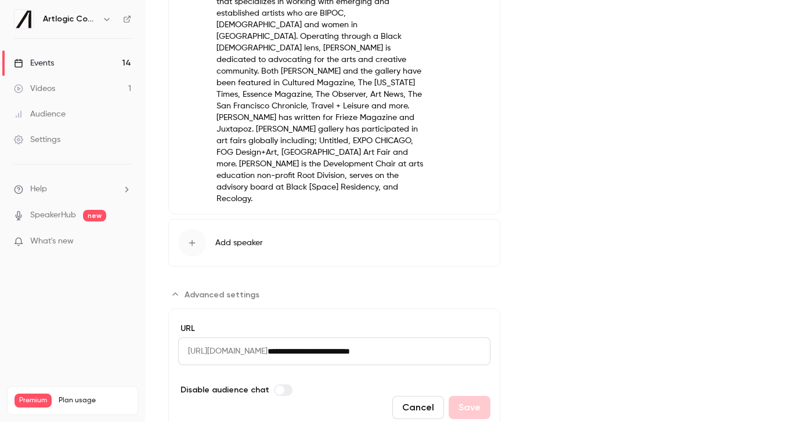
click at [283, 385] on label "Advanced settings" at bounding box center [283, 391] width 19 height 12
click at [478, 396] on button "Save" at bounding box center [470, 407] width 42 height 23
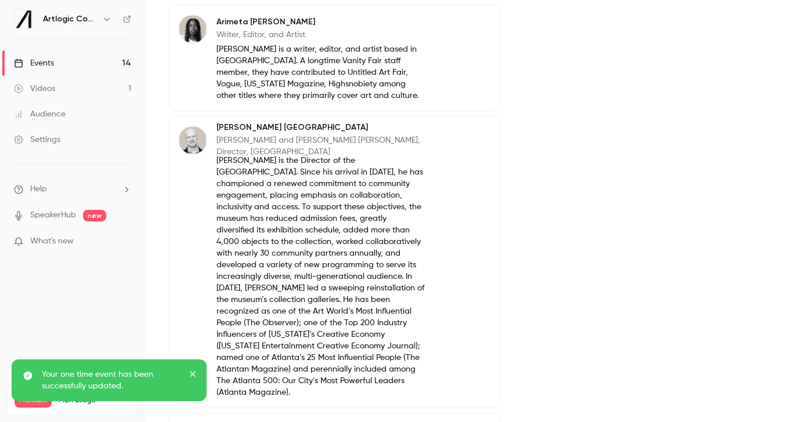
scroll to position [0, 0]
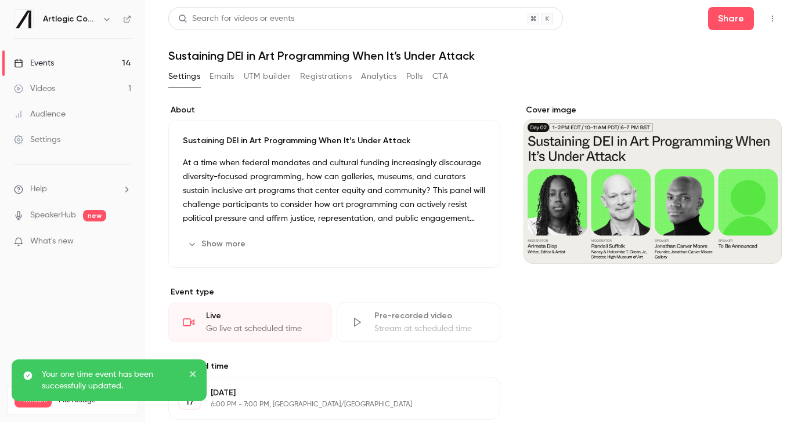
click at [82, 60] on link "Events 14" at bounding box center [72, 63] width 145 height 26
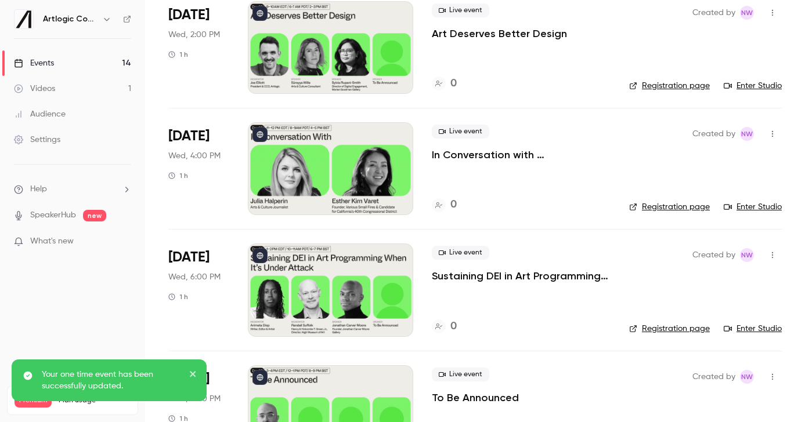
scroll to position [770, 0]
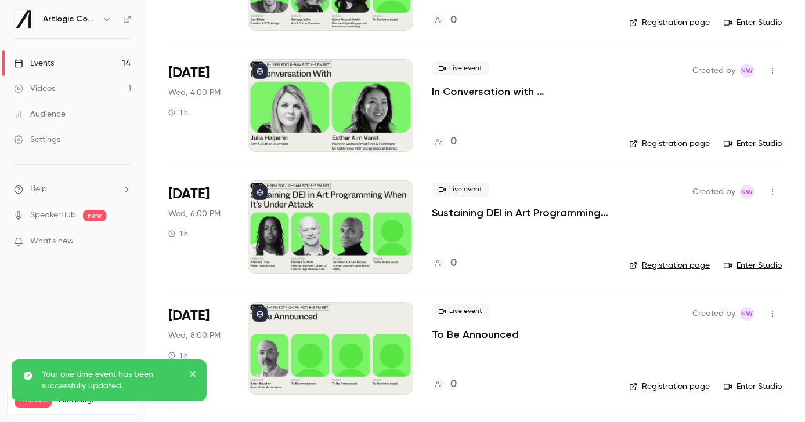
click at [740, 262] on link "Enter Studio" at bounding box center [753, 266] width 58 height 12
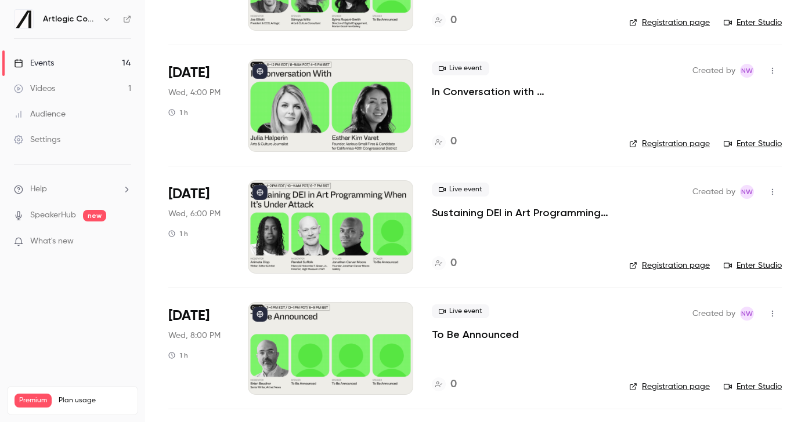
click at [372, 353] on div at bounding box center [330, 348] width 165 height 93
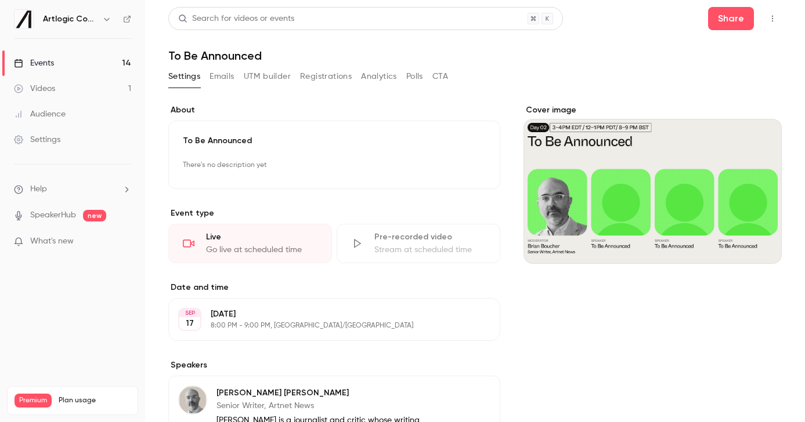
scroll to position [196, 0]
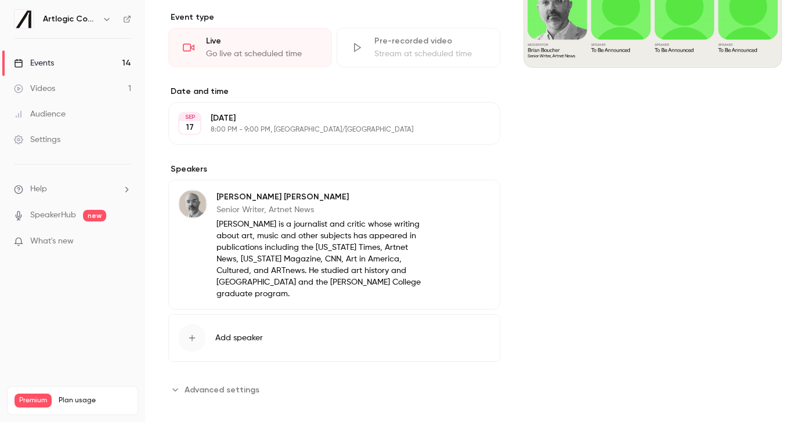
click at [220, 384] on span "Advanced settings" at bounding box center [222, 390] width 75 height 12
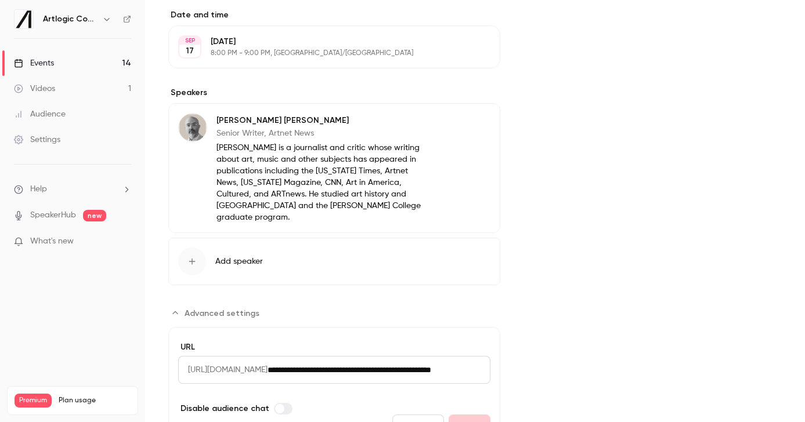
scroll to position [326, 0]
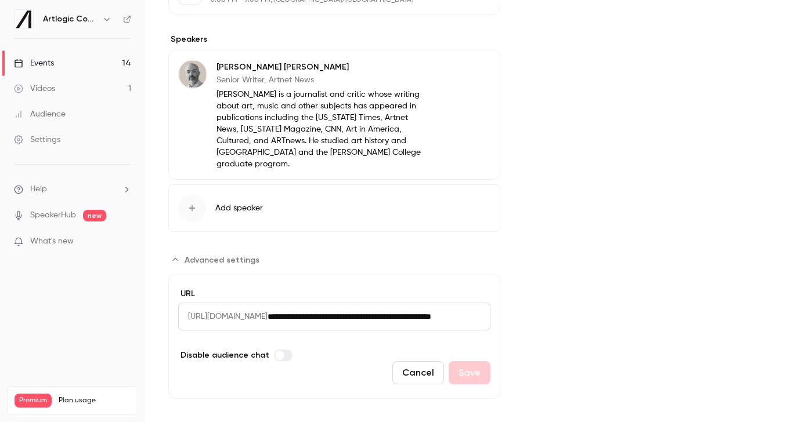
click at [283, 350] on label "Advanced settings" at bounding box center [283, 356] width 19 height 12
click at [460, 362] on button "Save" at bounding box center [470, 373] width 42 height 23
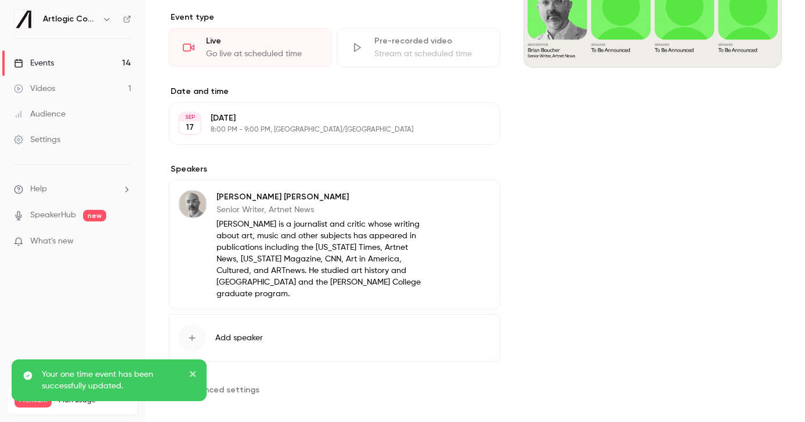
scroll to position [0, 0]
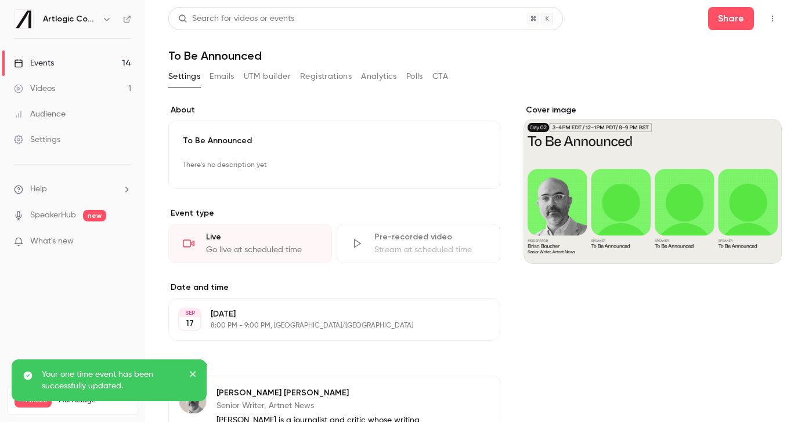
click at [667, 166] on div "Cover image" at bounding box center [652, 184] width 258 height 160
click at [0, 0] on input "Cover image" at bounding box center [0, 0] width 0 height 0
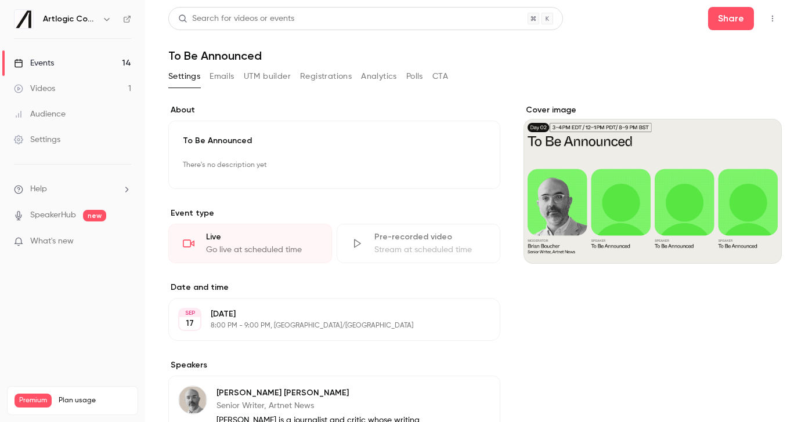
click at [65, 82] on link "Videos 1" at bounding box center [72, 89] width 145 height 26
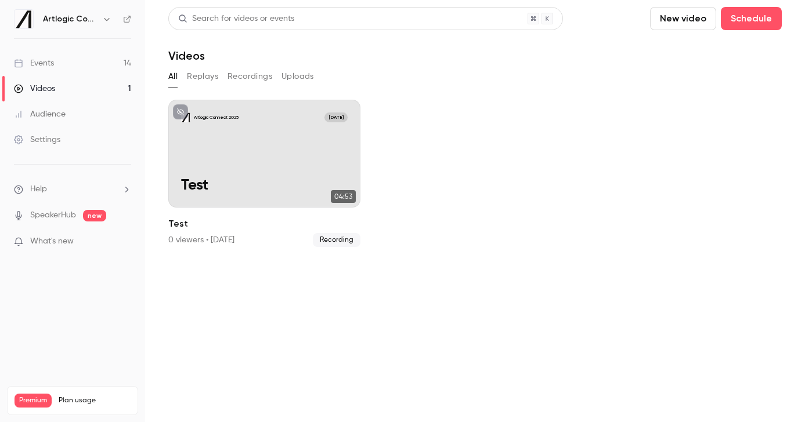
click at [73, 67] on link "Events 14" at bounding box center [72, 63] width 145 height 26
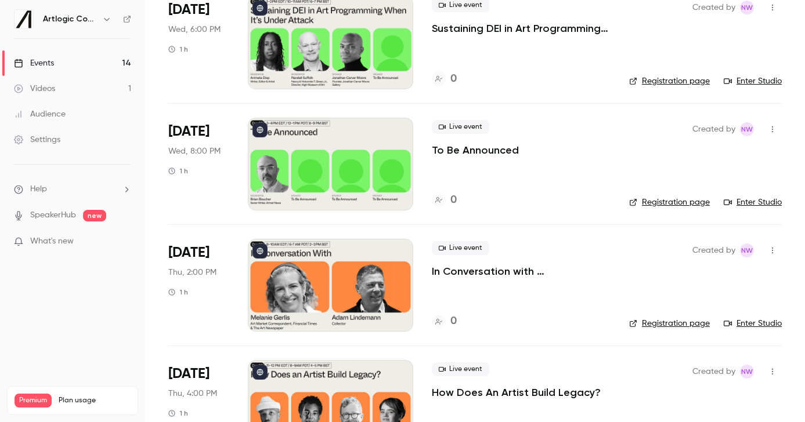
scroll to position [948, 0]
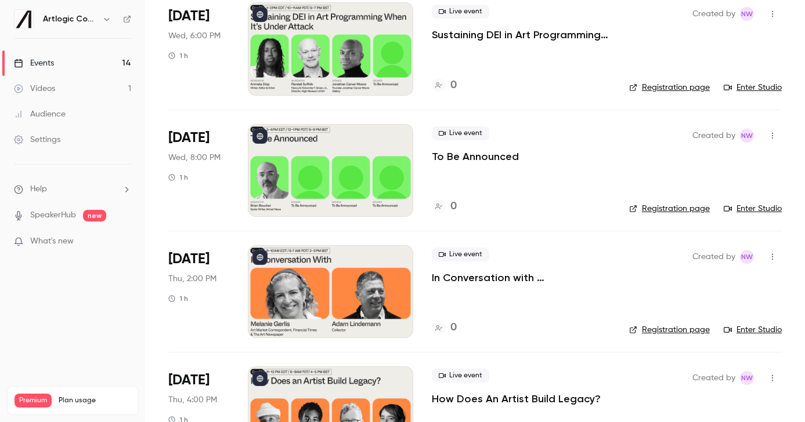
click at [748, 208] on link "Enter Studio" at bounding box center [753, 209] width 58 height 12
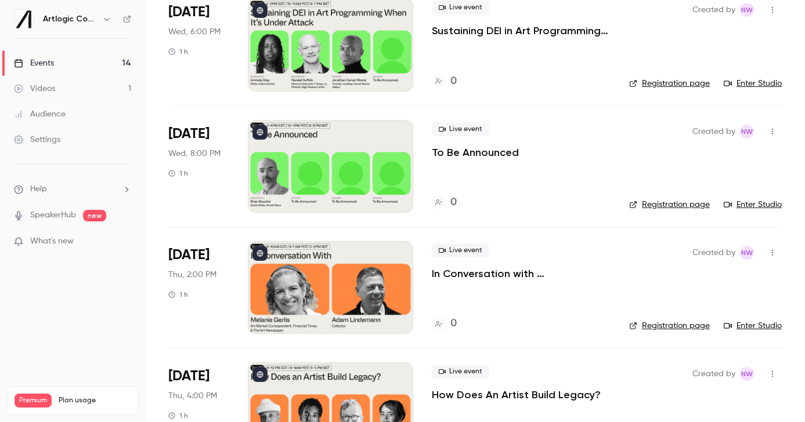
scroll to position [953, 0]
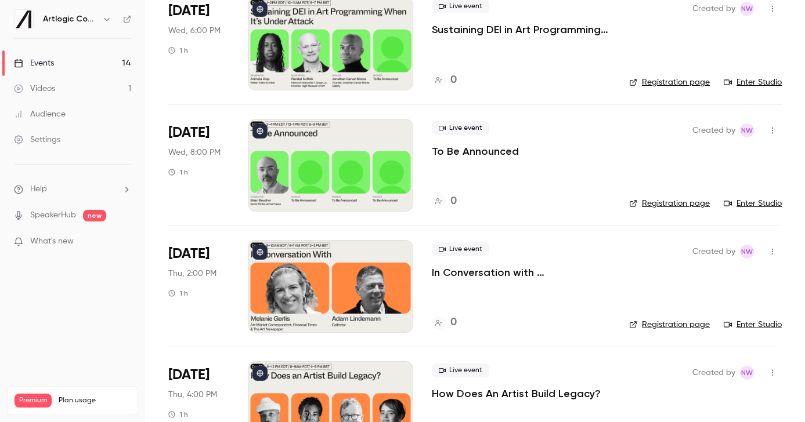
click at [344, 279] on div at bounding box center [330, 286] width 165 height 93
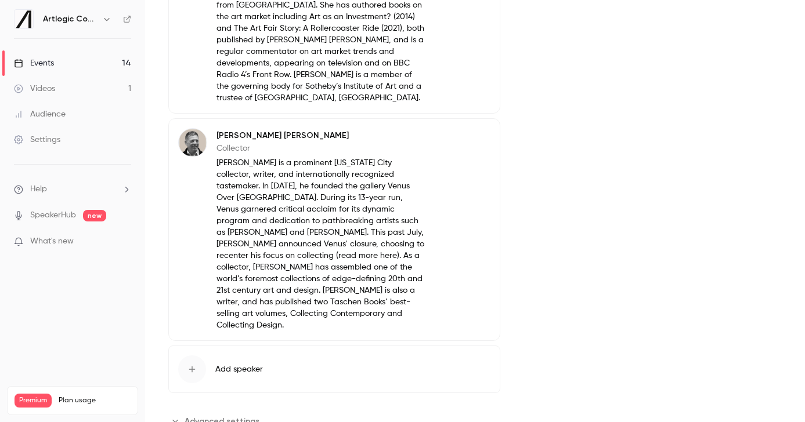
scroll to position [607, 0]
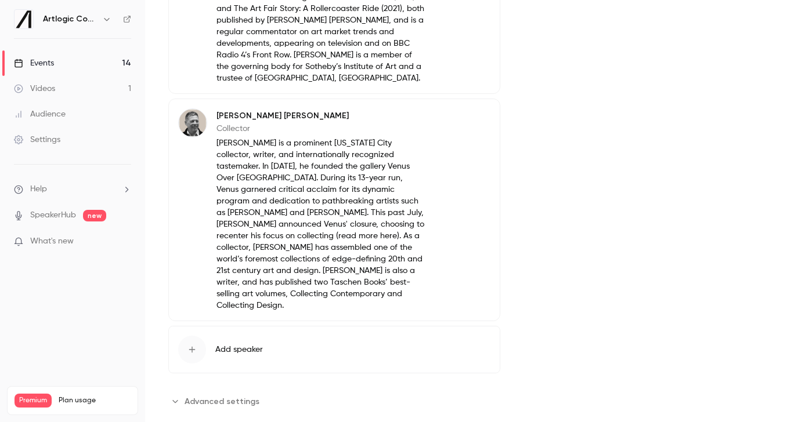
click at [230, 396] on span "Advanced settings" at bounding box center [222, 402] width 75 height 12
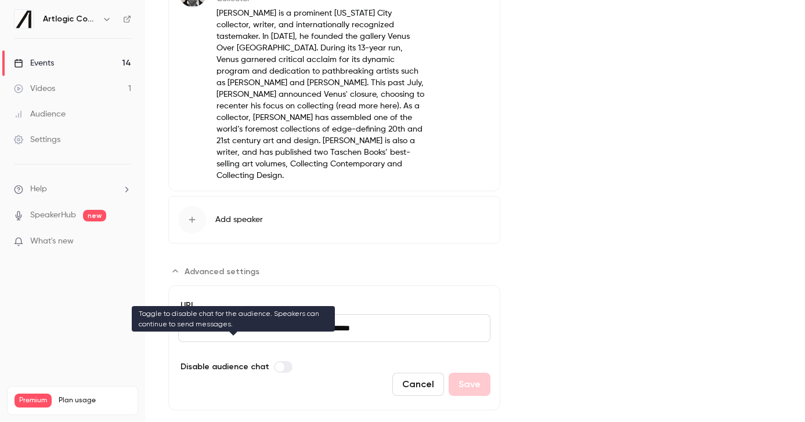
click at [279, 363] on span "Advanced settings" at bounding box center [279, 367] width 9 height 9
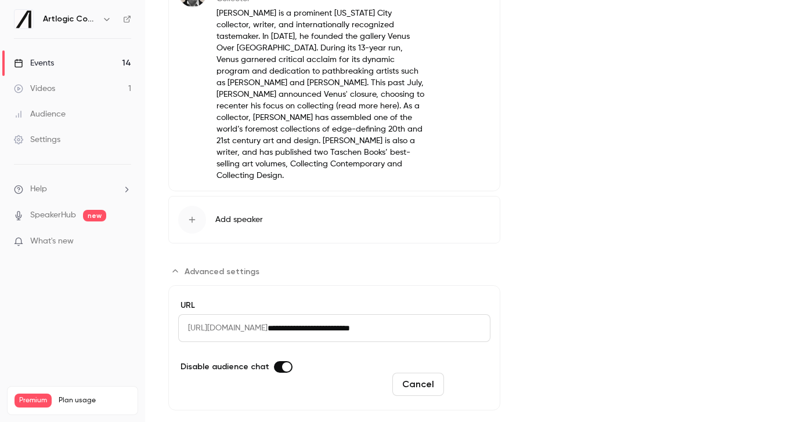
click at [456, 373] on button "Save" at bounding box center [470, 384] width 42 height 23
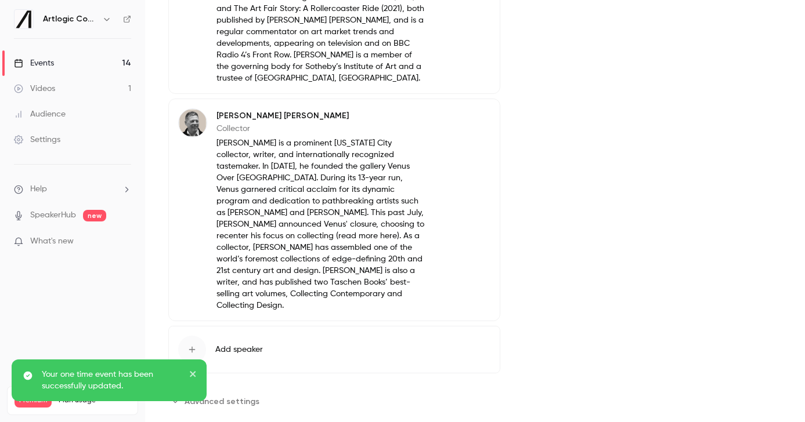
click at [66, 62] on link "Events 14" at bounding box center [72, 63] width 145 height 26
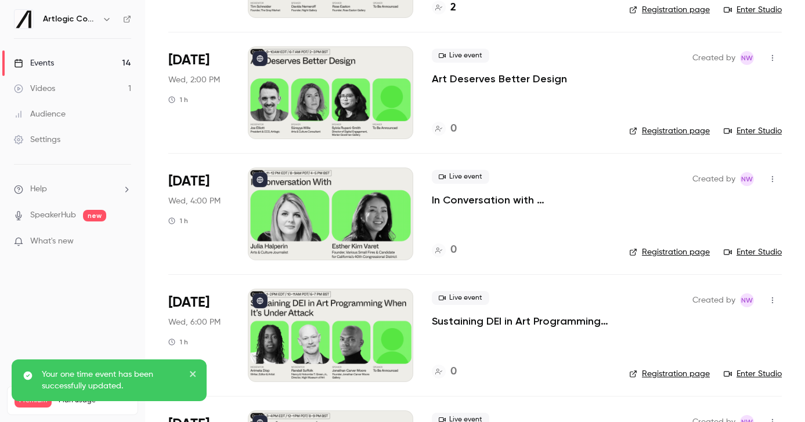
scroll to position [956, 0]
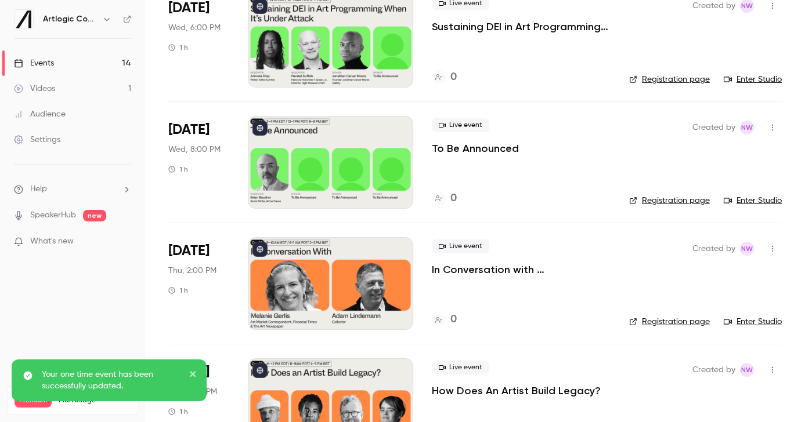
click at [743, 320] on link "Enter Studio" at bounding box center [753, 322] width 58 height 12
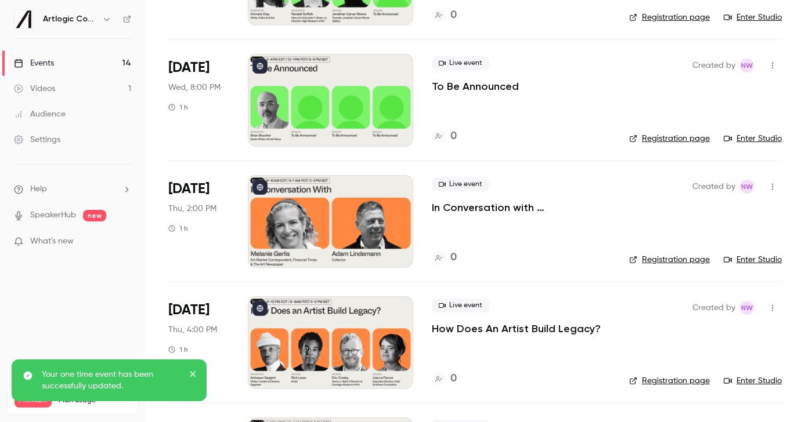
scroll to position [1028, 0]
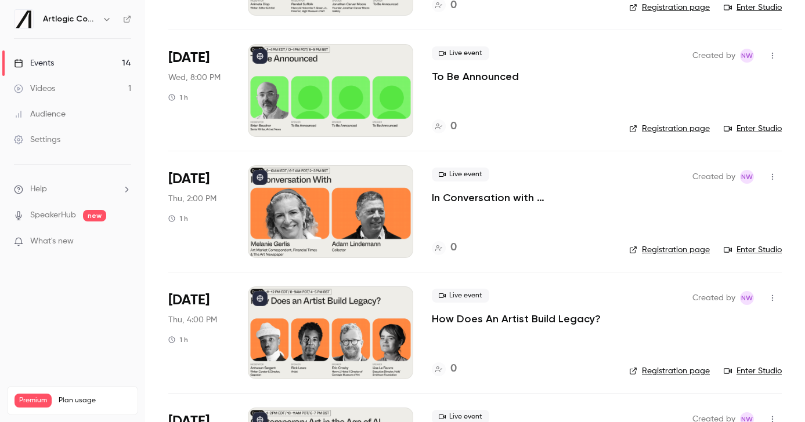
click at [755, 366] on link "Enter Studio" at bounding box center [753, 372] width 58 height 12
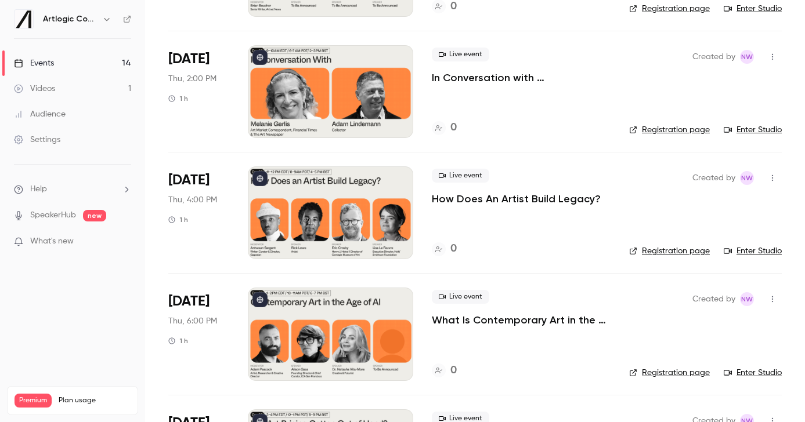
scroll to position [1155, 0]
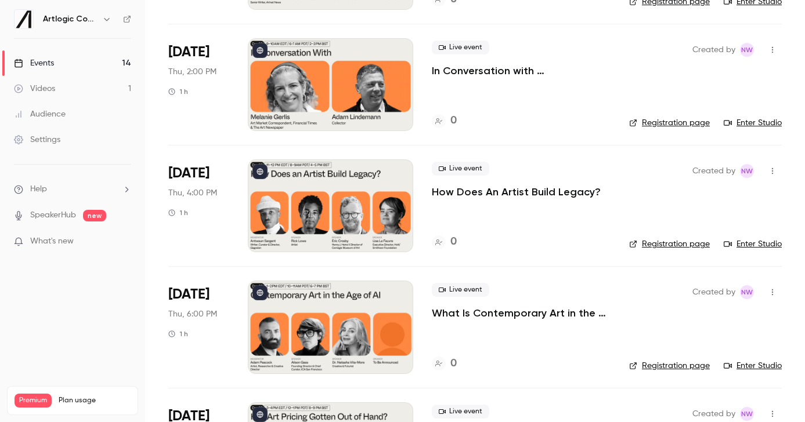
click at [355, 309] on div at bounding box center [330, 327] width 165 height 93
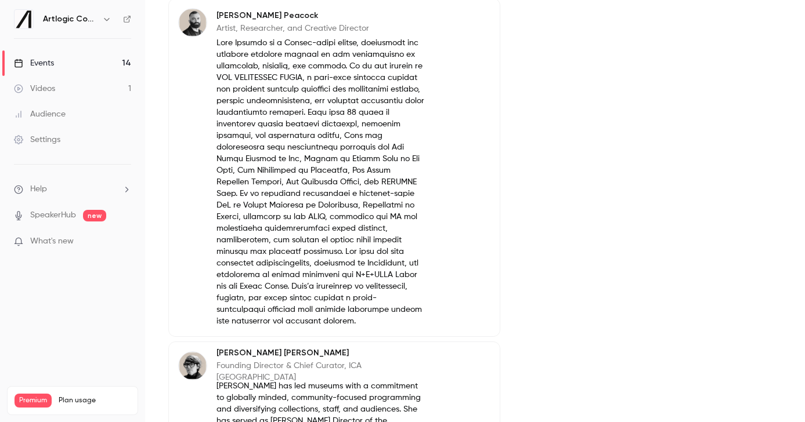
scroll to position [120, 0]
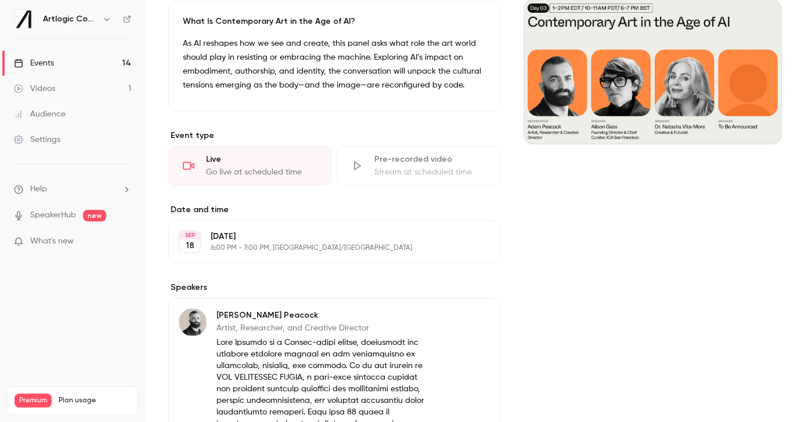
click at [67, 66] on link "Events 14" at bounding box center [72, 63] width 145 height 26
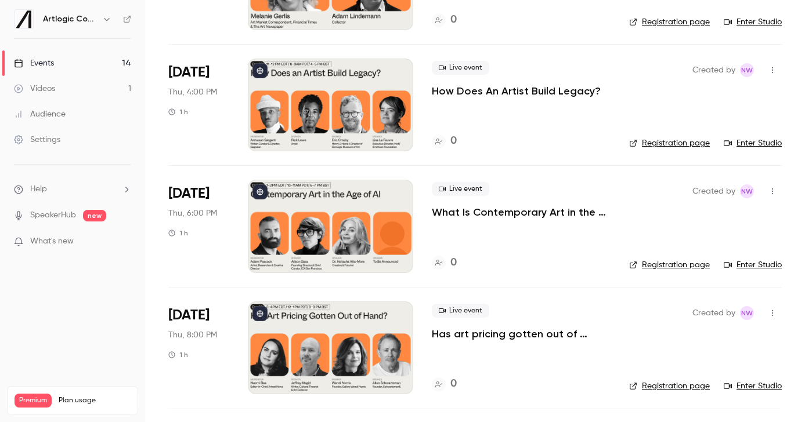
scroll to position [1307, 0]
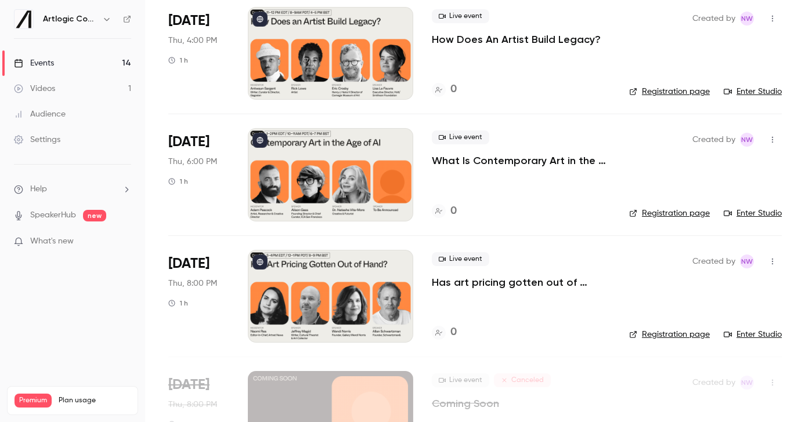
click at [749, 215] on link "Enter Studio" at bounding box center [753, 214] width 58 height 12
click at [355, 277] on div at bounding box center [330, 296] width 165 height 93
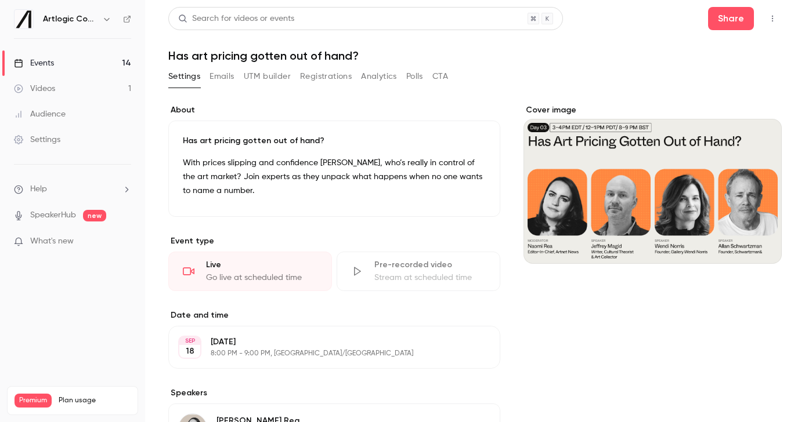
click at [63, 67] on link "Events 14" at bounding box center [72, 63] width 145 height 26
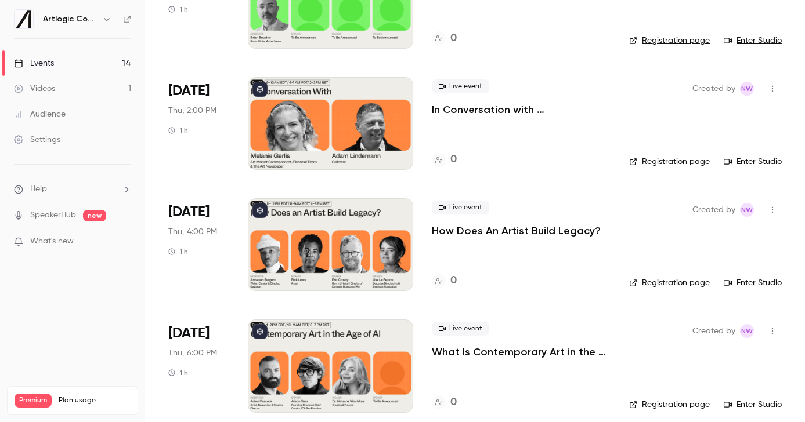
scroll to position [1370, 0]
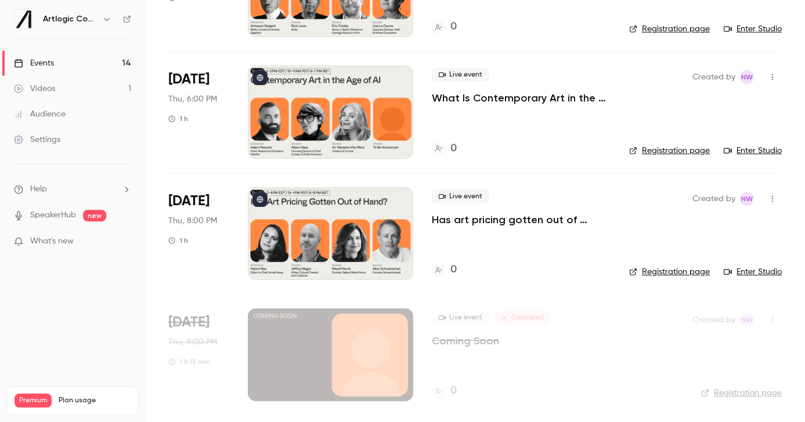
click at [751, 273] on link "Enter Studio" at bounding box center [753, 272] width 58 height 12
click at [366, 208] on div at bounding box center [330, 233] width 165 height 93
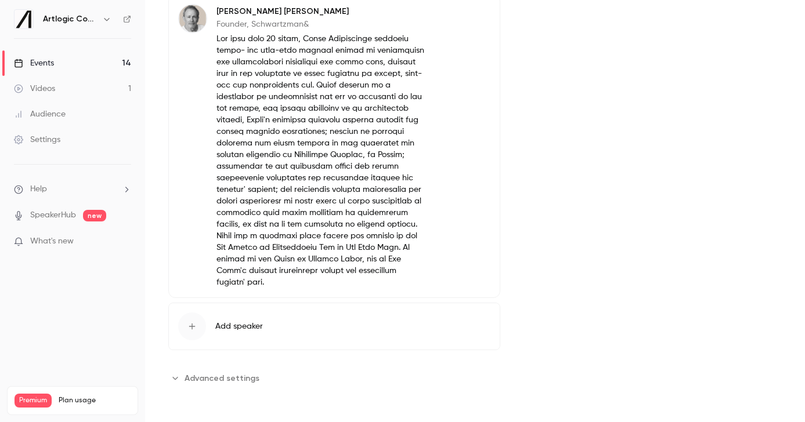
scroll to position [1081, 0]
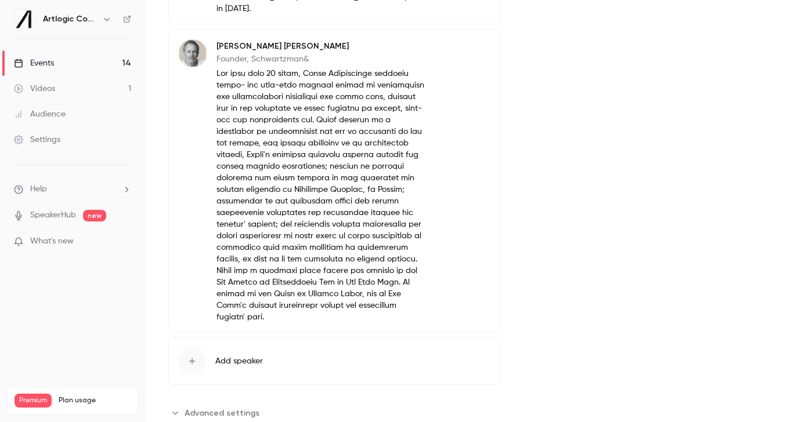
click at [215, 407] on span "Advanced settings" at bounding box center [222, 413] width 75 height 12
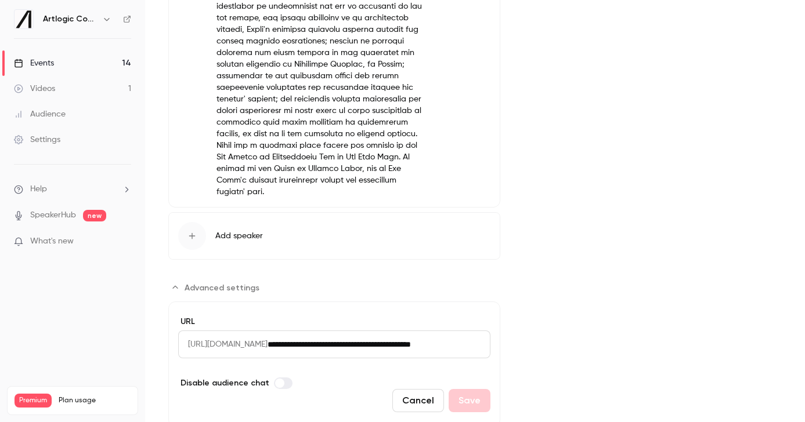
scroll to position [1211, 0]
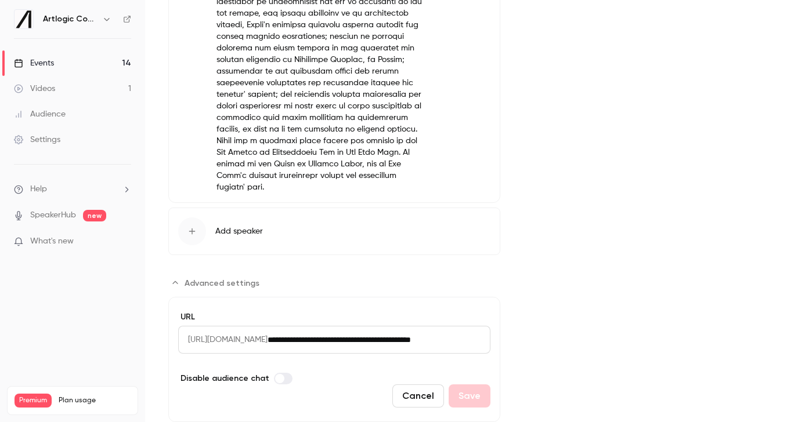
click at [277, 385] on div "Cancel Save" at bounding box center [334, 396] width 312 height 23
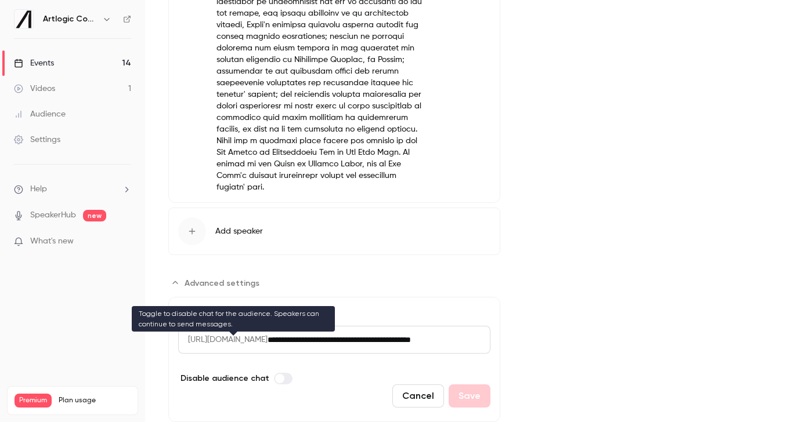
click at [283, 373] on label "Advanced settings" at bounding box center [283, 379] width 19 height 12
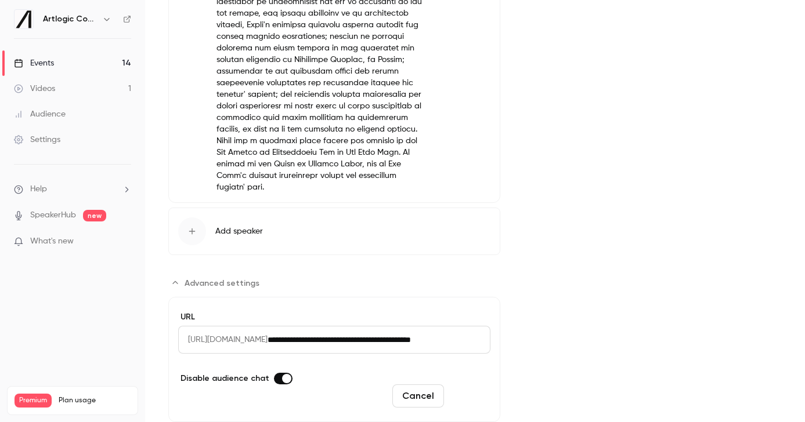
click at [466, 385] on button "Save" at bounding box center [470, 396] width 42 height 23
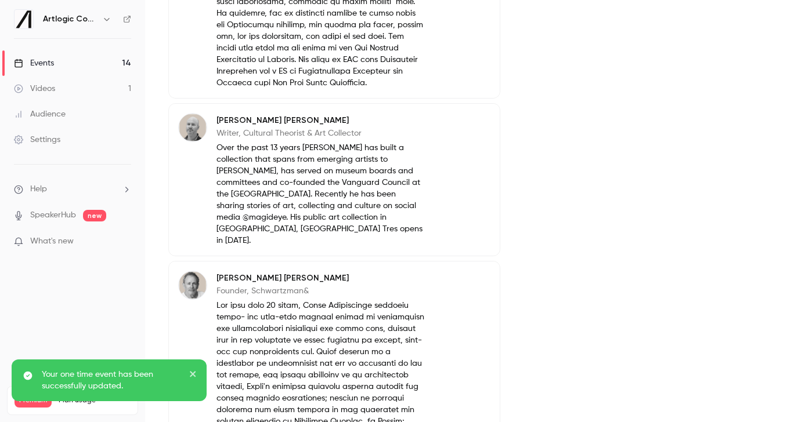
scroll to position [713, 0]
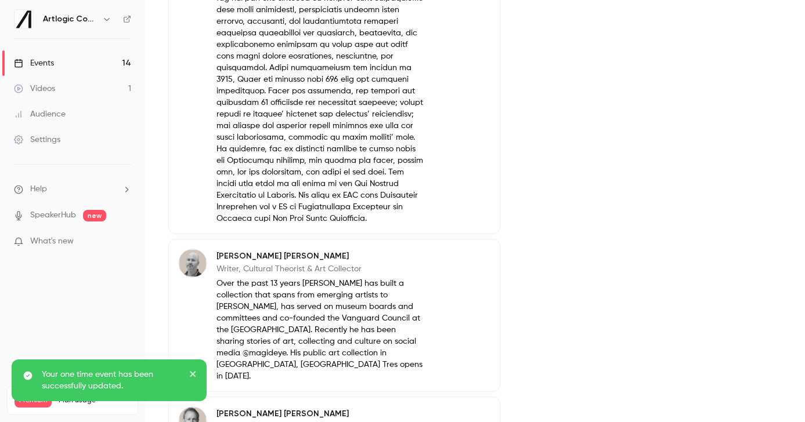
click at [64, 58] on link "Events 14" at bounding box center [72, 63] width 145 height 26
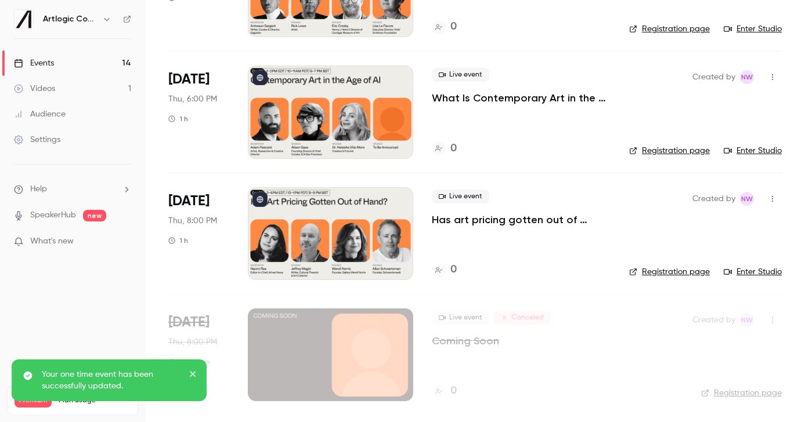
click at [345, 138] on div at bounding box center [330, 112] width 165 height 93
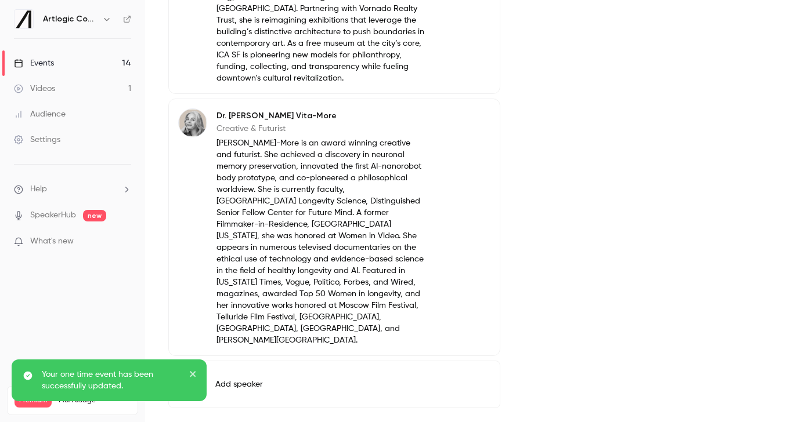
click at [196, 373] on icon "close" at bounding box center [193, 374] width 8 height 9
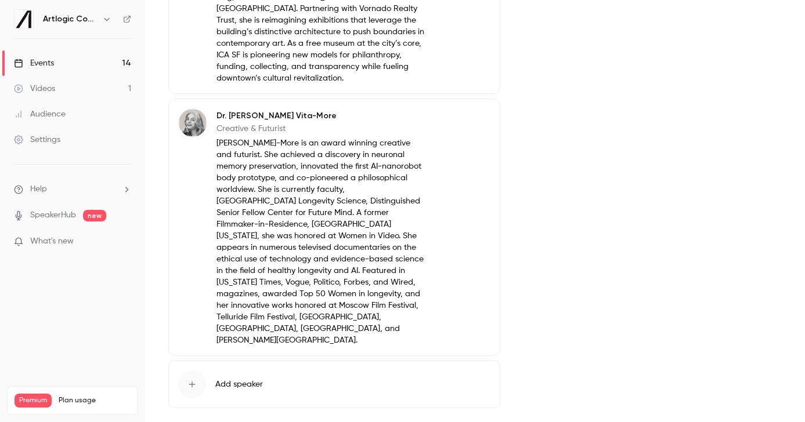
scroll to position [1078, 0]
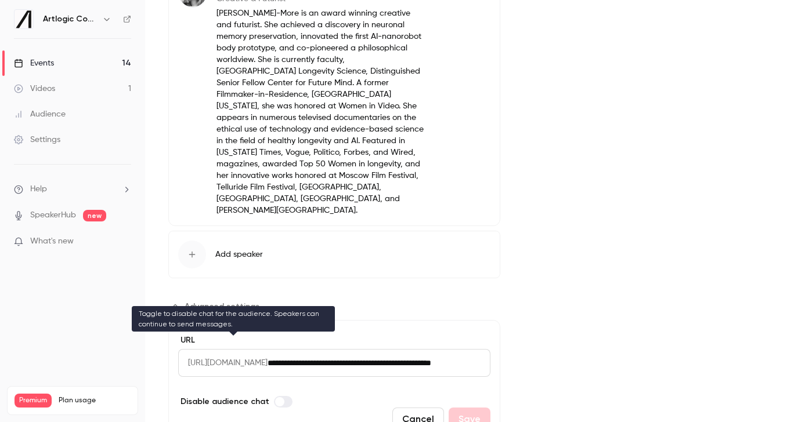
click at [283, 396] on label "Advanced settings" at bounding box center [283, 402] width 19 height 12
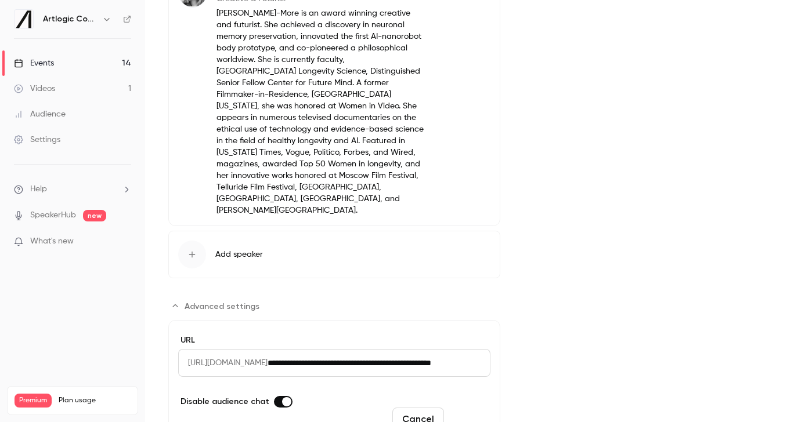
click at [466, 408] on button "Save" at bounding box center [470, 419] width 42 height 23
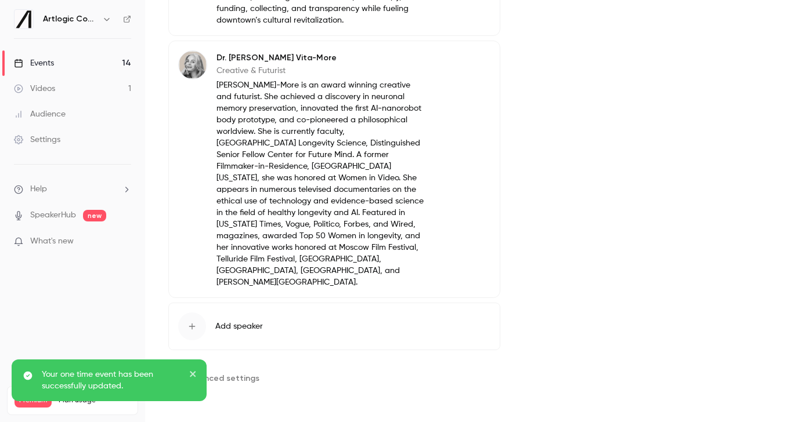
scroll to position [948, 0]
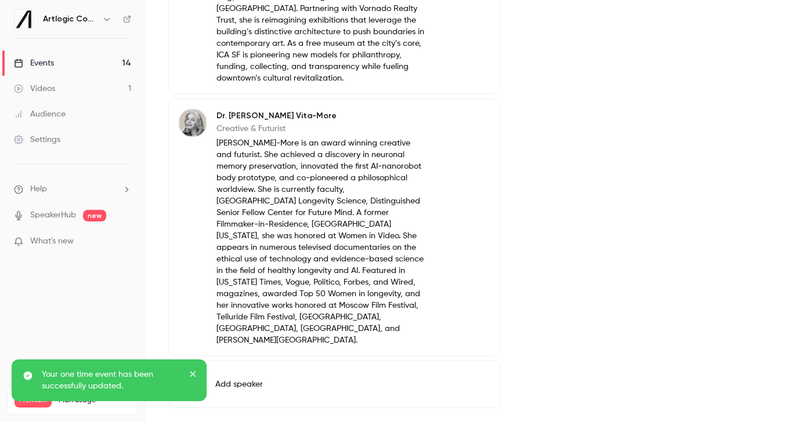
click at [80, 60] on link "Events 14" at bounding box center [72, 63] width 145 height 26
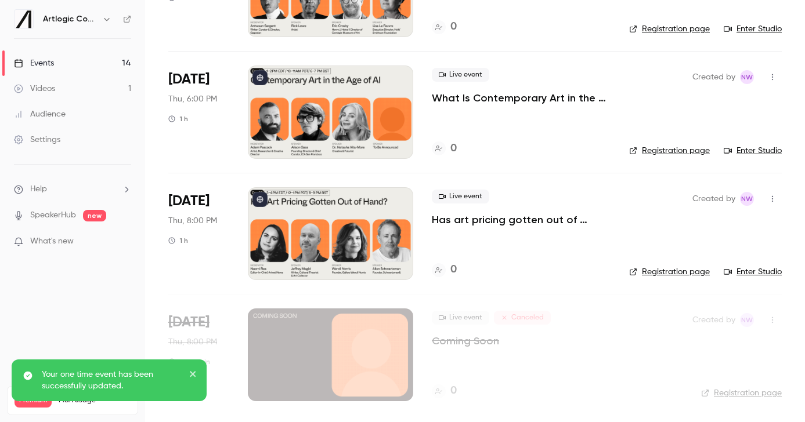
scroll to position [1291, 0]
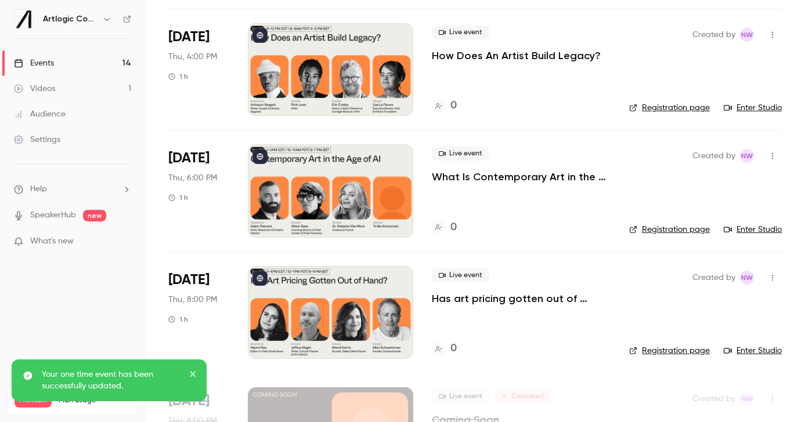
click at [381, 86] on div at bounding box center [330, 69] width 165 height 93
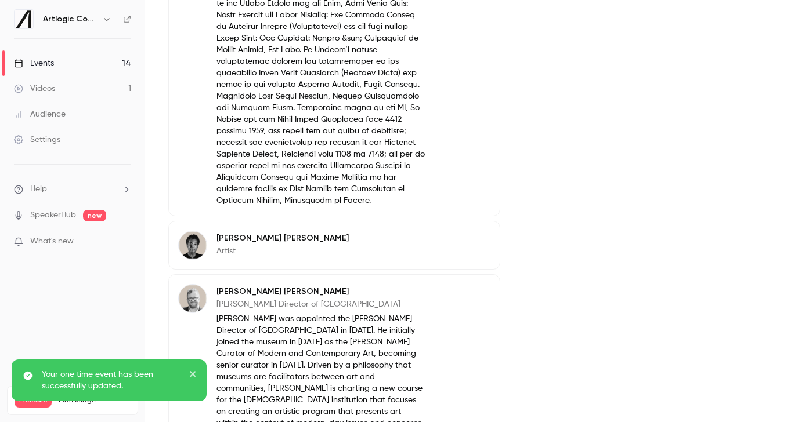
scroll to position [997, 0]
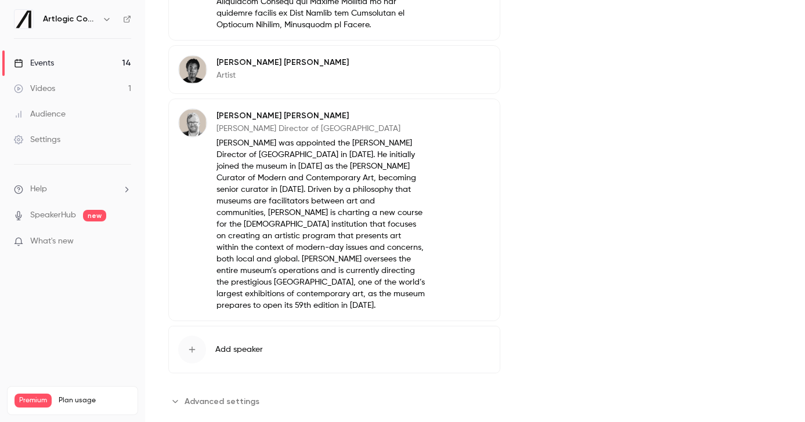
click at [236, 396] on span "Advanced settings" at bounding box center [222, 402] width 75 height 12
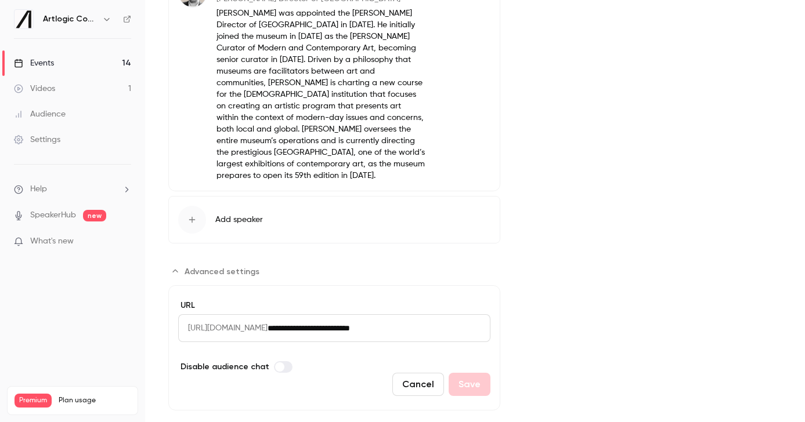
click at [274, 362] on label "Advanced settings" at bounding box center [283, 368] width 19 height 12
click at [467, 373] on button "Save" at bounding box center [470, 384] width 42 height 23
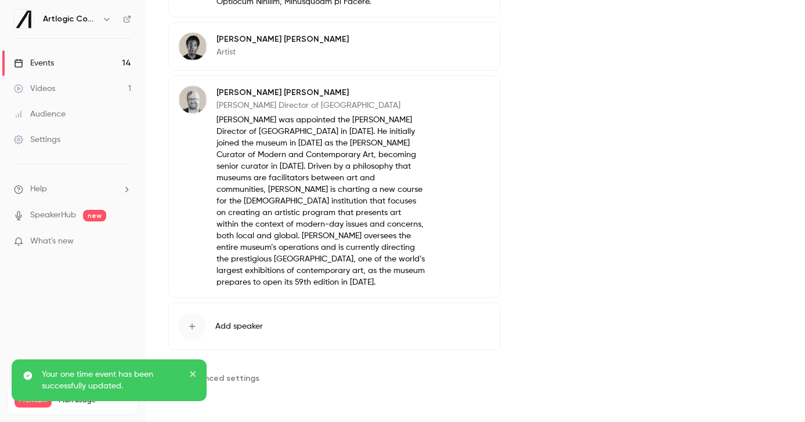
scroll to position [997, 0]
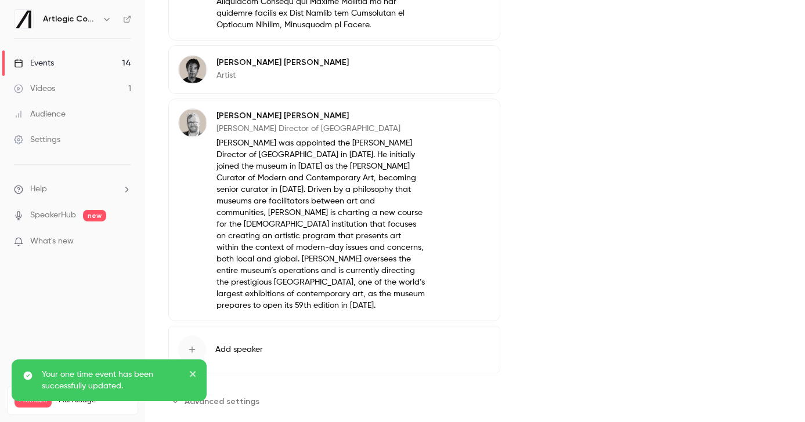
click at [112, 60] on link "Events 14" at bounding box center [72, 63] width 145 height 26
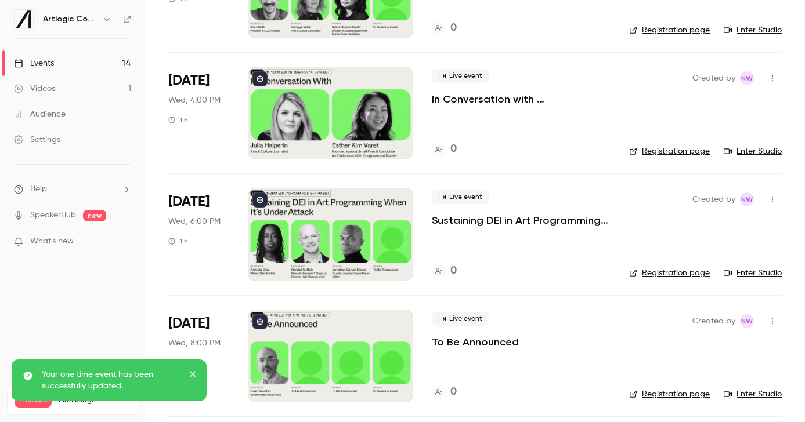
scroll to position [914, 0]
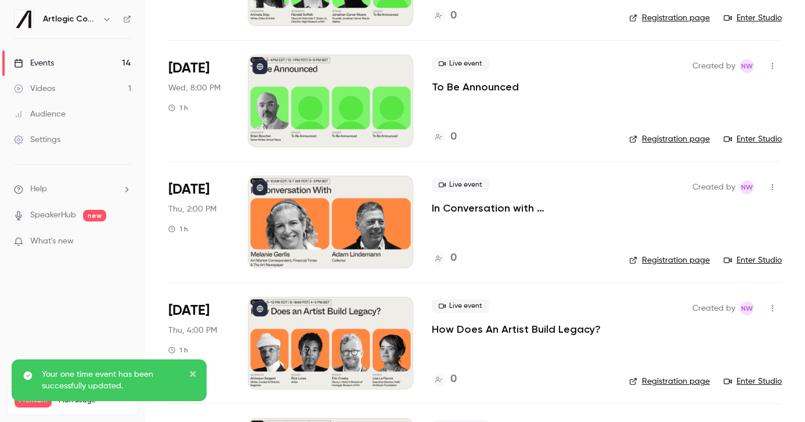
click at [352, 253] on div at bounding box center [330, 222] width 165 height 93
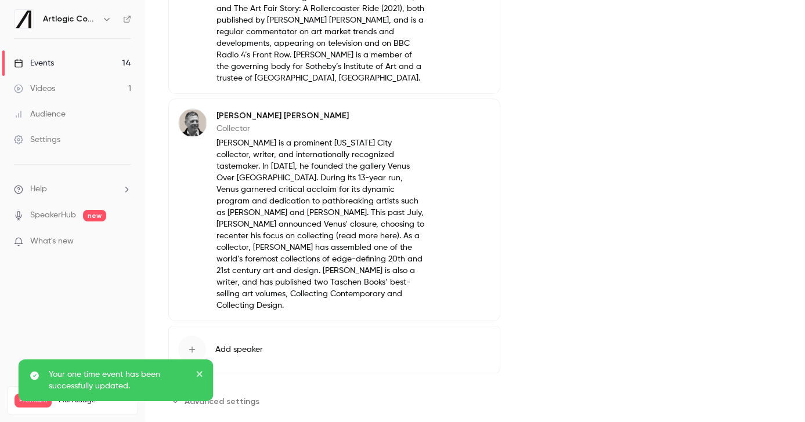
click at [262, 392] on section "**********" at bounding box center [334, 401] width 332 height 19
click at [244, 396] on span "Advanced settings" at bounding box center [222, 402] width 75 height 12
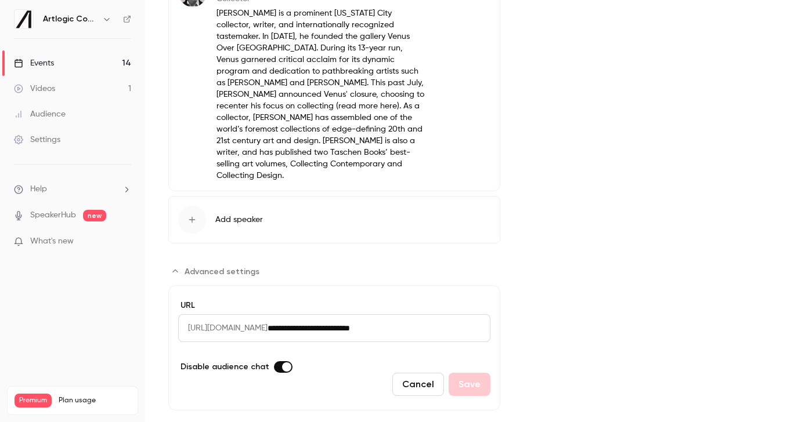
scroll to position [735, 0]
click at [451, 375] on div "Cancel Save" at bounding box center [334, 386] width 312 height 23
click at [81, 70] on link "Events 14" at bounding box center [72, 63] width 145 height 26
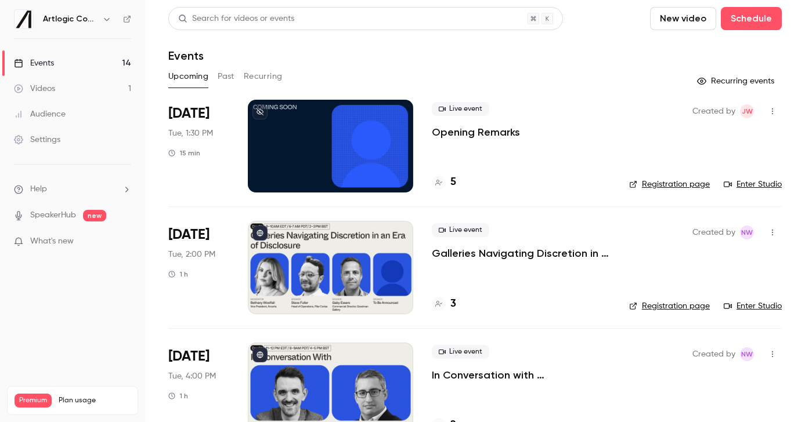
click at [123, 21] on icon at bounding box center [127, 19] width 8 height 8
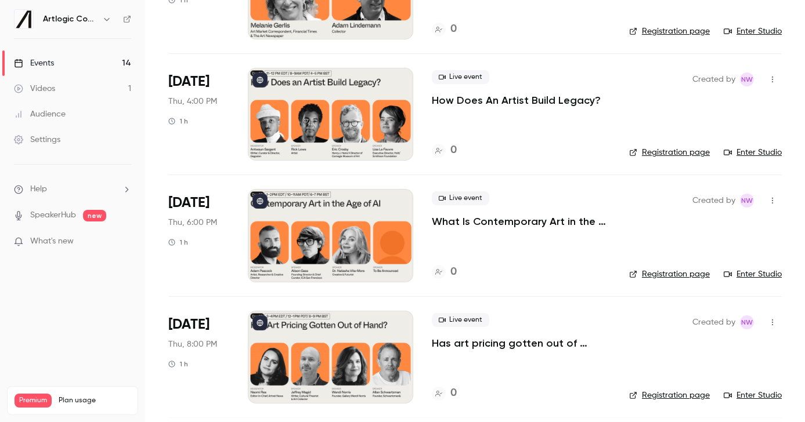
scroll to position [1370, 0]
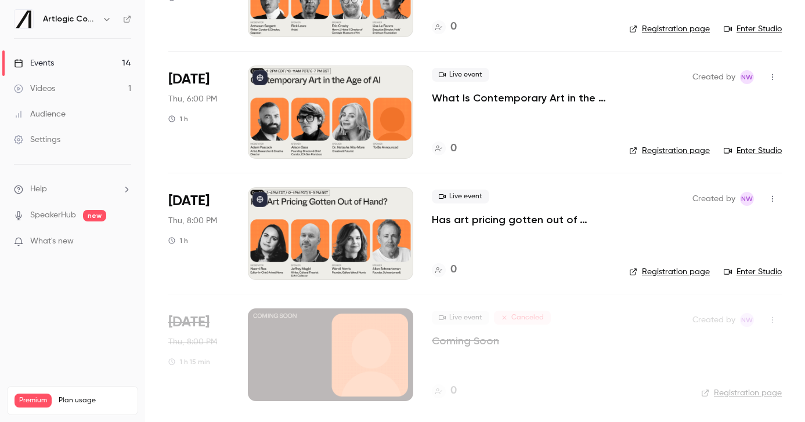
click at [346, 215] on div at bounding box center [330, 233] width 165 height 93
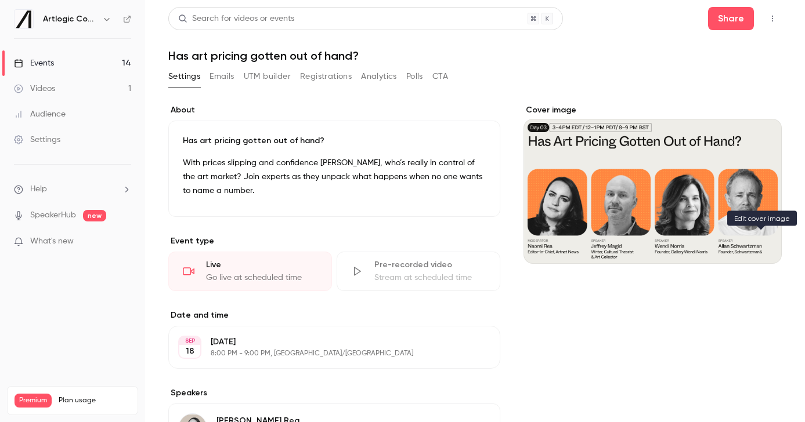
click at [756, 245] on icon "Cover image" at bounding box center [760, 243] width 13 height 9
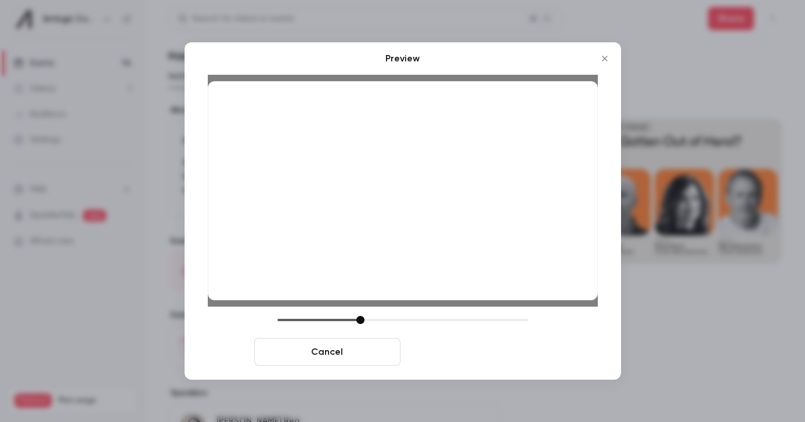
click at [497, 352] on button "Save cover" at bounding box center [478, 352] width 146 height 28
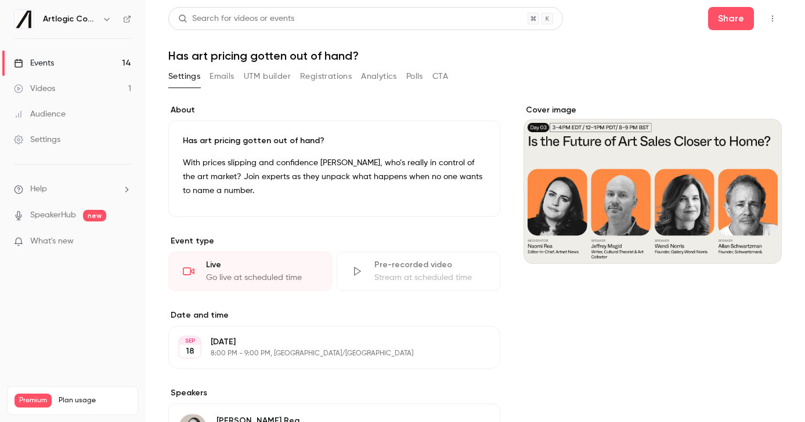
click at [67, 62] on link "Events 14" at bounding box center [72, 63] width 145 height 26
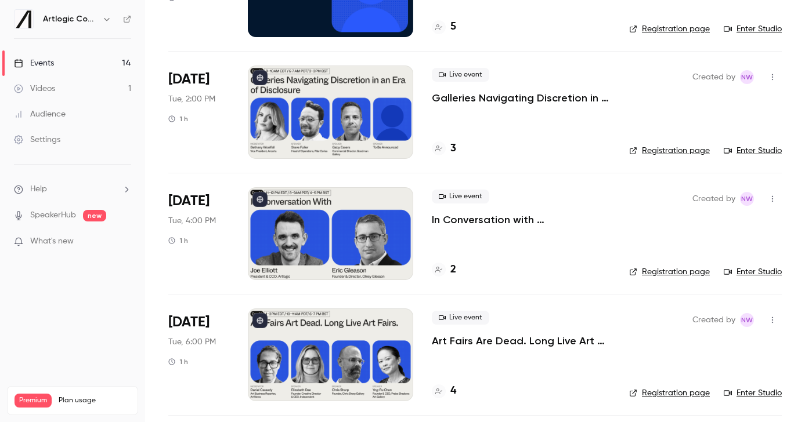
scroll to position [156, 0]
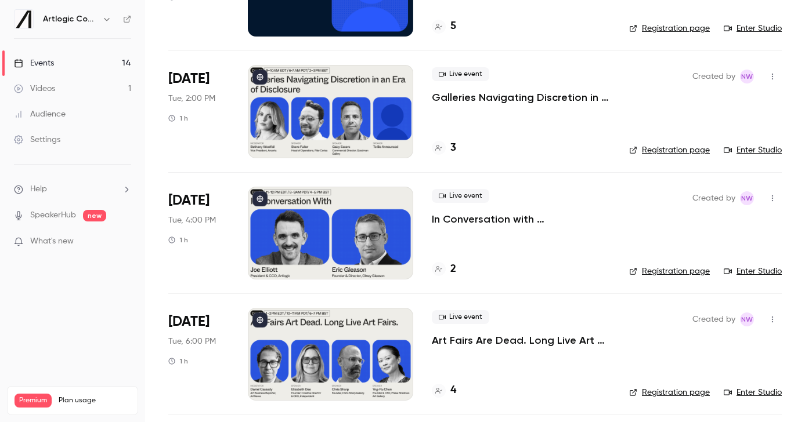
click at [342, 233] on div at bounding box center [330, 233] width 165 height 93
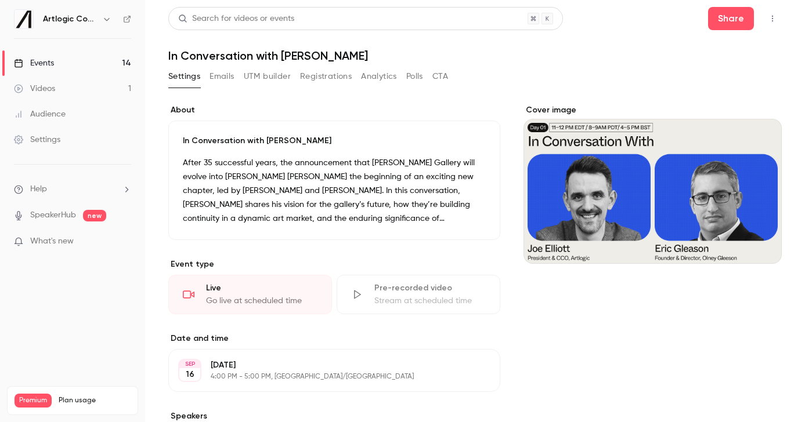
click at [658, 198] on div "Cover image" at bounding box center [652, 184] width 258 height 160
click at [0, 0] on input "Cover image" at bounding box center [0, 0] width 0 height 0
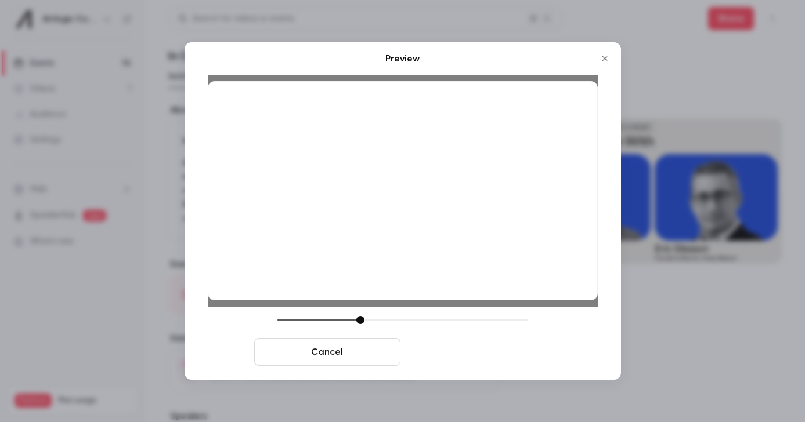
click at [457, 362] on button "Save cover" at bounding box center [478, 352] width 146 height 28
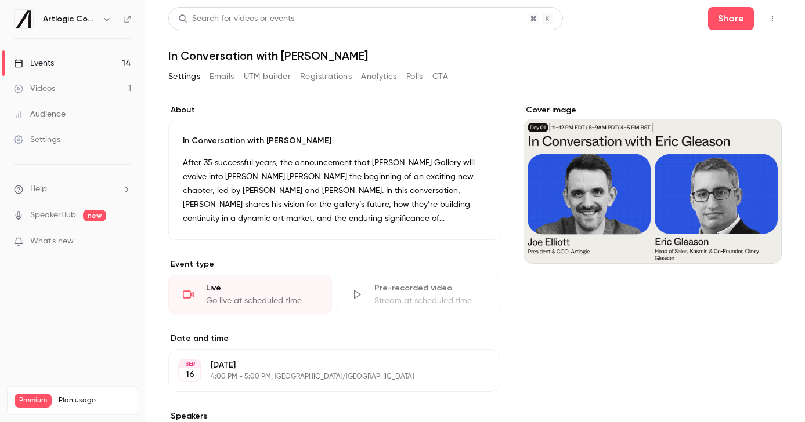
click at [67, 61] on link "Events 14" at bounding box center [72, 63] width 145 height 26
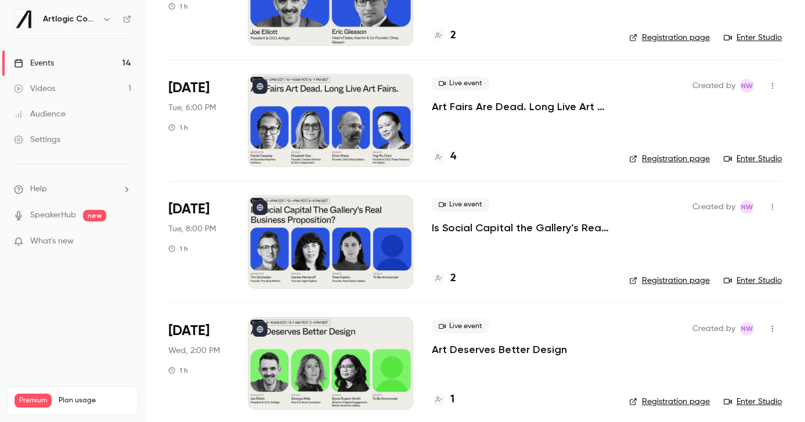
scroll to position [427, 0]
